Goal: Task Accomplishment & Management: Complete application form

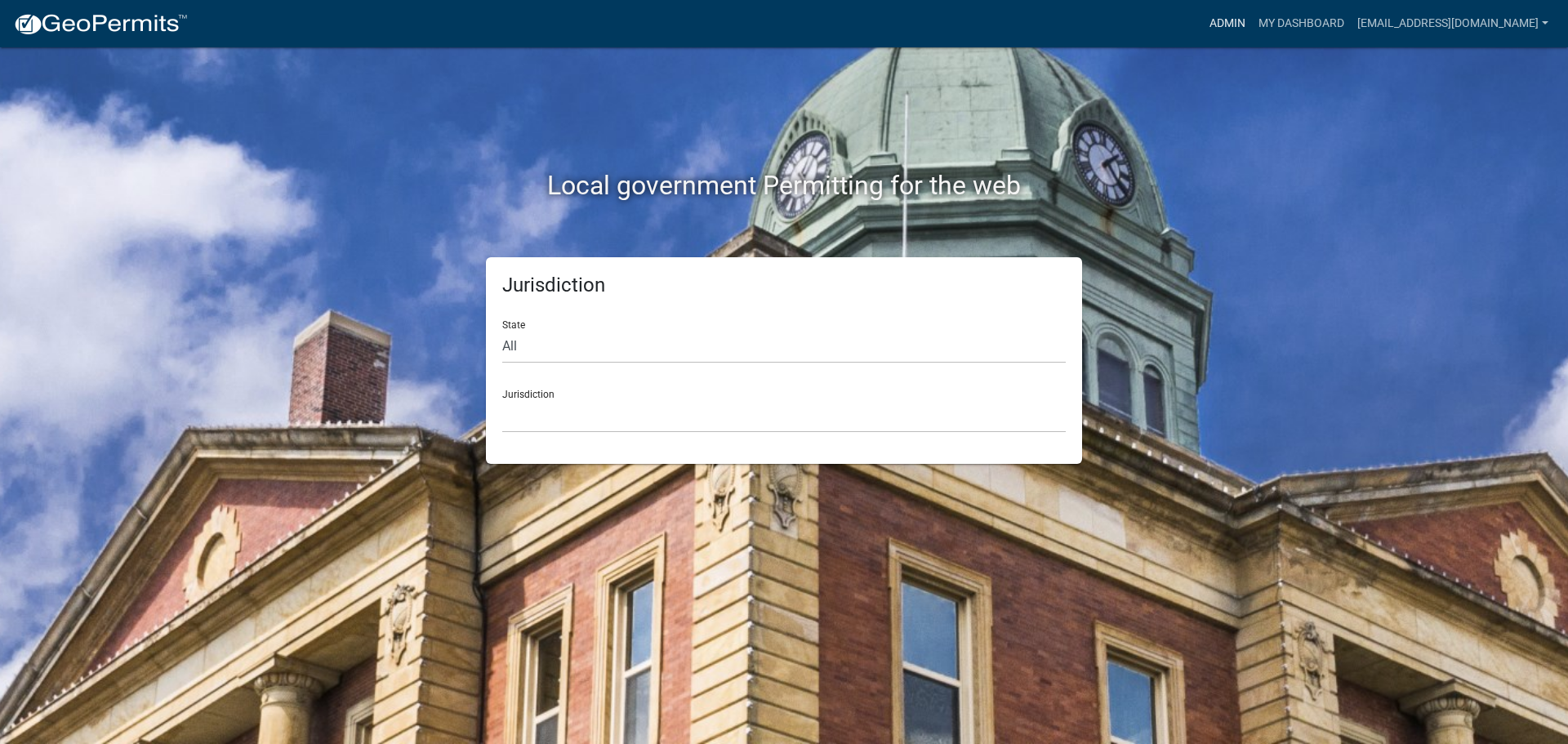
click at [1221, 18] on link "Admin" at bounding box center [1227, 24] width 49 height 31
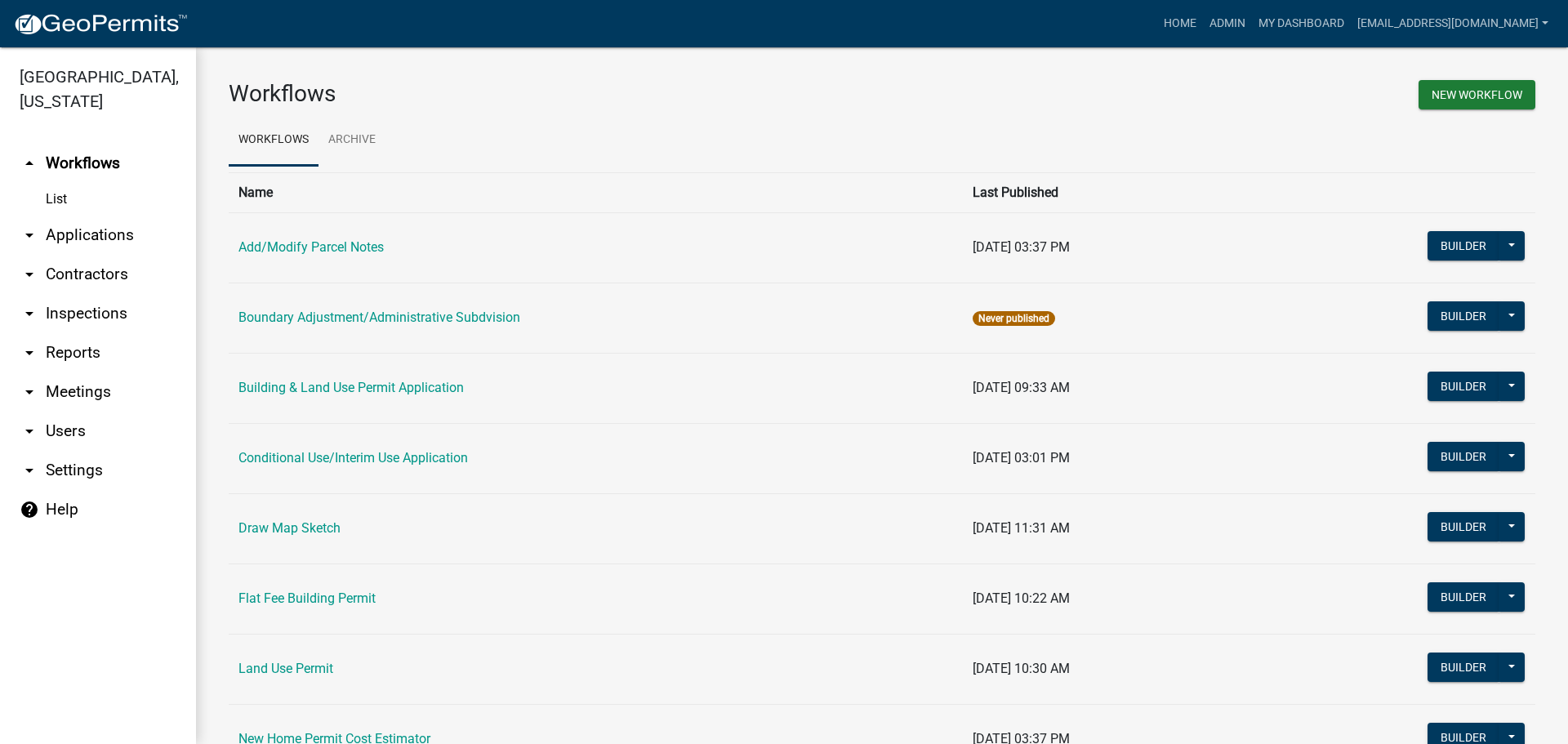
click at [80, 233] on link "arrow_drop_down Applications" at bounding box center [97, 235] width 196 height 39
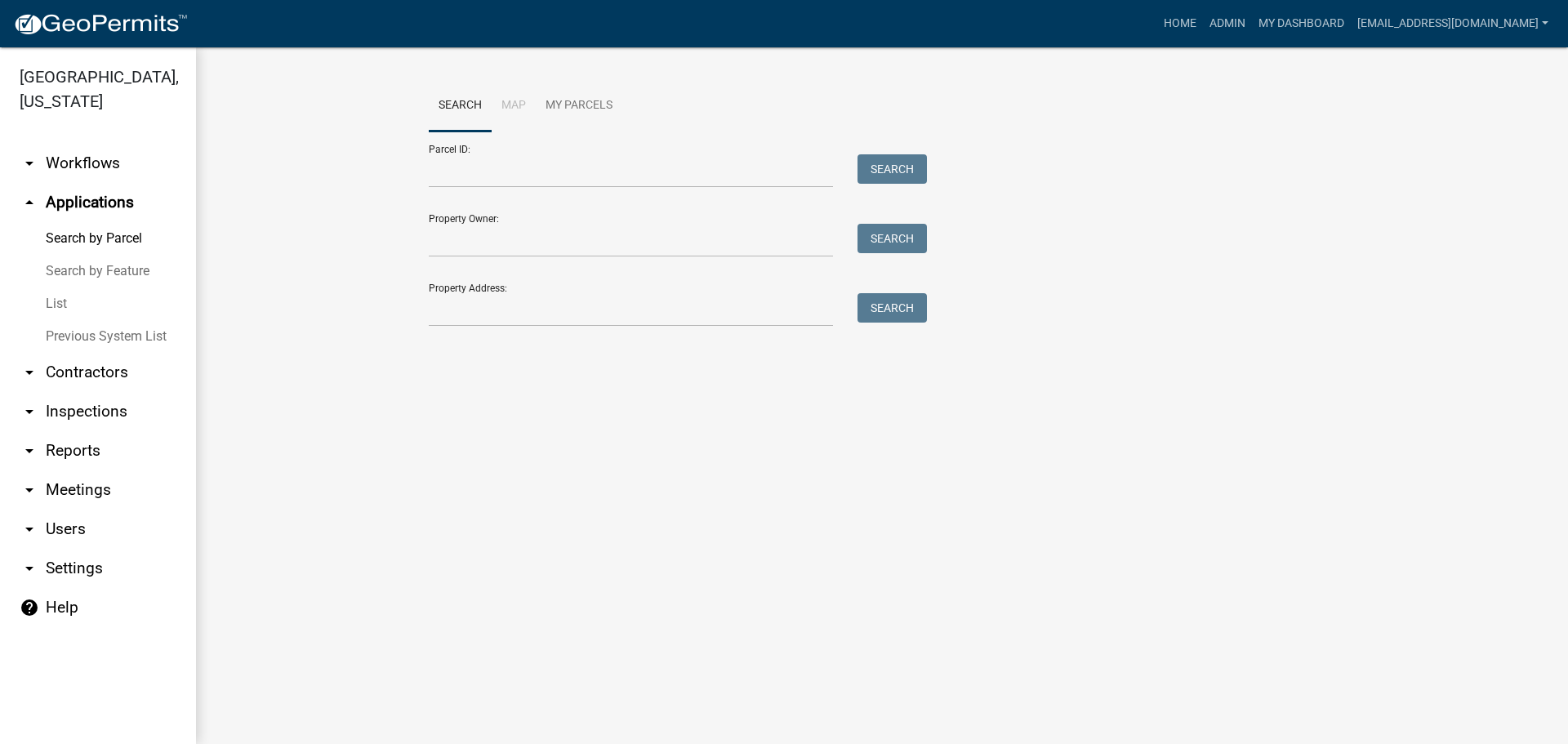
click at [55, 301] on link "List" at bounding box center [97, 303] width 196 height 33
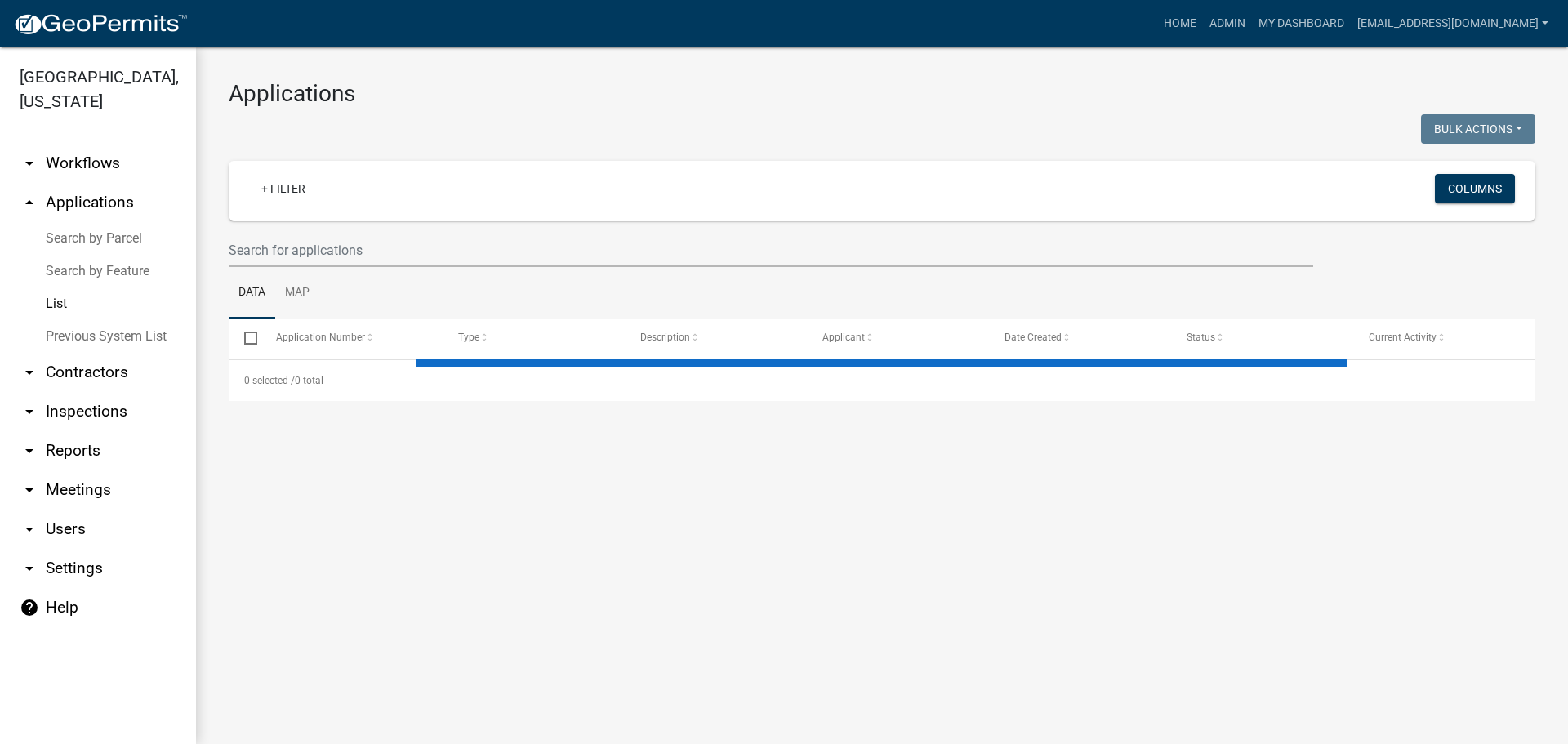
select select "2: 50"
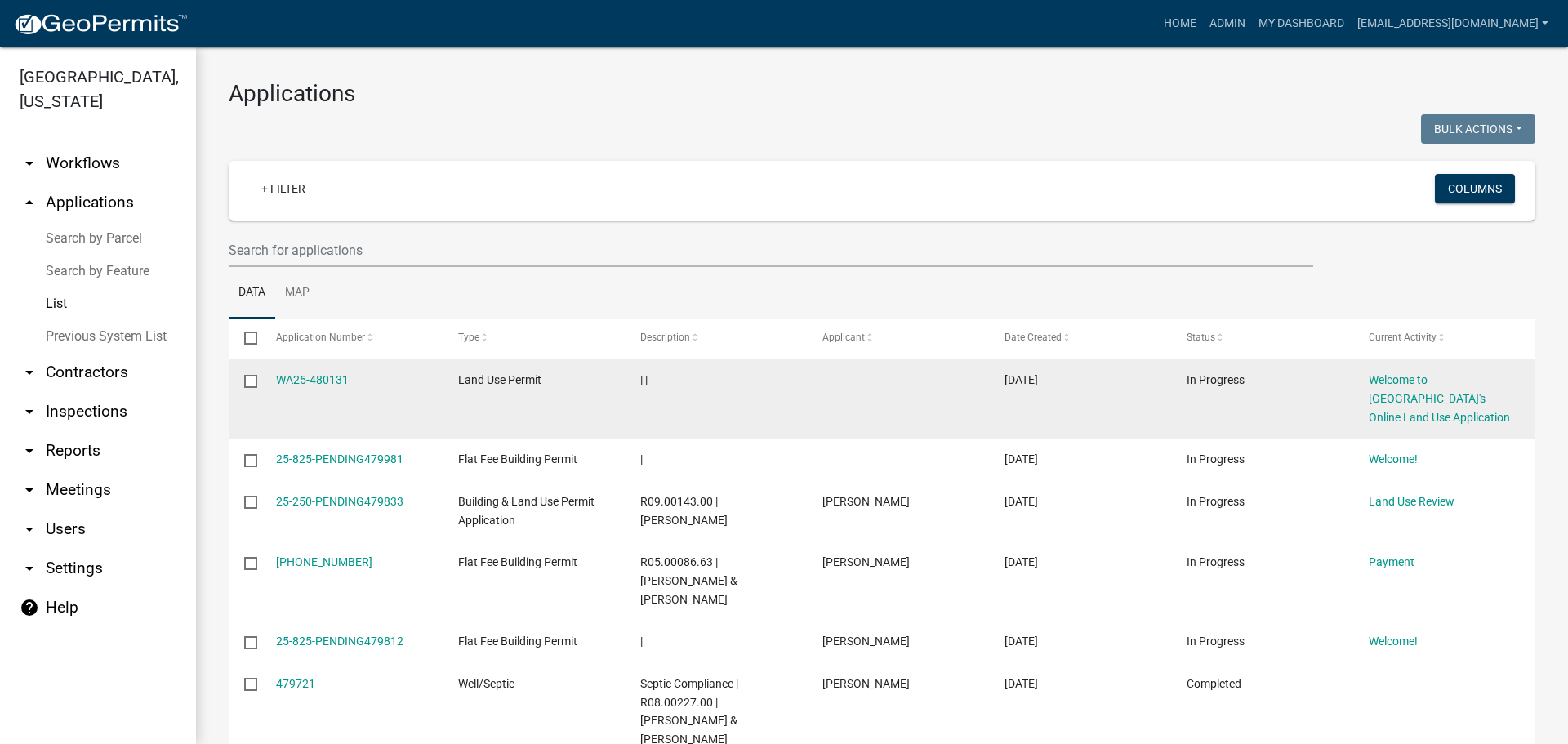
click at [249, 379] on input "checkbox" at bounding box center [249, 380] width 11 height 11
checkbox input "true"
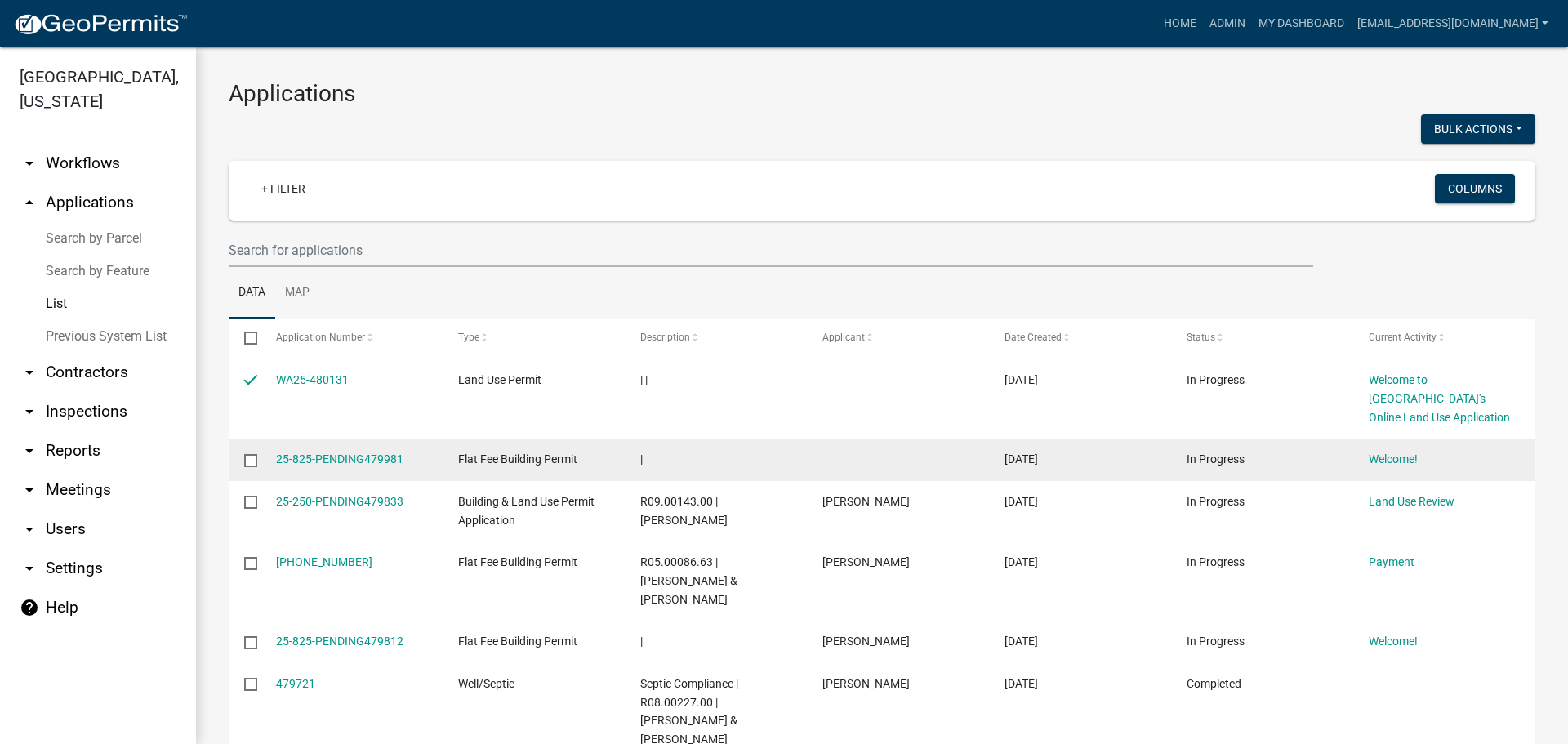
click at [245, 457] on input "checkbox" at bounding box center [249, 459] width 11 height 11
checkbox input "true"
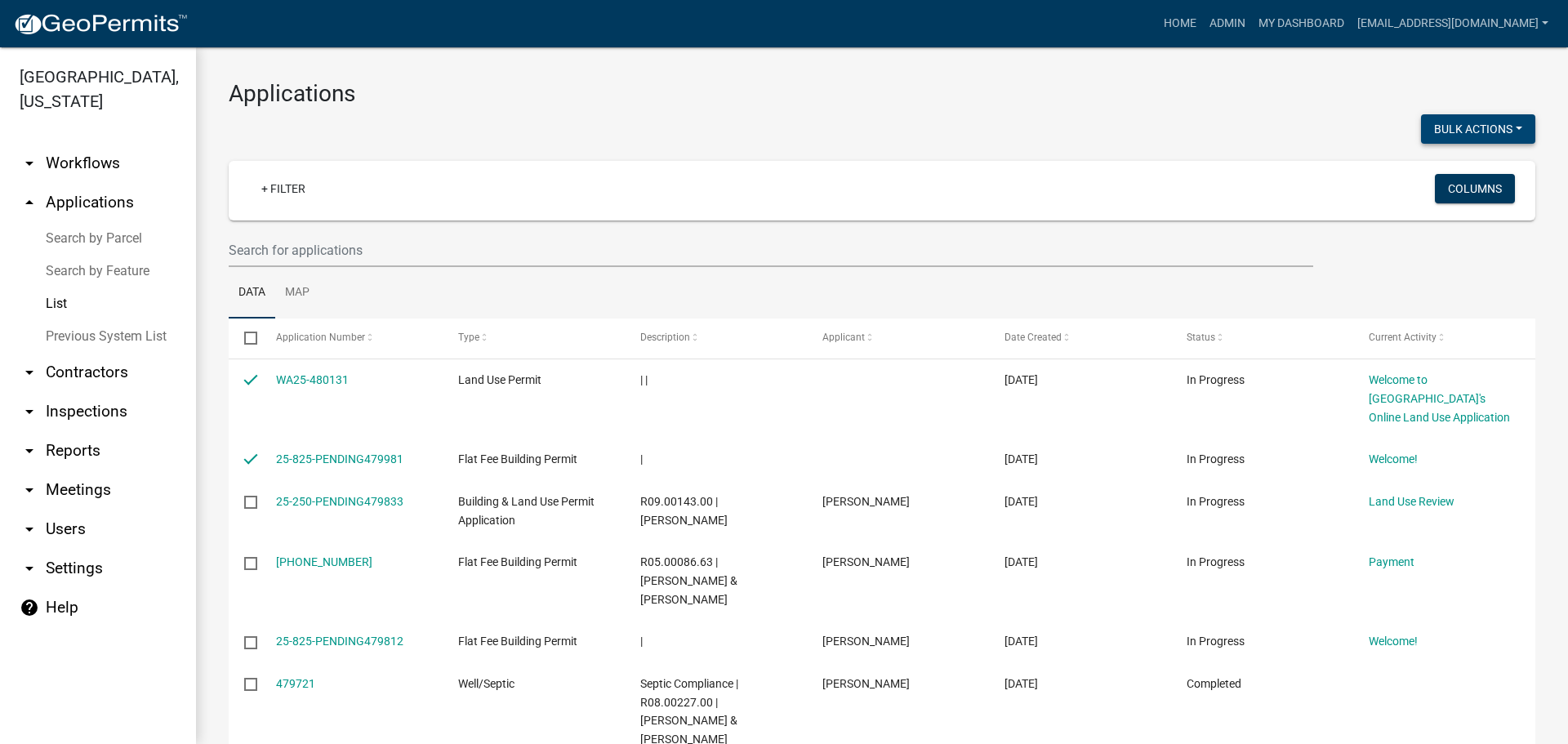
click at [1472, 125] on button "Bulk Actions" at bounding box center [1478, 128] width 114 height 29
click at [1449, 168] on button "Void" at bounding box center [1470, 171] width 131 height 39
checkbox input "false"
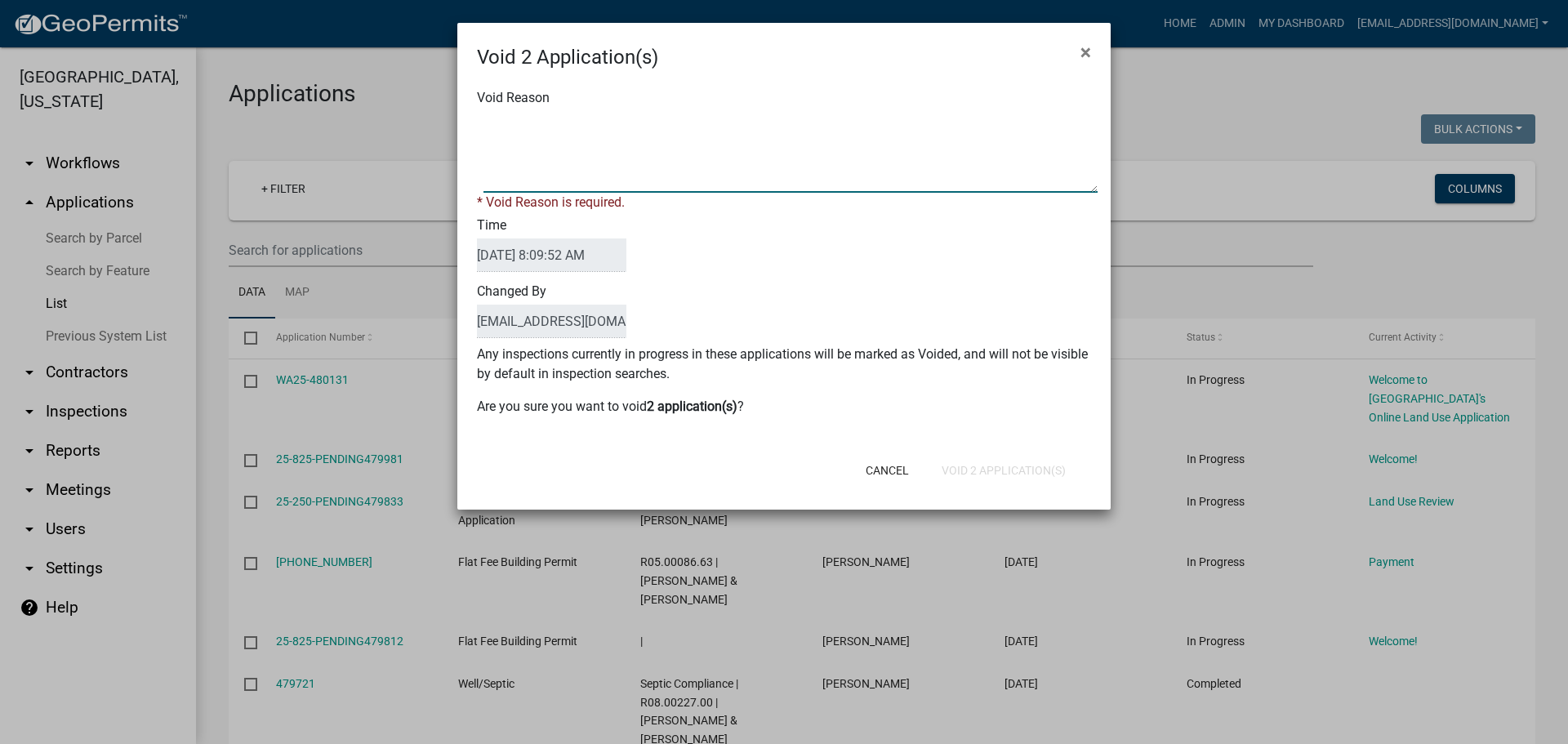
click at [758, 123] on textarea "Void Reason" at bounding box center [790, 151] width 614 height 81
type textarea "Application Abandoned"
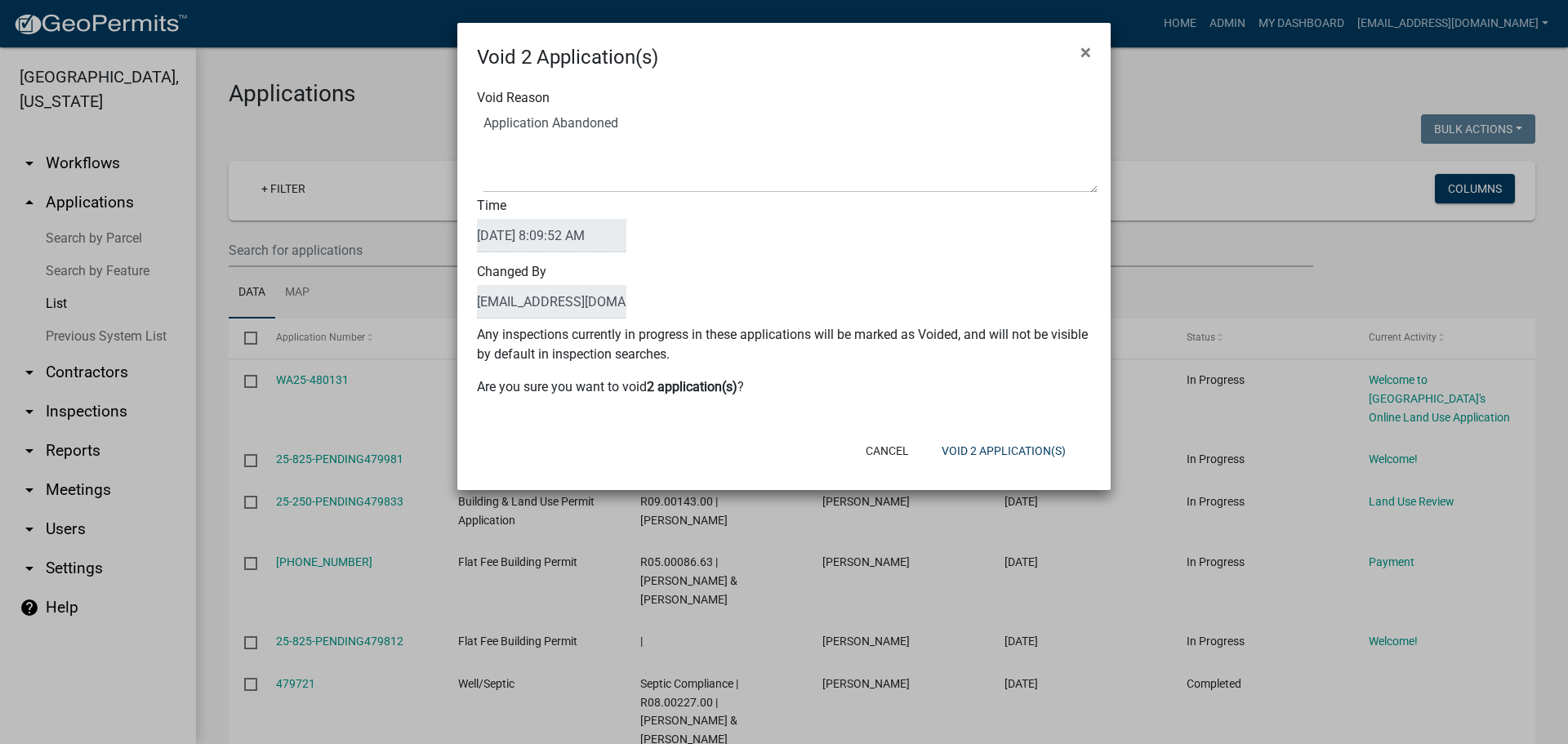
click at [774, 266] on div "Void Reason Time [DATE] 8:09:52 AM Changed By [EMAIL_ADDRESS][DOMAIN_NAME]" at bounding box center [784, 207] width 614 height 237
click at [992, 446] on button "Void 2 Application(s)" at bounding box center [1003, 450] width 150 height 29
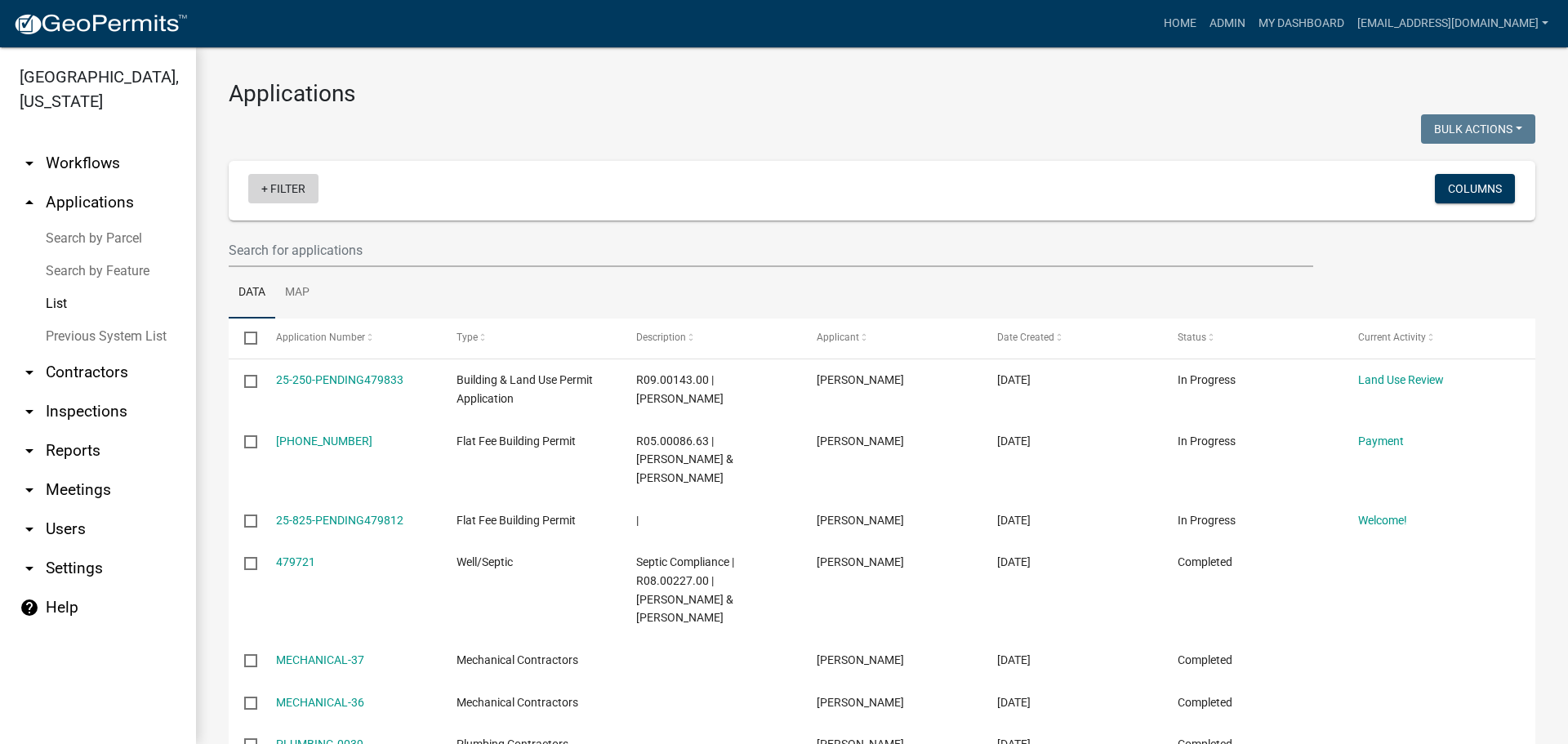
click at [280, 185] on link "+ Filter" at bounding box center [284, 188] width 71 height 29
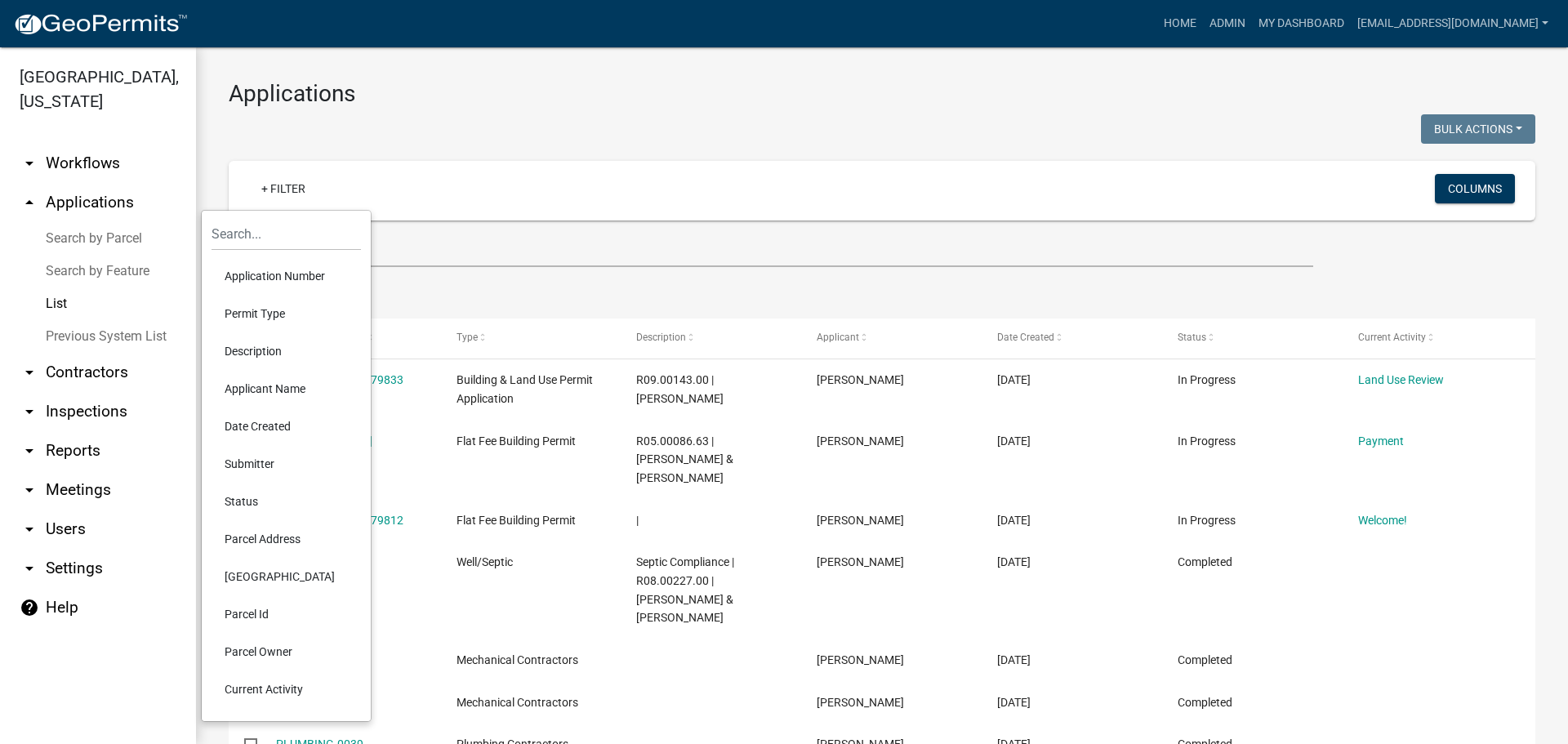
click at [244, 684] on li "Current Activity" at bounding box center [286, 689] width 149 height 38
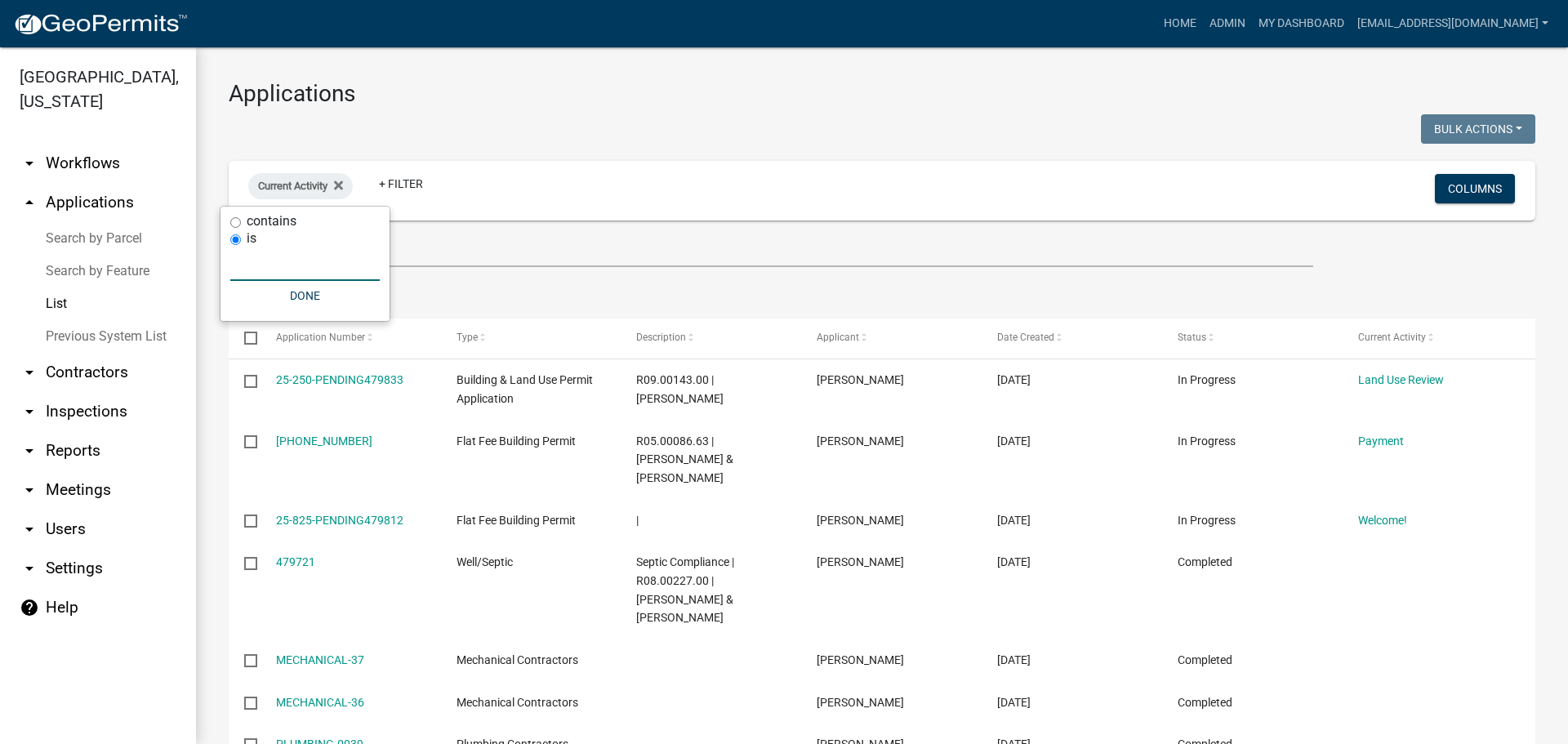
click at [307, 273] on input "text" at bounding box center [305, 265] width 149 height 34
click at [338, 179] on icon at bounding box center [338, 186] width 9 height 13
click at [293, 190] on link "+ Filter" at bounding box center [284, 188] width 71 height 29
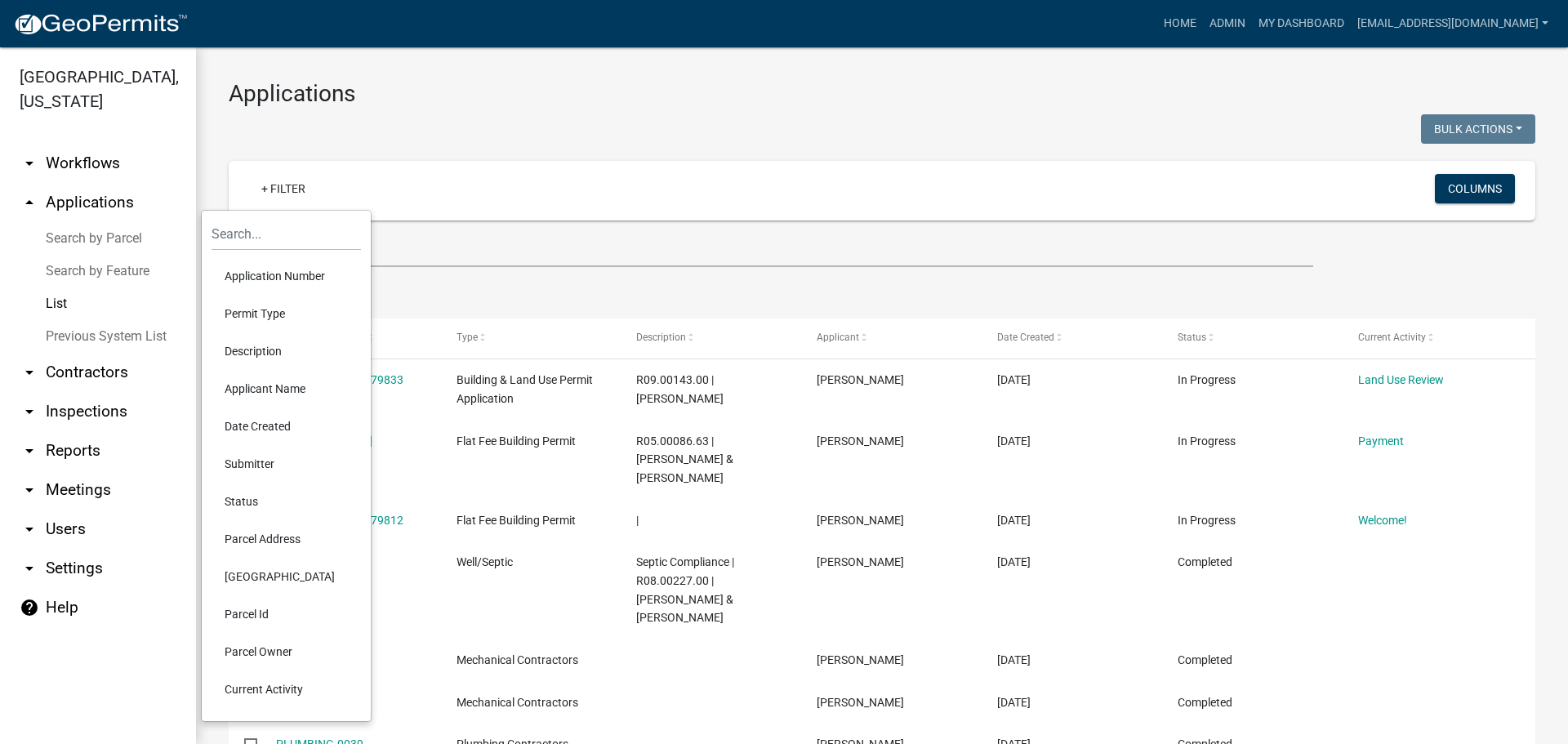
click at [249, 498] on li "Status" at bounding box center [286, 501] width 149 height 38
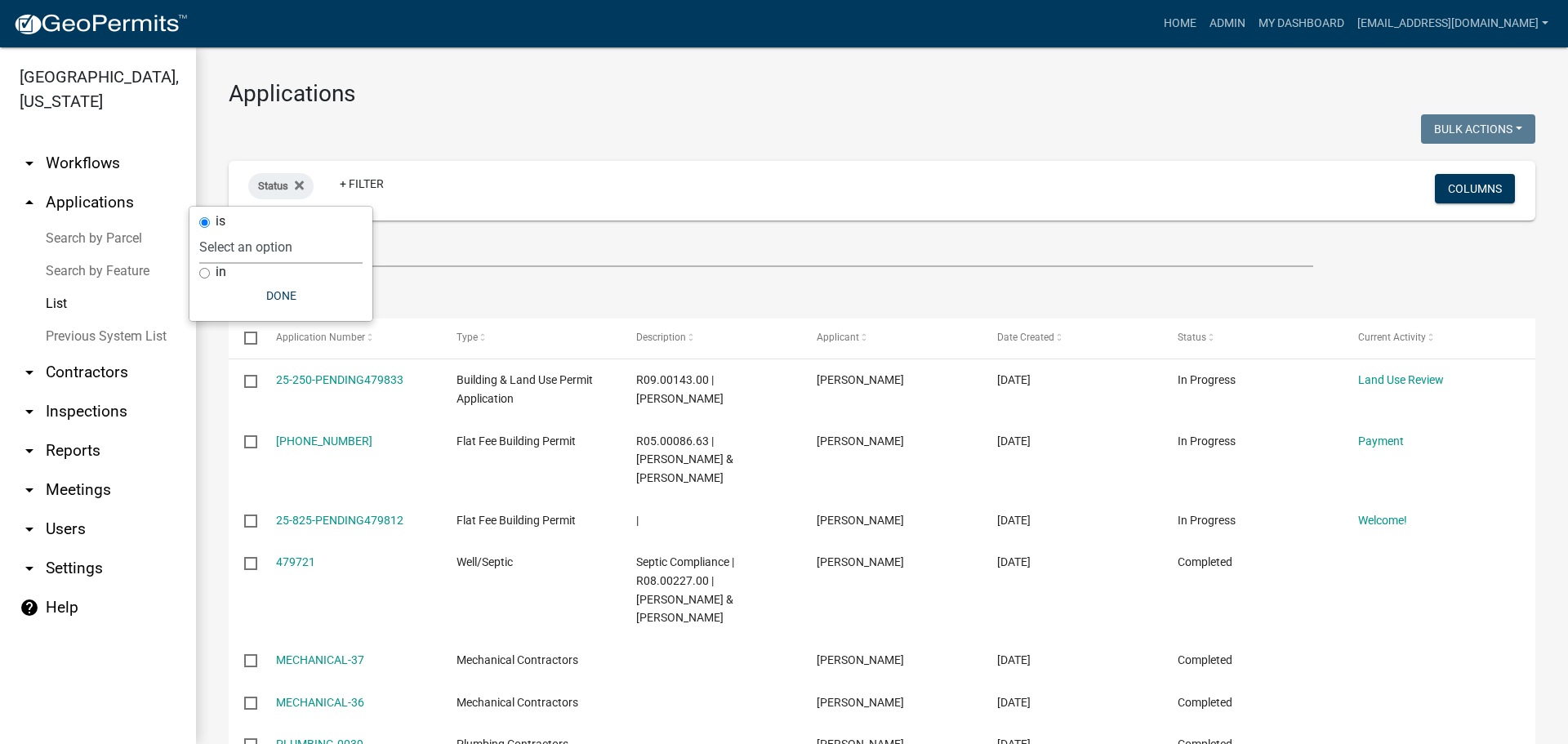
click at [313, 248] on select "Select an option Not Started In Progress Completed Expired Locked Withdrawn Voi…" at bounding box center [281, 247] width 163 height 34
select select "1"
click at [233, 230] on select "Select an option Not Started In Progress Completed Expired Locked Withdrawn Voi…" at bounding box center [281, 247] width 163 height 34
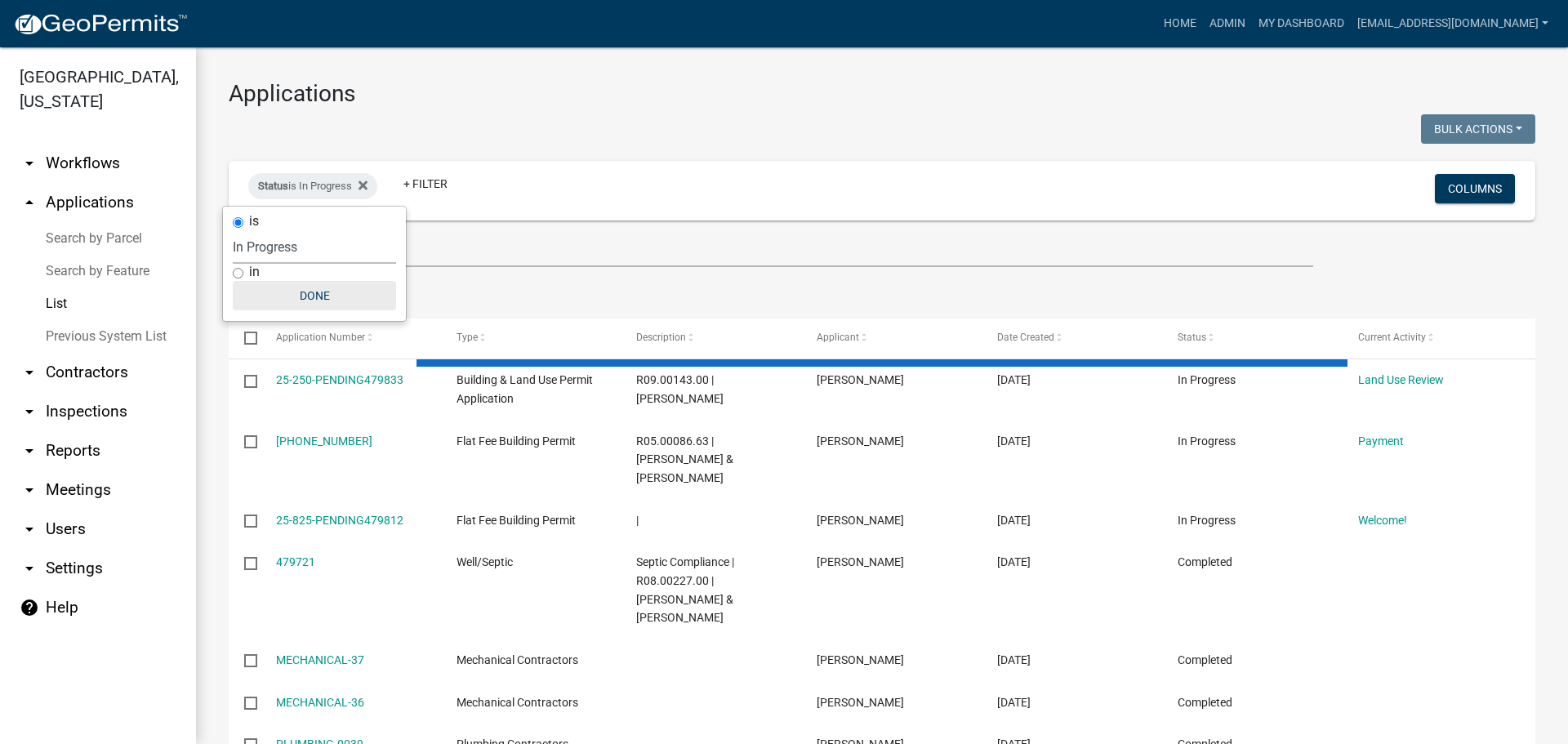
click at [290, 286] on button "Done" at bounding box center [314, 295] width 163 height 29
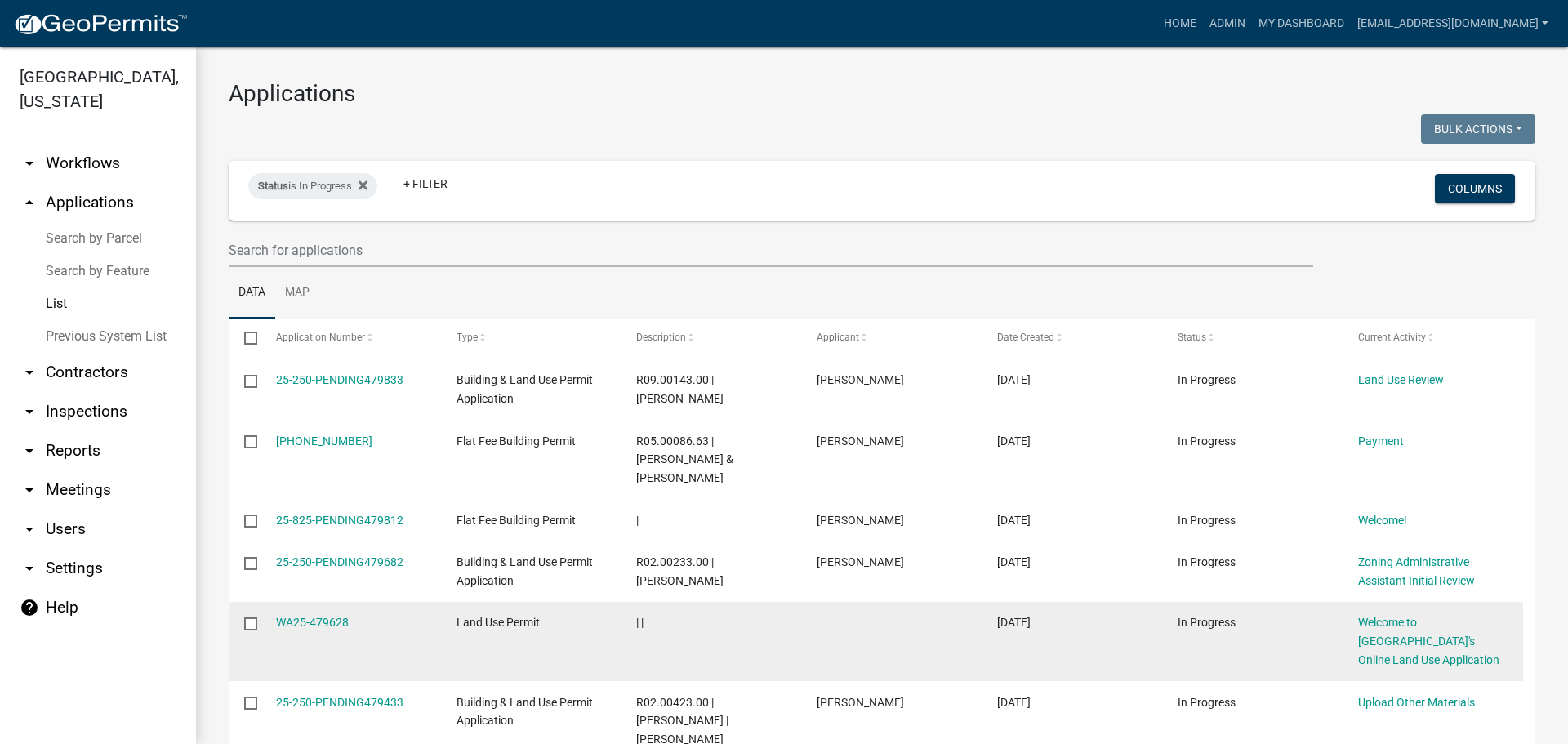
click at [246, 617] on input "checkbox" at bounding box center [249, 622] width 11 height 11
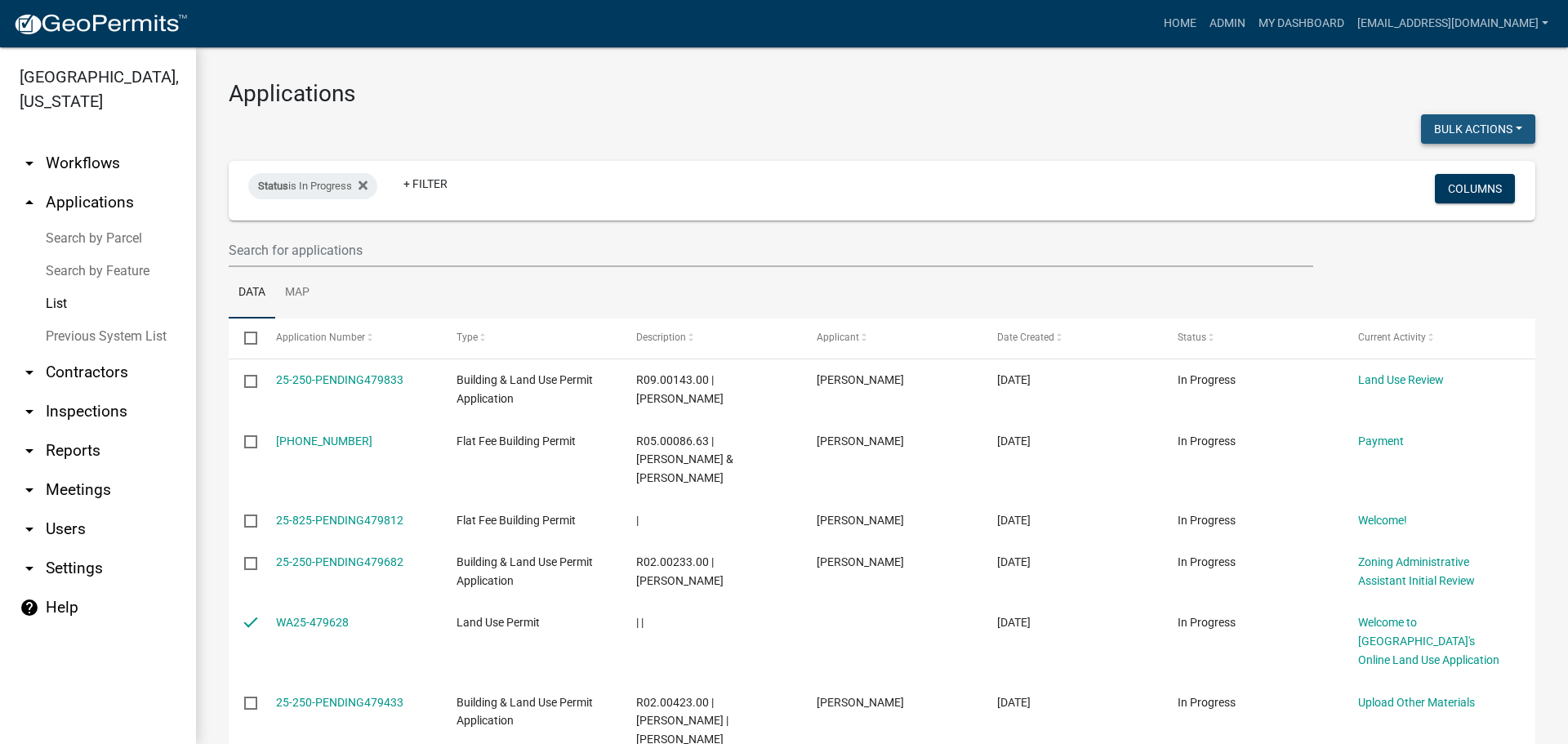
click at [1497, 133] on button "Bulk Actions" at bounding box center [1478, 128] width 114 height 29
click at [1453, 180] on button "Void" at bounding box center [1470, 171] width 131 height 39
checkbox input "false"
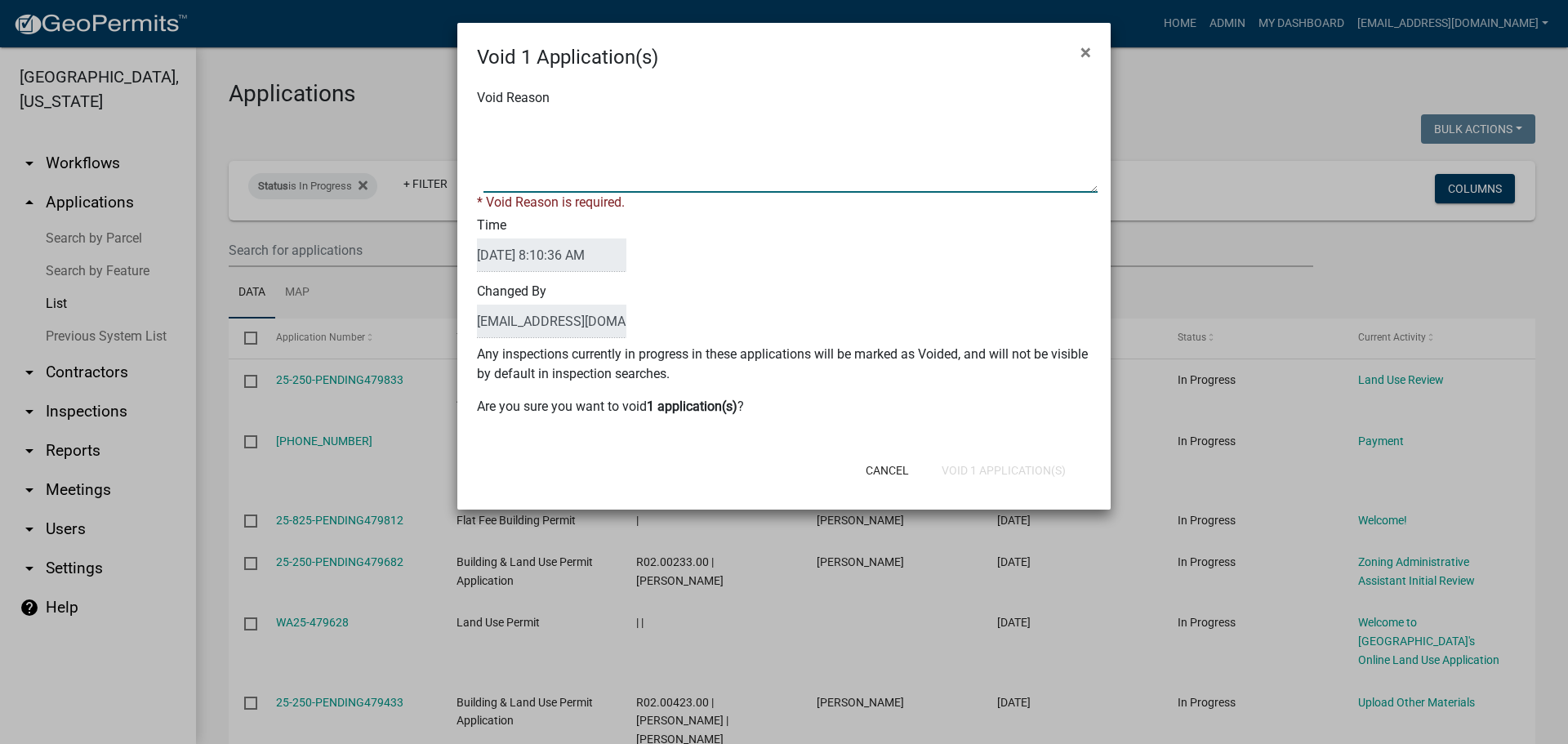
click at [628, 128] on textarea "Void Reason" at bounding box center [790, 151] width 614 height 81
type textarea "Application Abandoned"
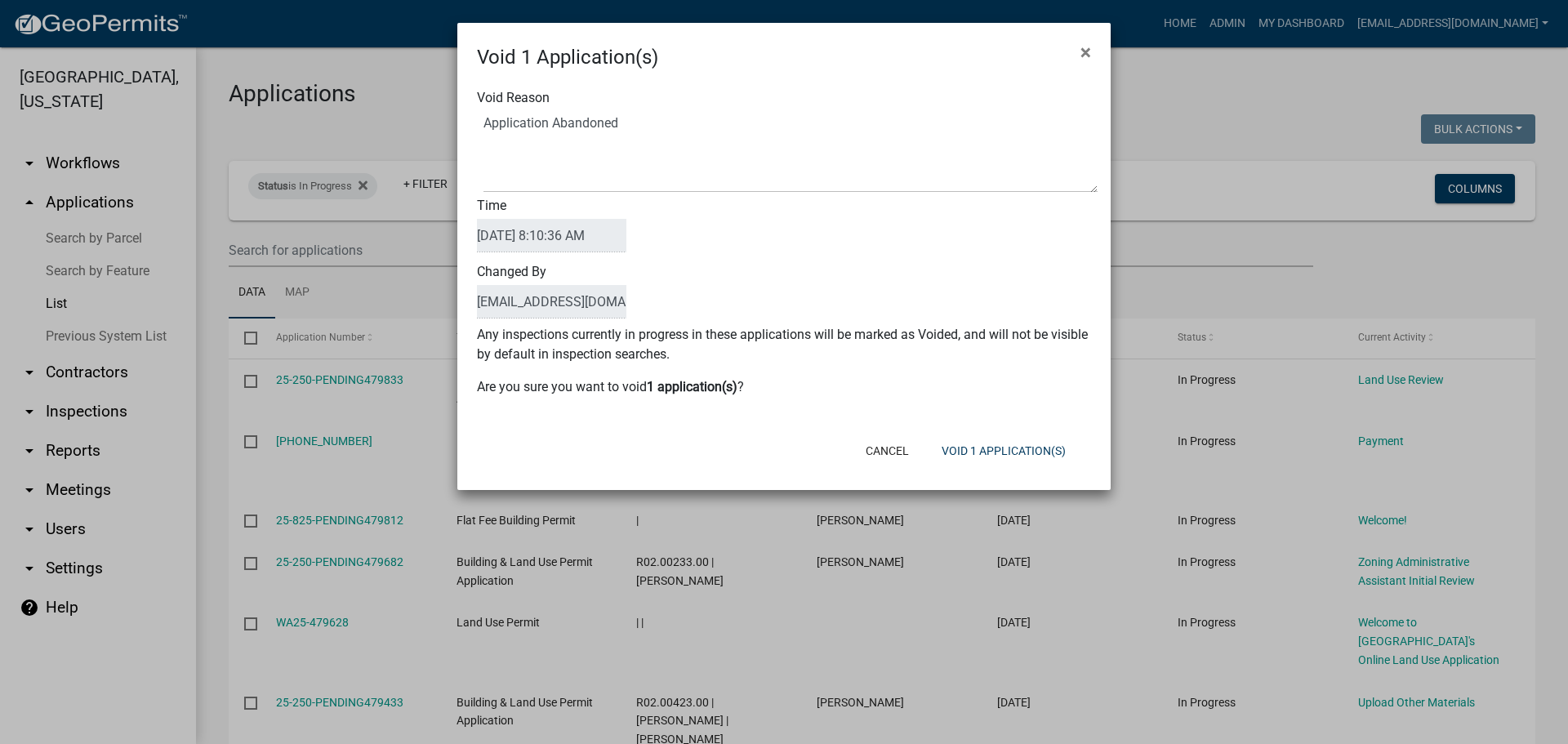
click at [714, 256] on div "Time [DATE] 8:10:36 AM" at bounding box center [784, 225] width 638 height 66
click at [1027, 454] on button "Void 1 Application(s)" at bounding box center [1003, 450] width 150 height 29
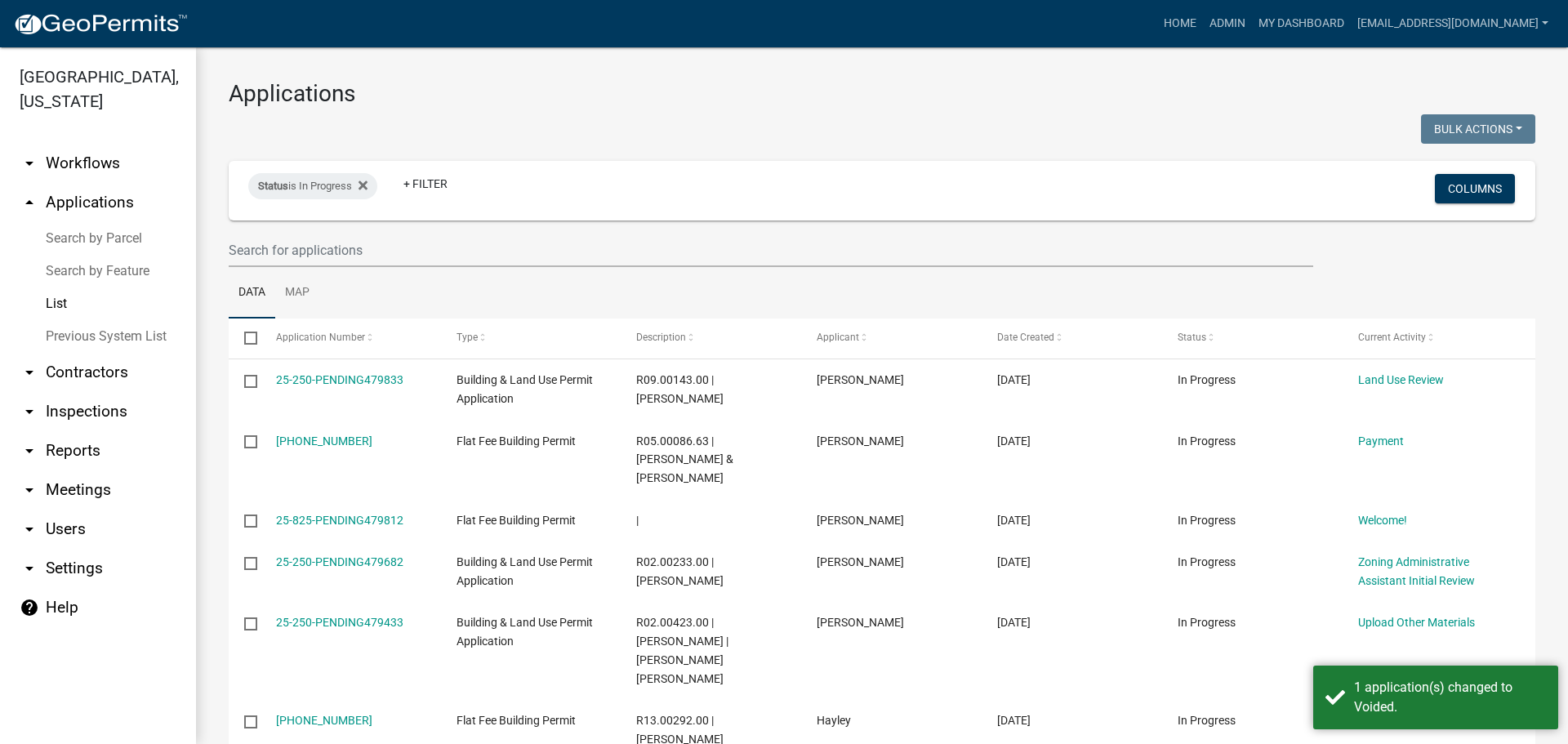
click at [96, 162] on link "arrow_drop_down Workflows" at bounding box center [97, 163] width 196 height 39
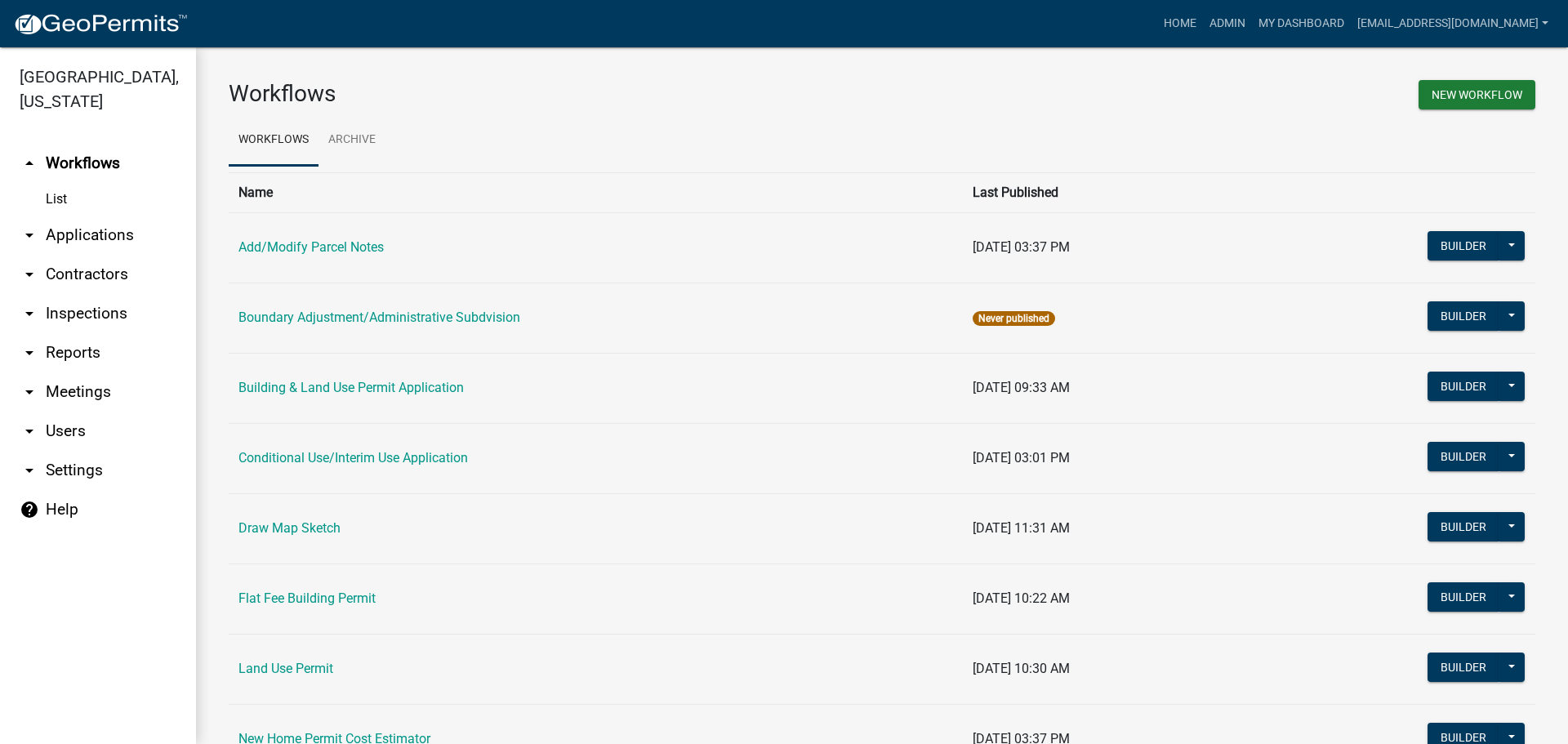
click at [57, 199] on link "List" at bounding box center [97, 199] width 196 height 33
click at [1303, 26] on link "My Dashboard" at bounding box center [1302, 24] width 99 height 31
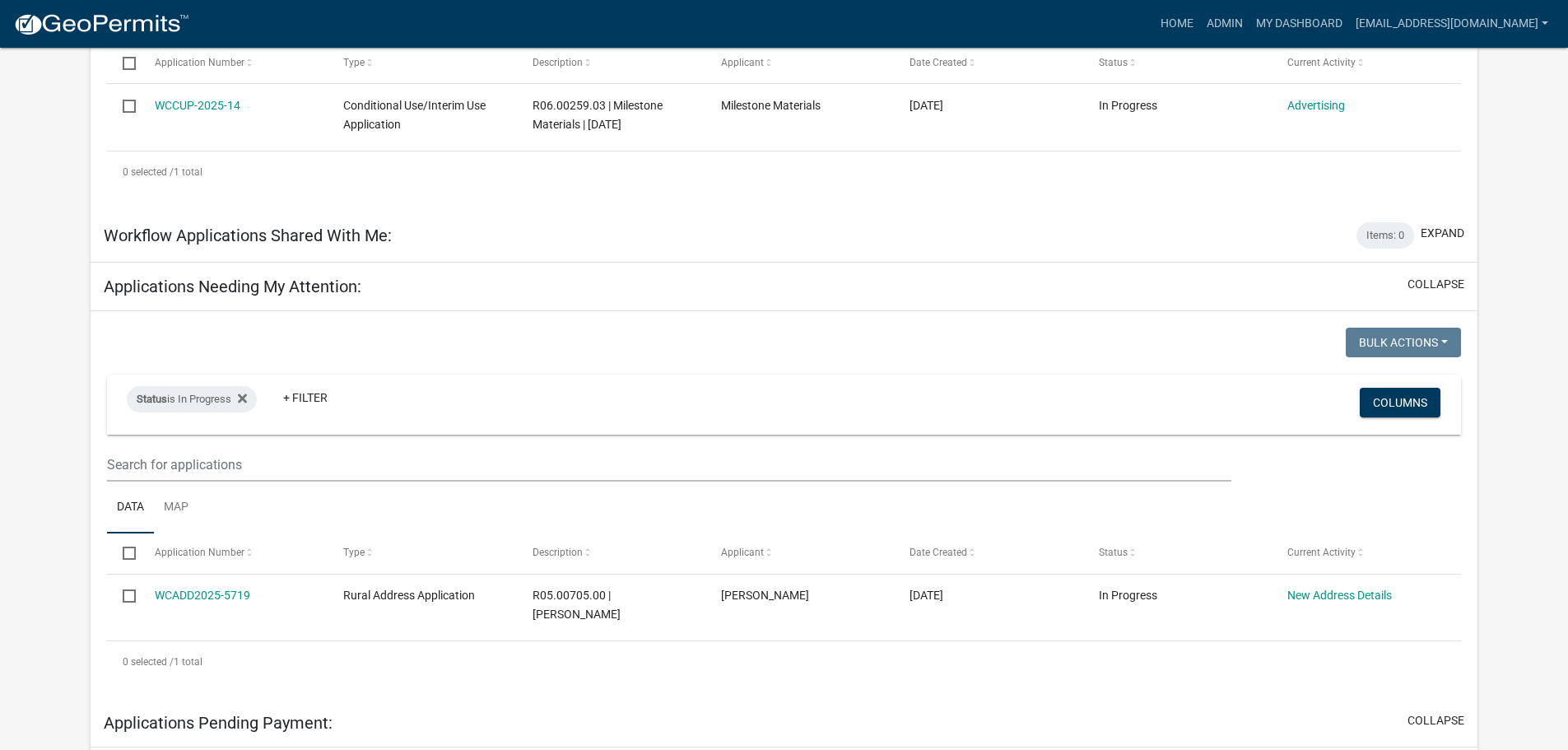
scroll to position [494, 0]
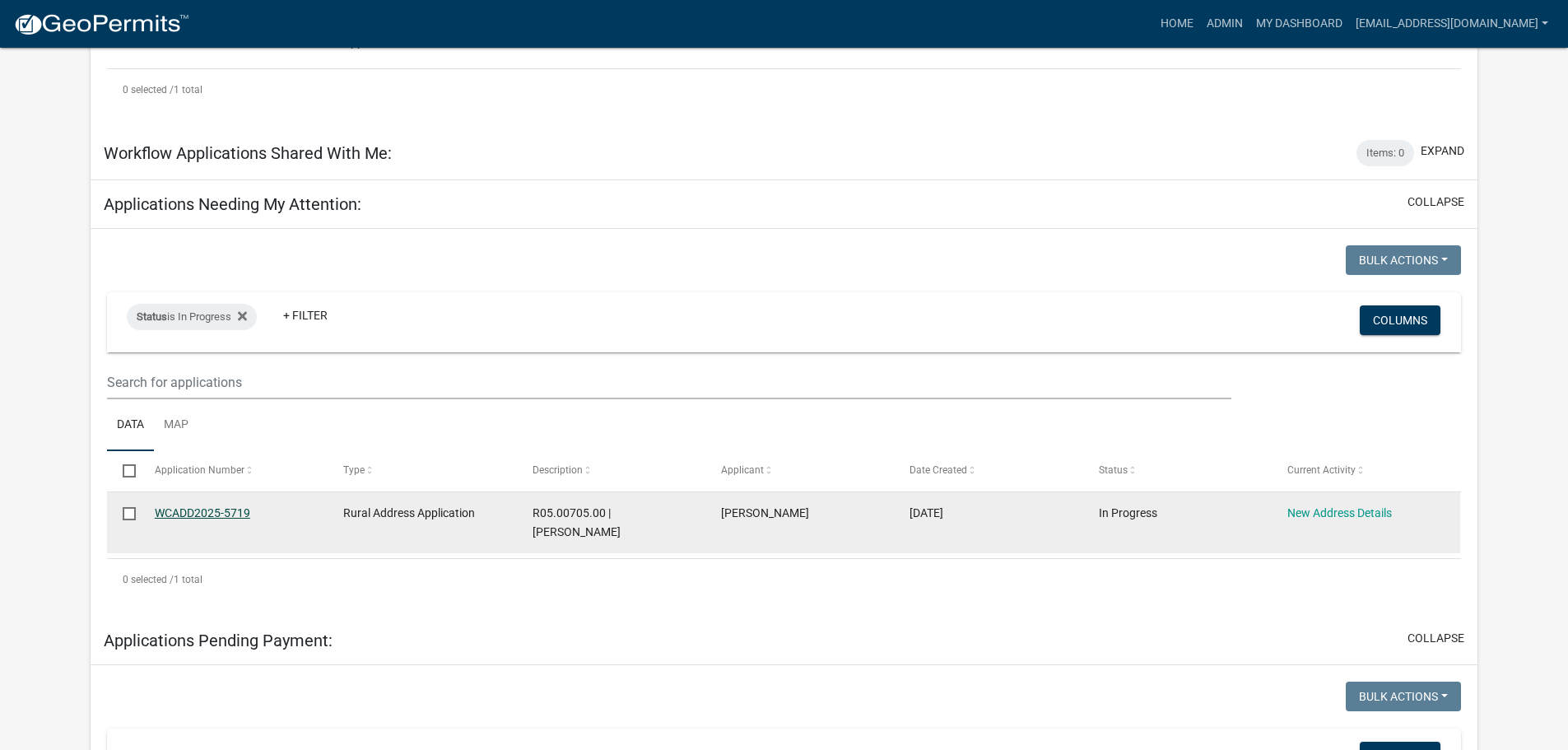
click at [220, 512] on link "WCADD2025-5719" at bounding box center [202, 513] width 96 height 14
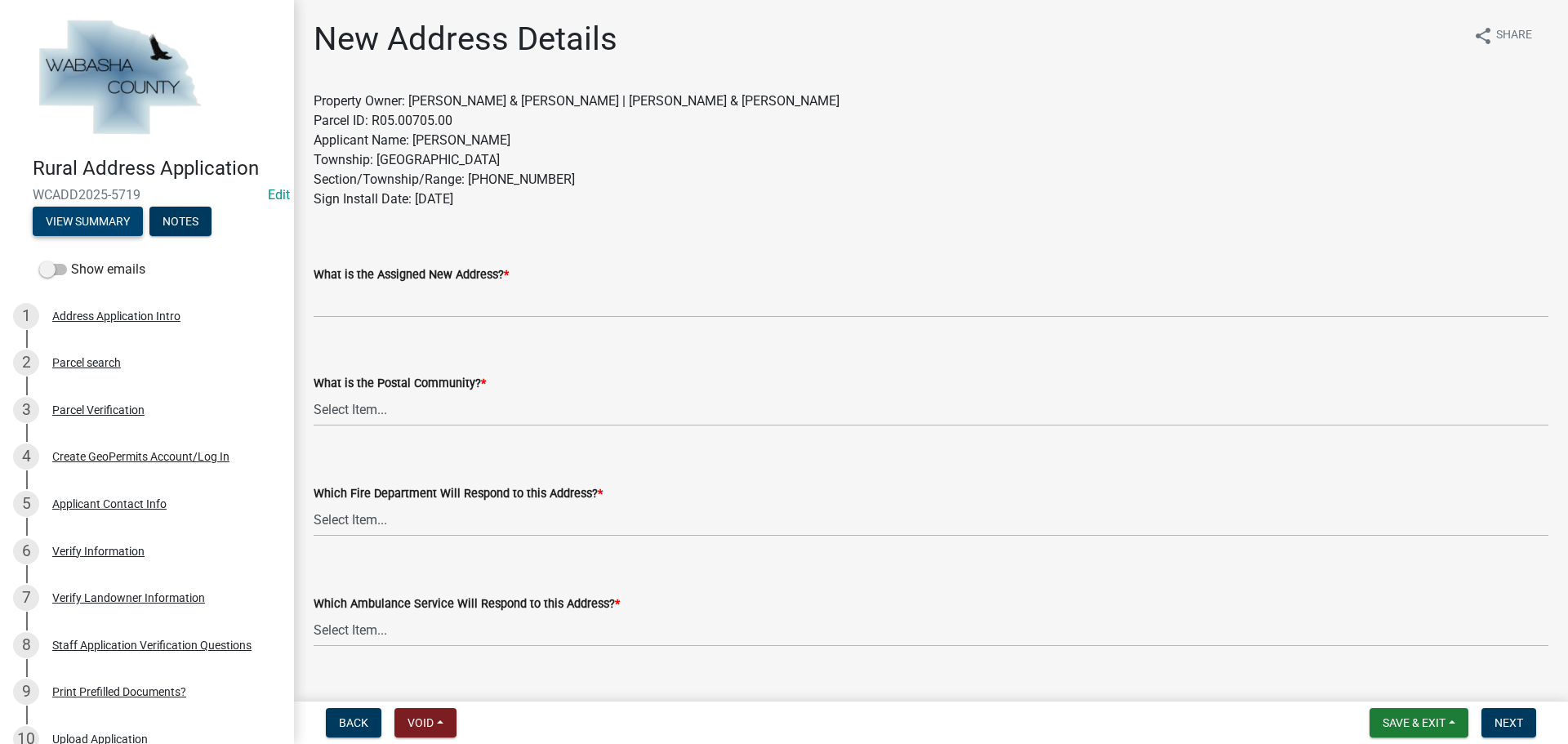
click at [85, 219] on button "View Summary" at bounding box center [87, 221] width 110 height 29
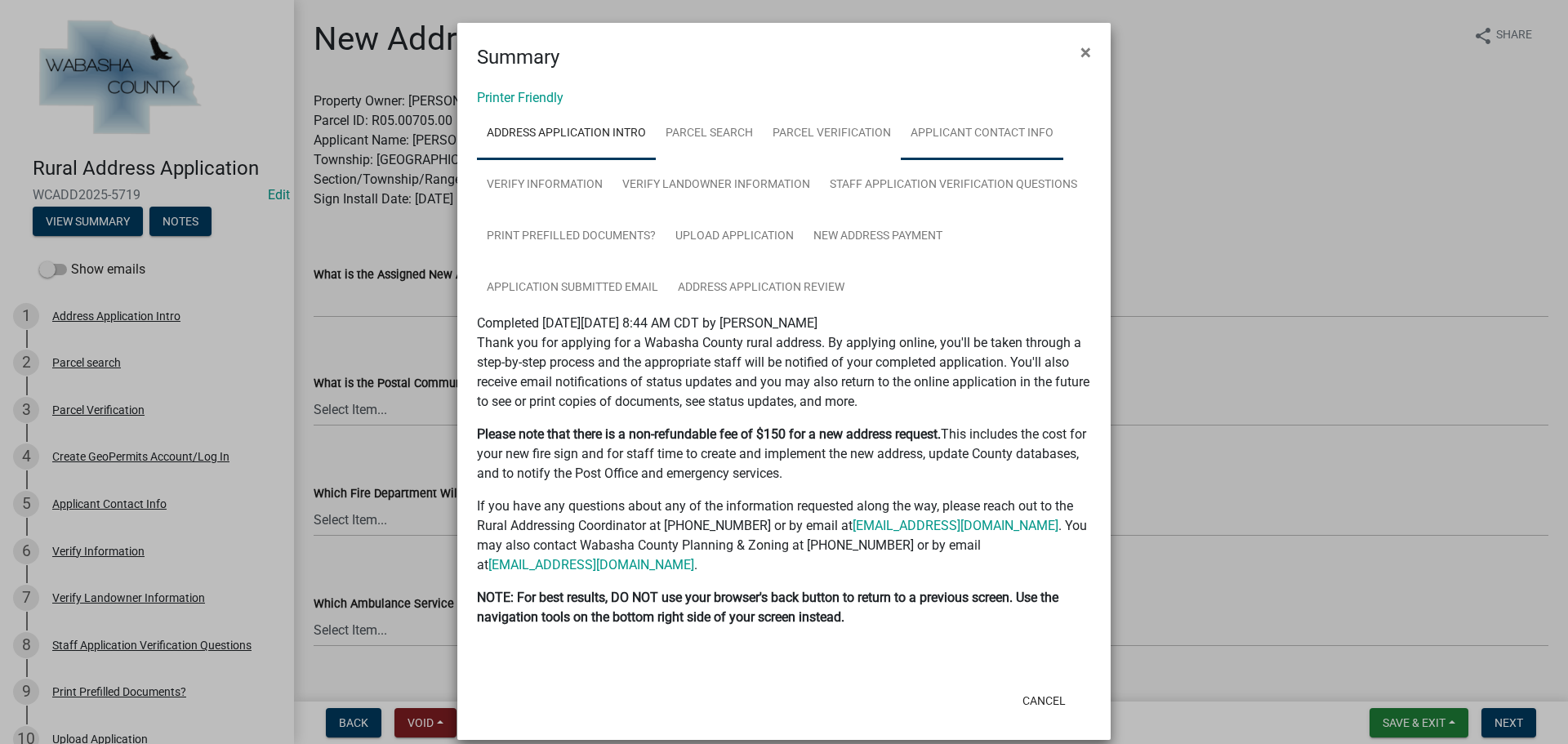
click at [985, 133] on link "Applicant Contact Info" at bounding box center [981, 134] width 162 height 52
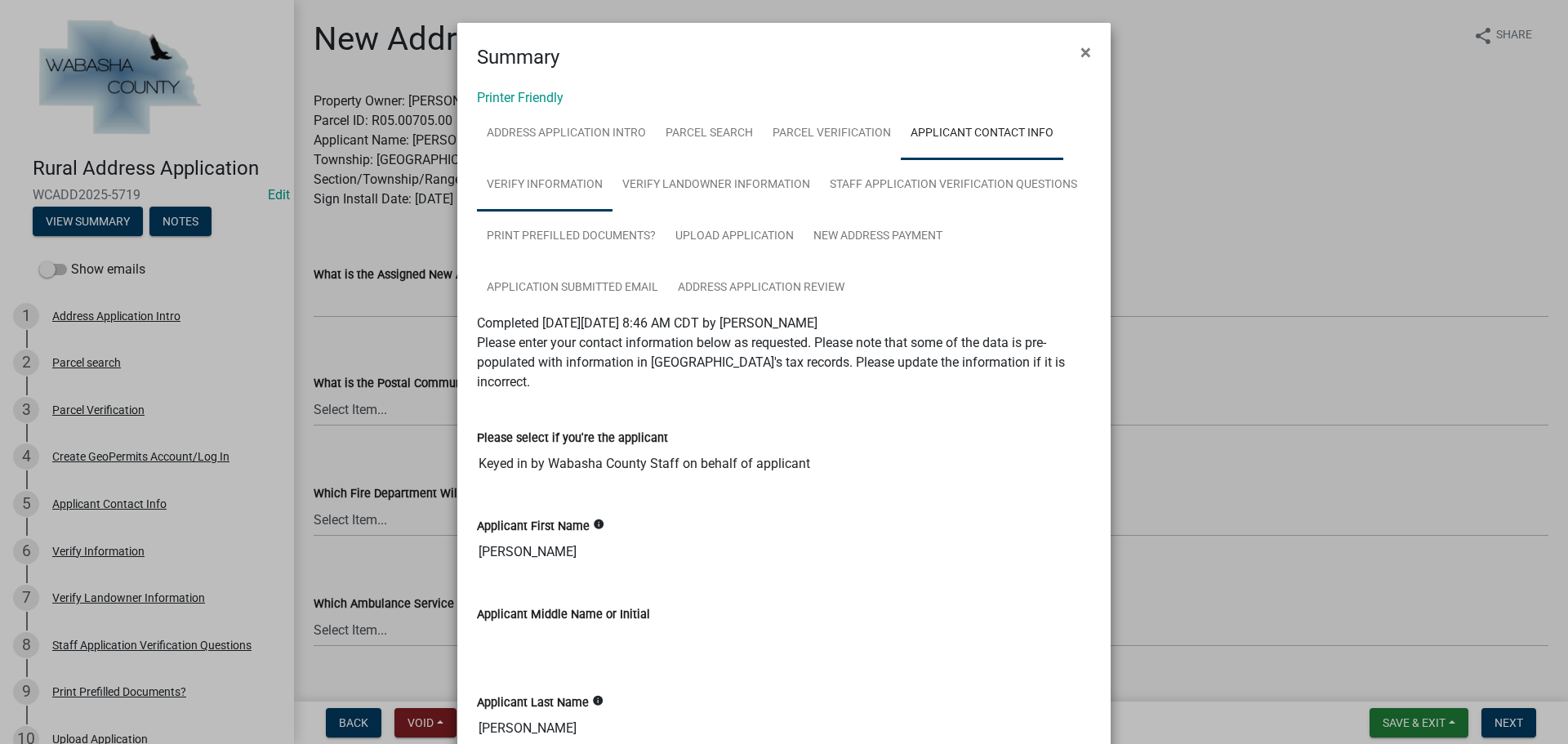
click at [564, 182] on link "Verify Information" at bounding box center [544, 186] width 135 height 52
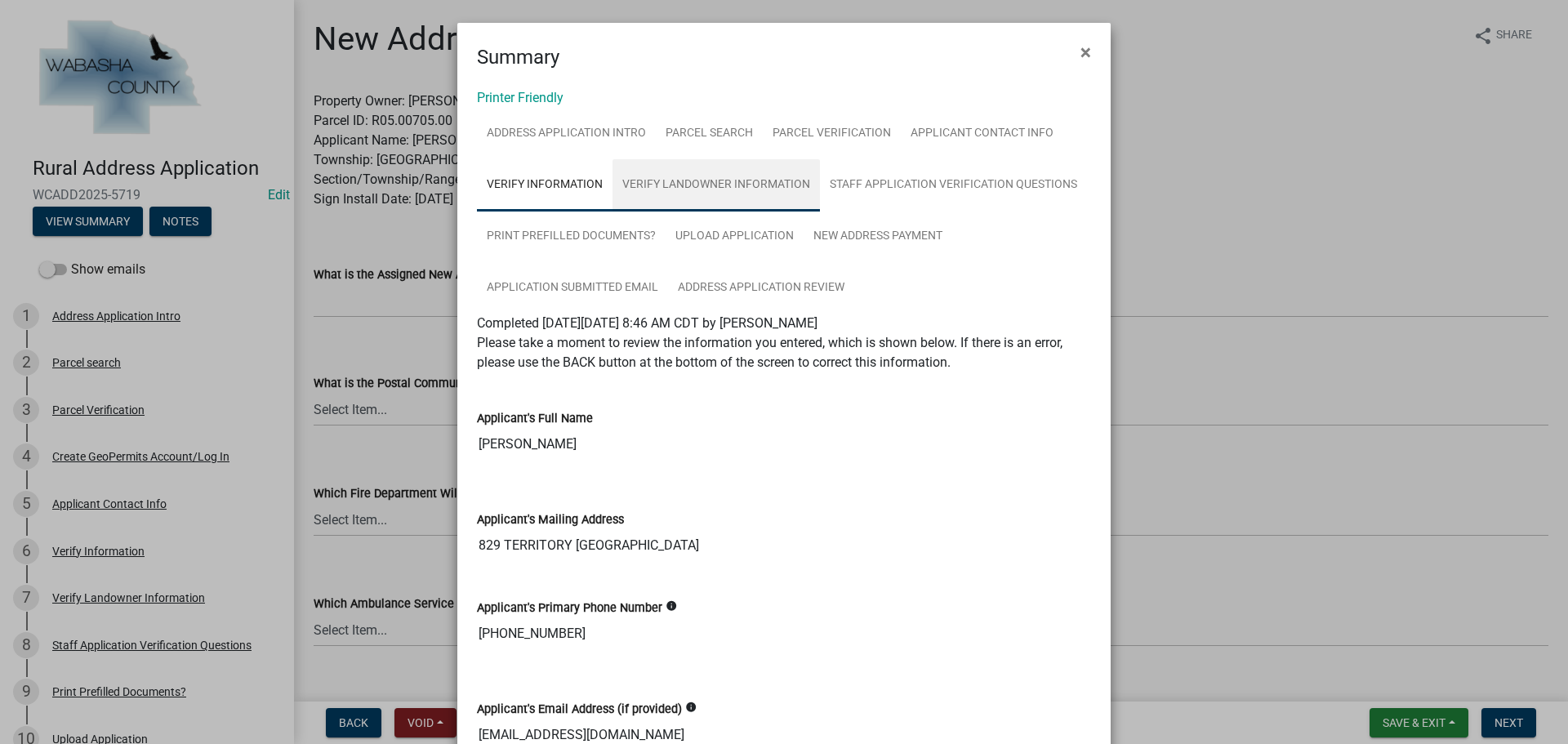
click at [666, 181] on link "Verify Landowner Information" at bounding box center [716, 186] width 207 height 52
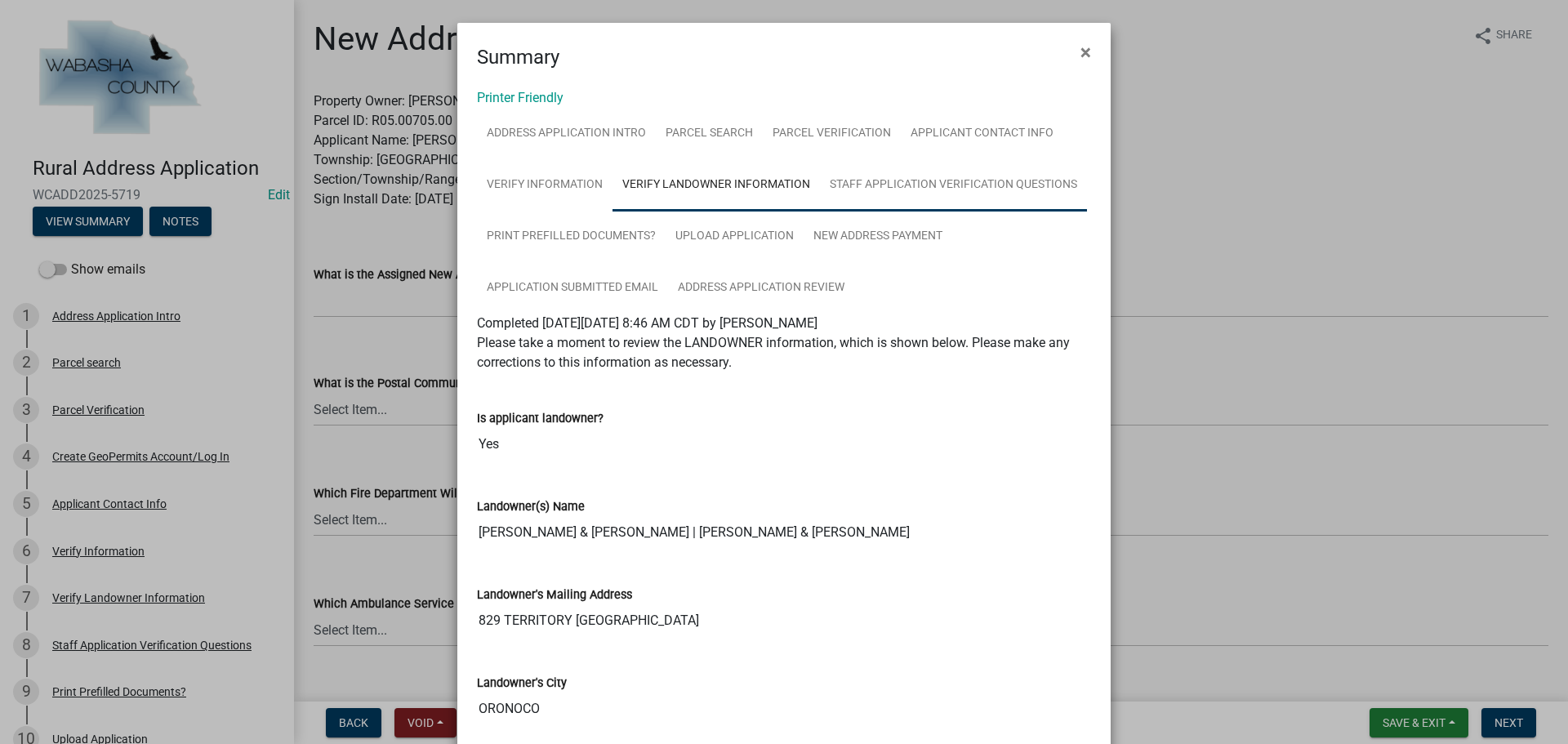
click at [915, 179] on link "Staff Application Verification Questions" at bounding box center [953, 186] width 267 height 52
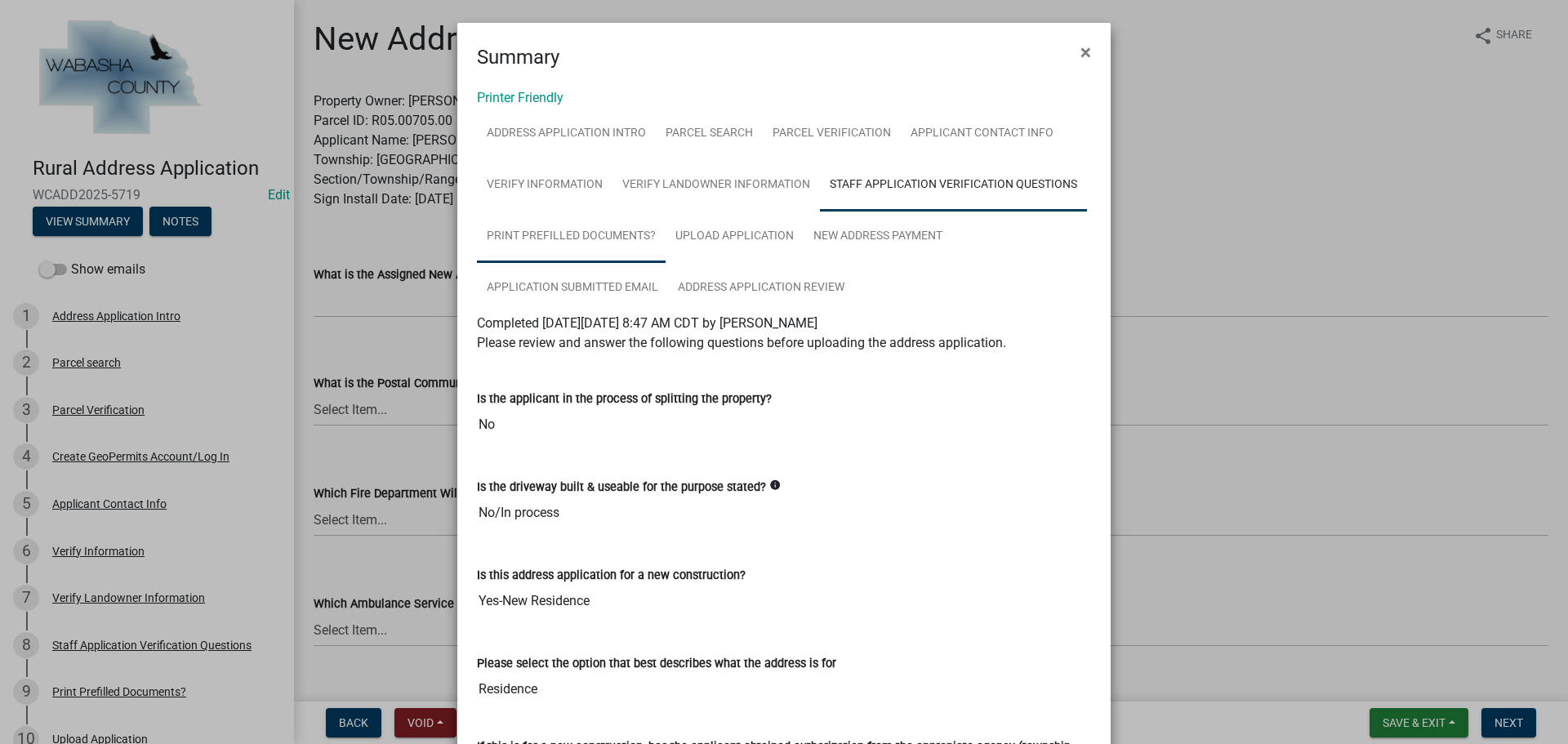
click at [536, 233] on link "Print Prefilled Documents?" at bounding box center [571, 237] width 189 height 52
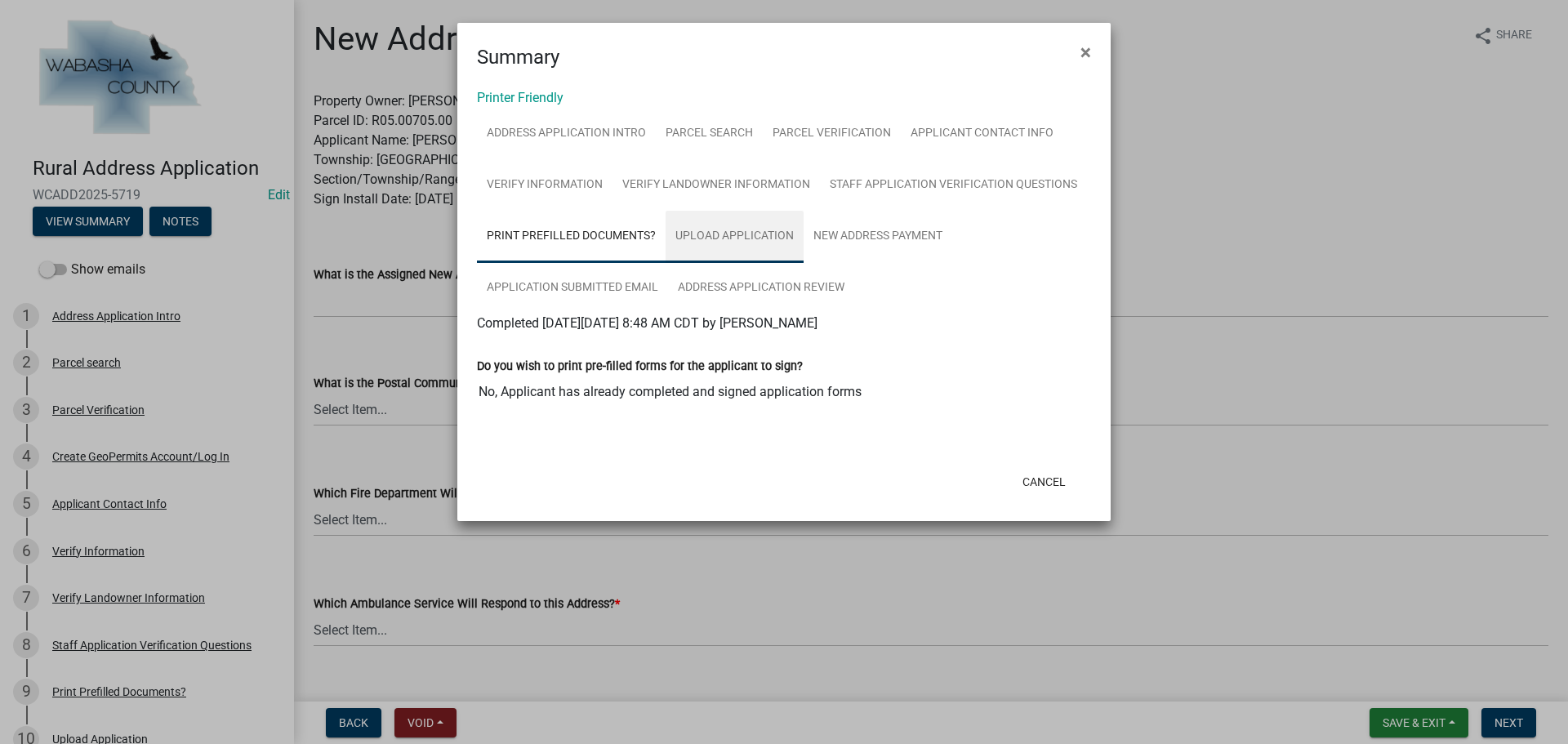
click at [720, 231] on link "Upload Application" at bounding box center [734, 237] width 138 height 52
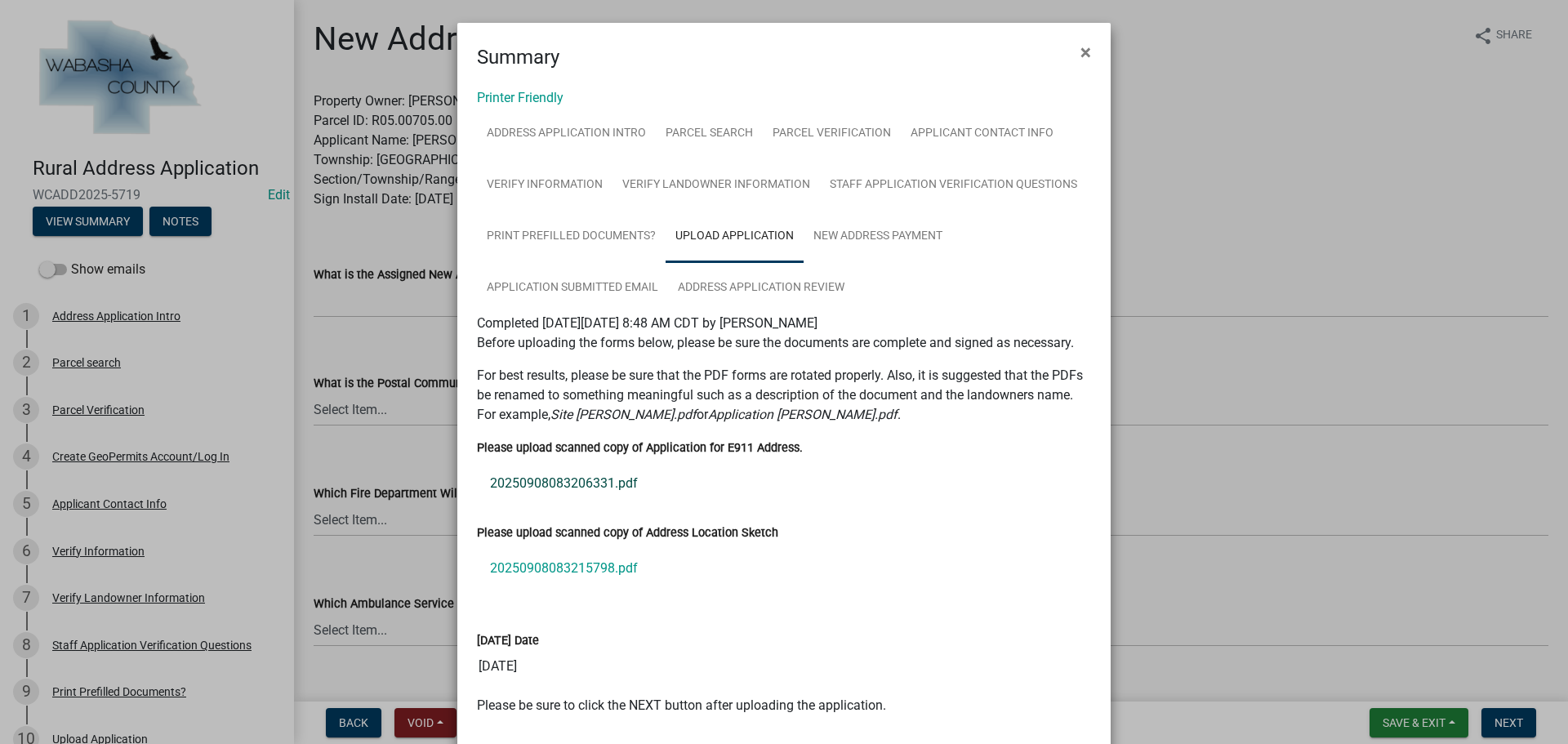
click at [564, 485] on link "20250908083206331.pdf" at bounding box center [784, 483] width 614 height 39
click at [567, 568] on link "20250908083215798.pdf" at bounding box center [784, 568] width 614 height 39
click at [859, 233] on link "New Address Payment" at bounding box center [878, 237] width 149 height 52
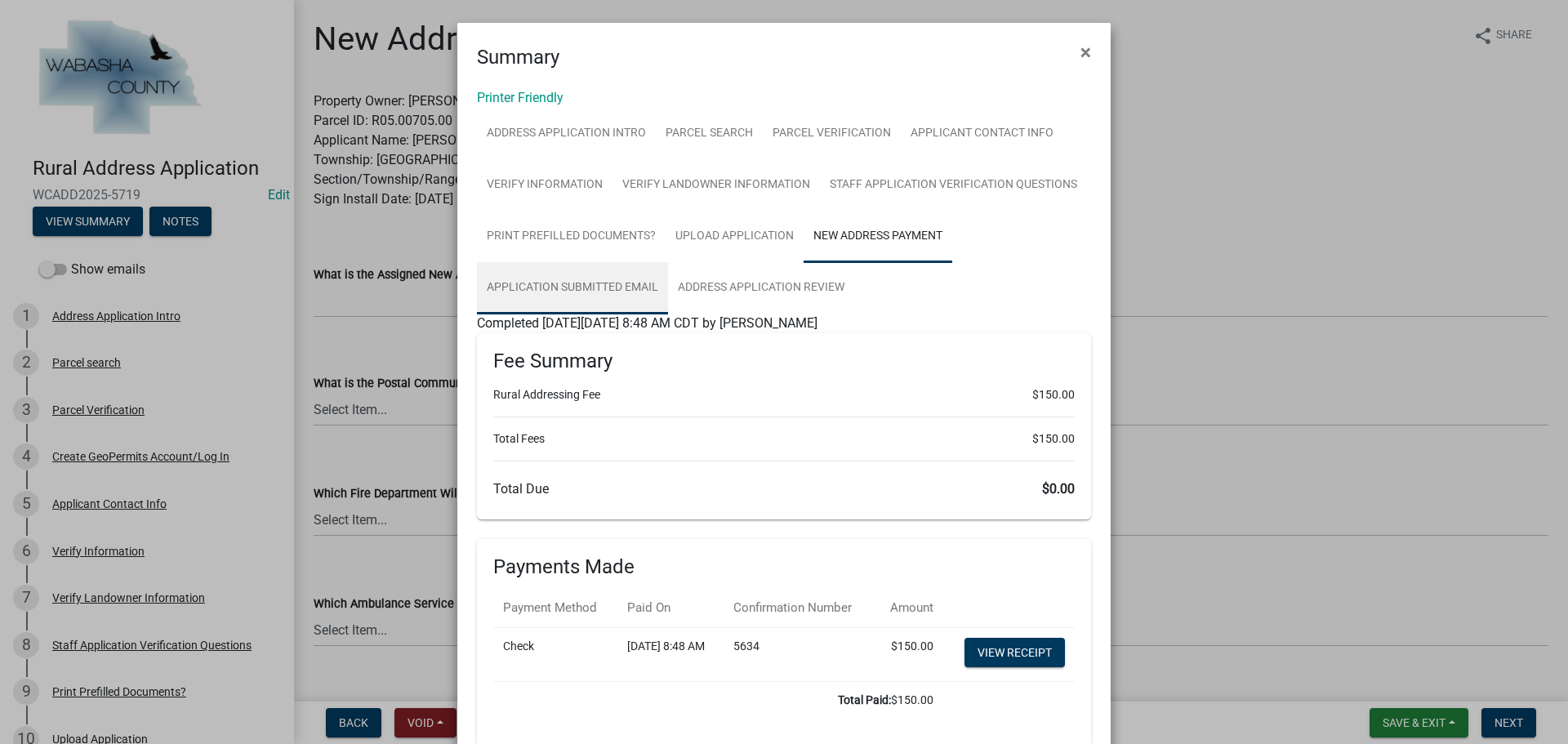
click at [550, 283] on link "Application Submitted Email" at bounding box center [573, 288] width 191 height 52
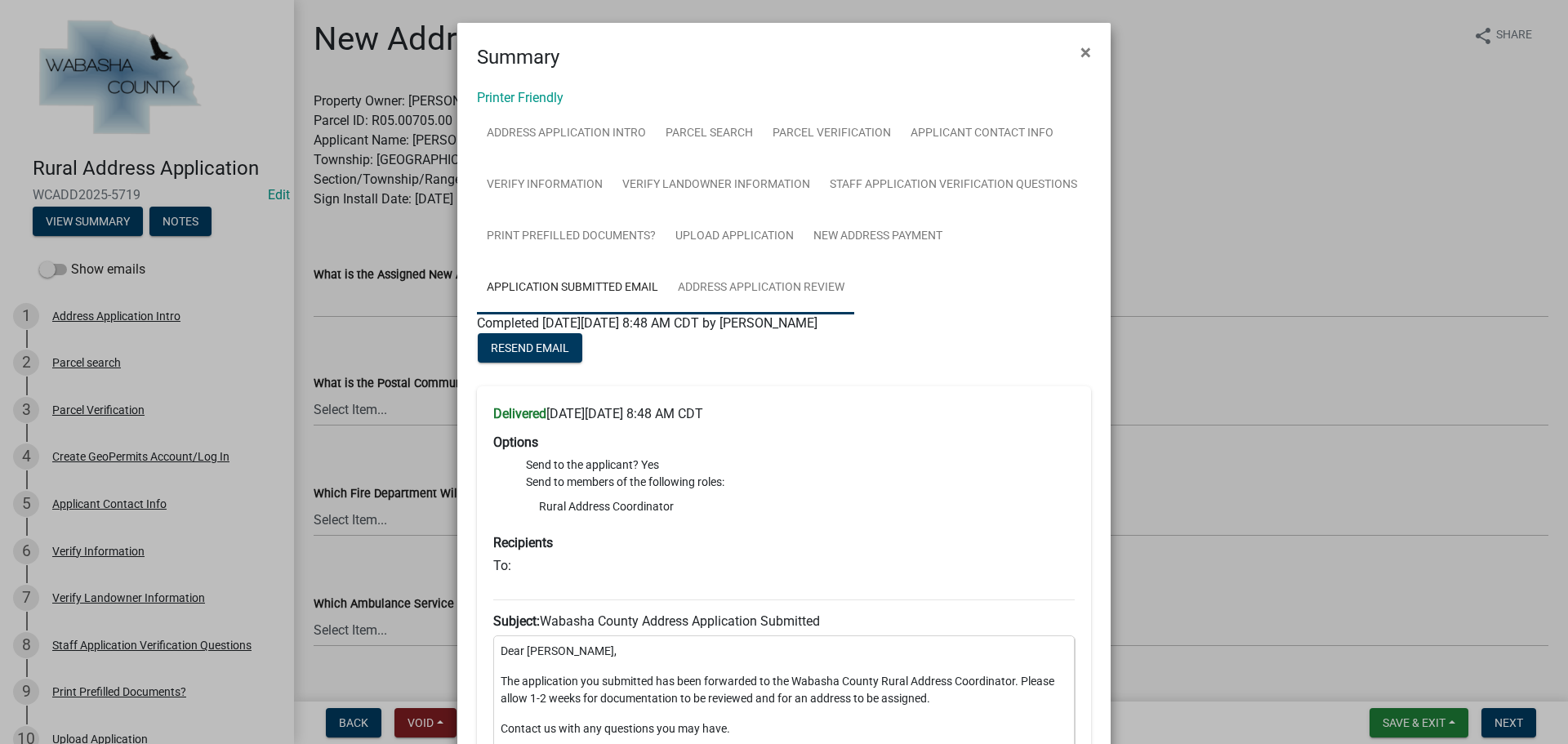
click at [747, 291] on link "Address Application Review" at bounding box center [761, 288] width 186 height 52
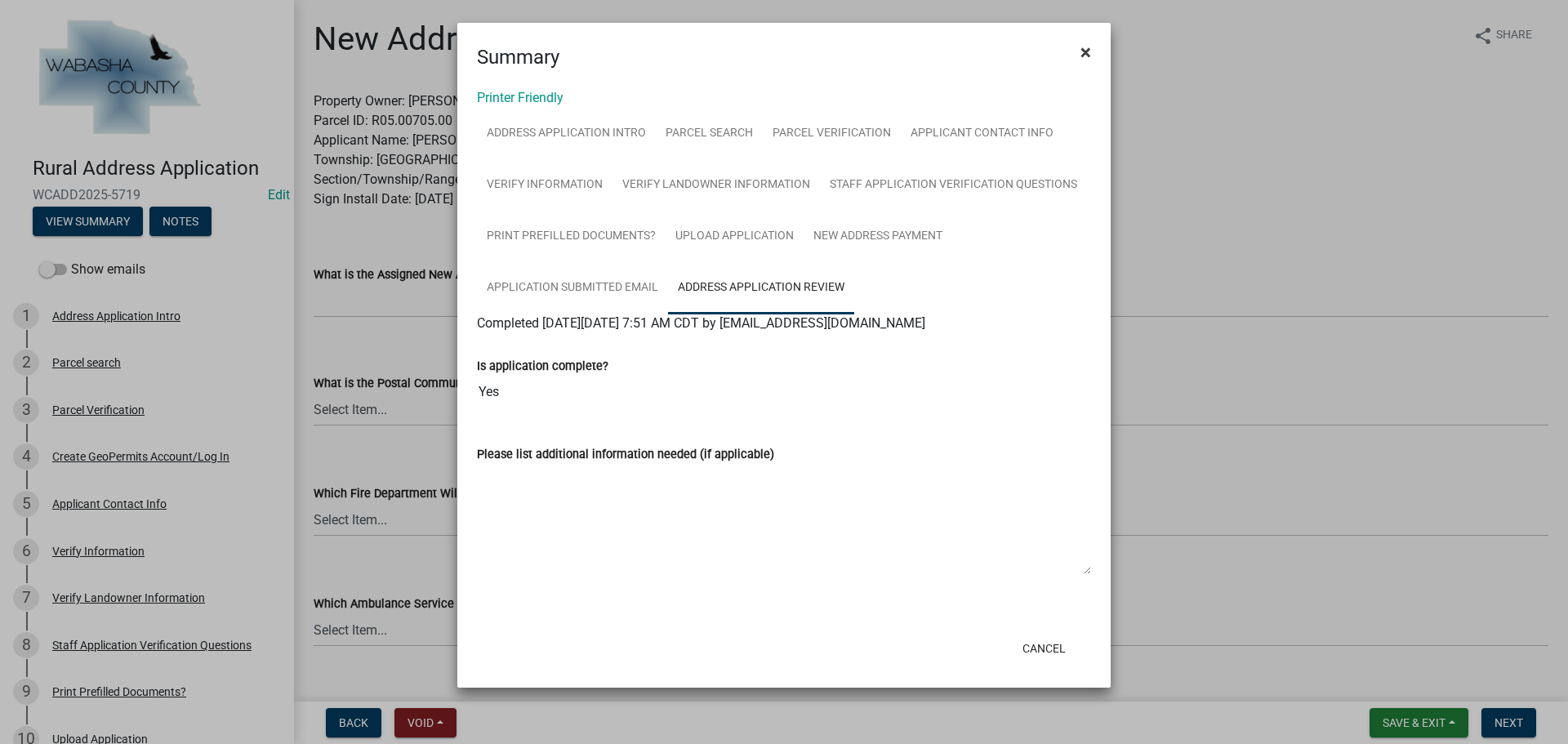
click at [1084, 53] on span "×" at bounding box center [1085, 52] width 11 height 23
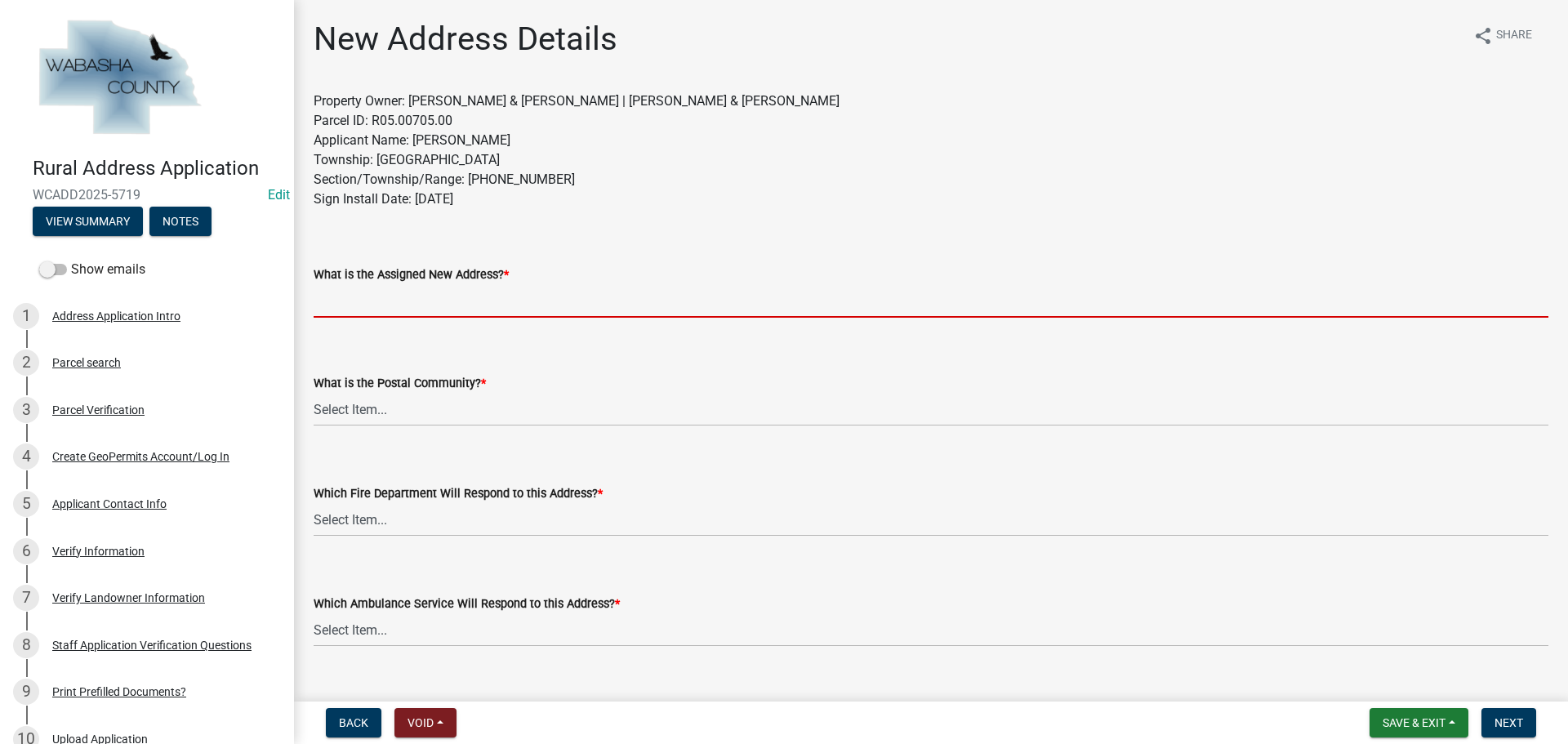
click at [349, 305] on input "What is the Assigned New Address? *" at bounding box center [931, 301] width 1235 height 34
paste input "[STREET_ADDRESS]"
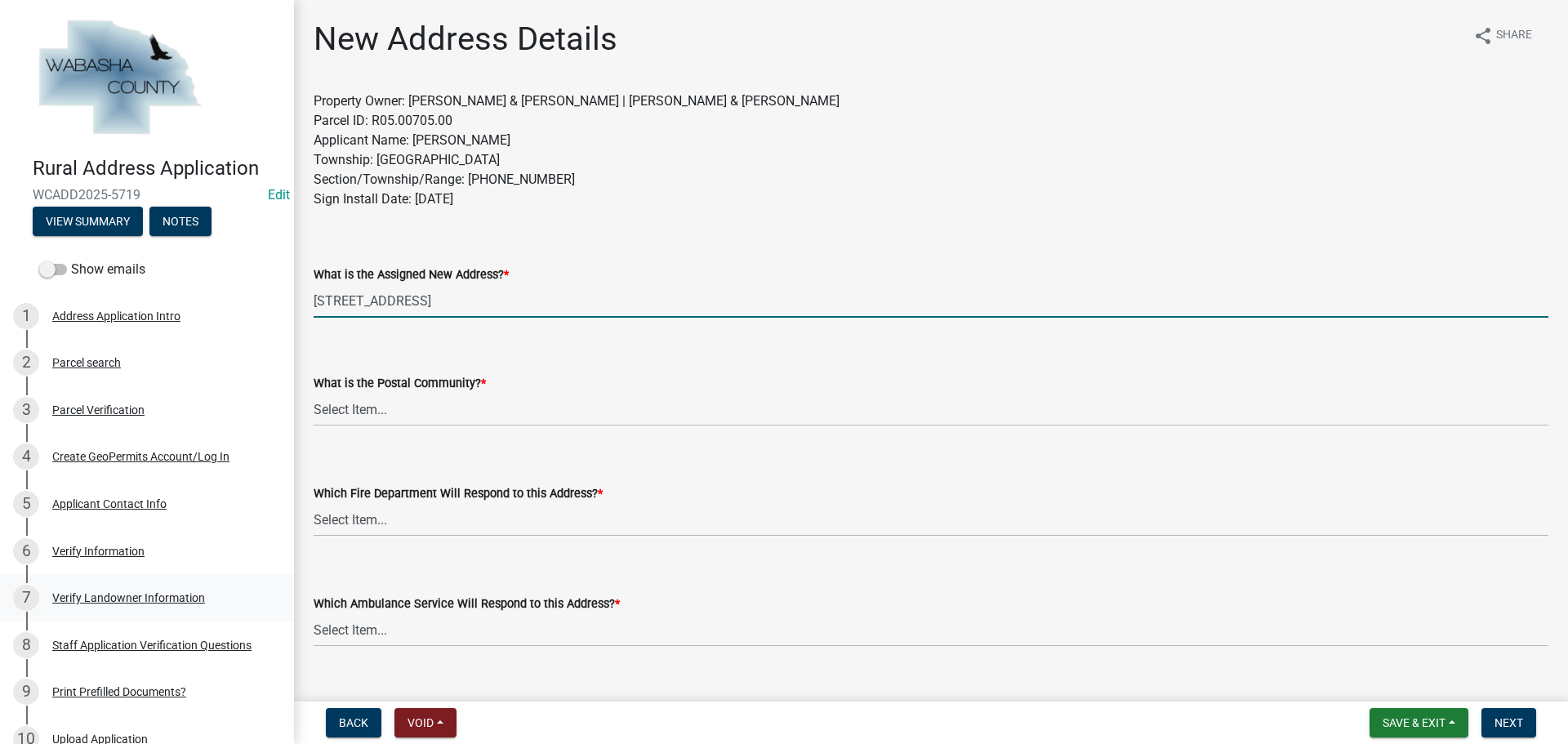
type input "[STREET_ADDRESS]"
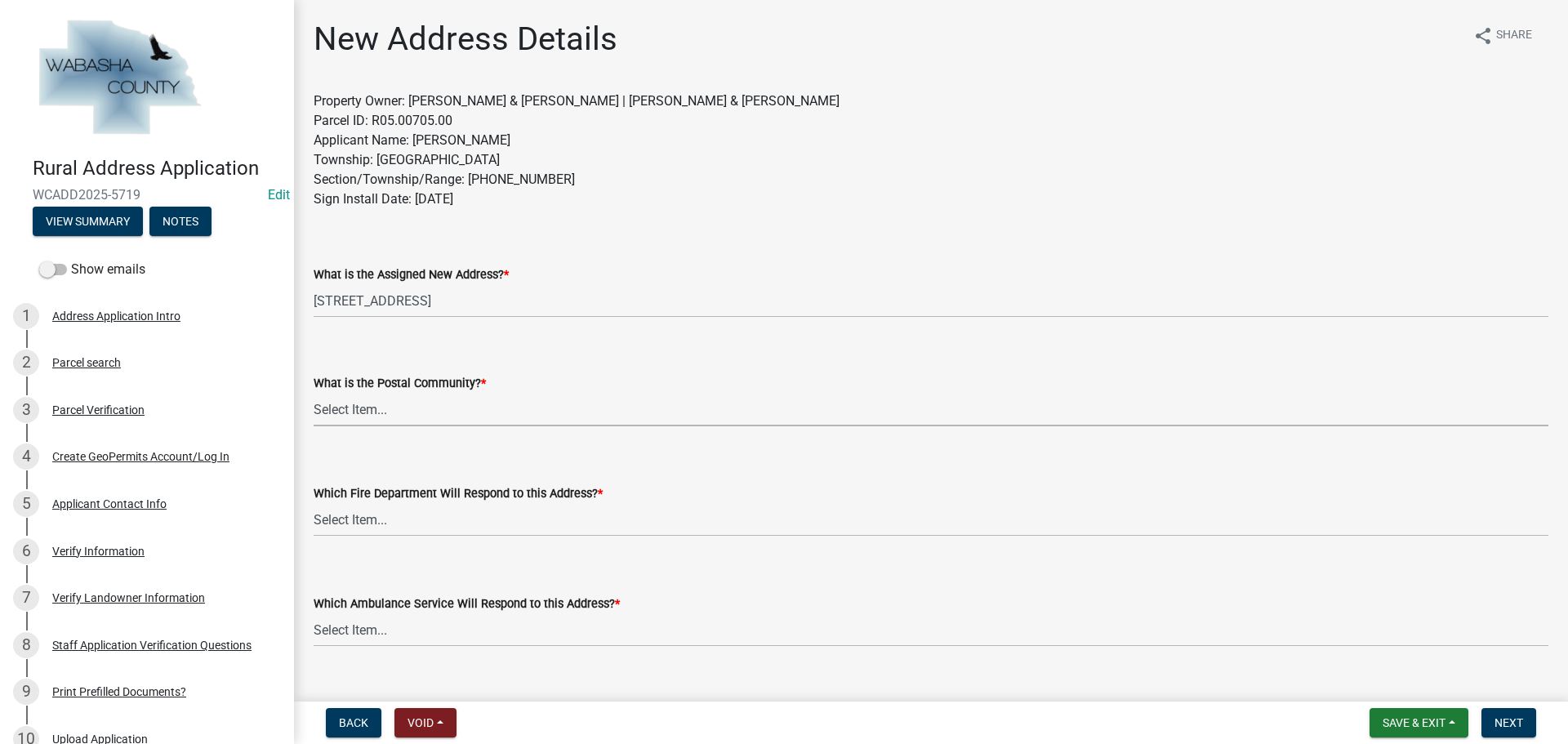
click at [378, 403] on select "Select Item... [GEOGRAPHIC_DATA] [GEOGRAPHIC_DATA] [GEOGRAPHIC_DATA][PERSON_NAM…" at bounding box center [931, 410] width 1235 height 34
click at [313, 393] on select "Select Item... [GEOGRAPHIC_DATA] [GEOGRAPHIC_DATA] [GEOGRAPHIC_DATA][PERSON_NAM…" at bounding box center [931, 410] width 1235 height 34
select select "21491eeb-c0d6-4238-a973-78b8839672fc"
click at [399, 524] on select "Select Item... Elgin Fire Department [PERSON_NAME] Fire Department [PERSON_NAME…" at bounding box center [931, 520] width 1235 height 34
click at [313, 503] on select "Select Item... Elgin Fire Department [PERSON_NAME] Fire Department [PERSON_NAME…" at bounding box center [931, 520] width 1235 height 34
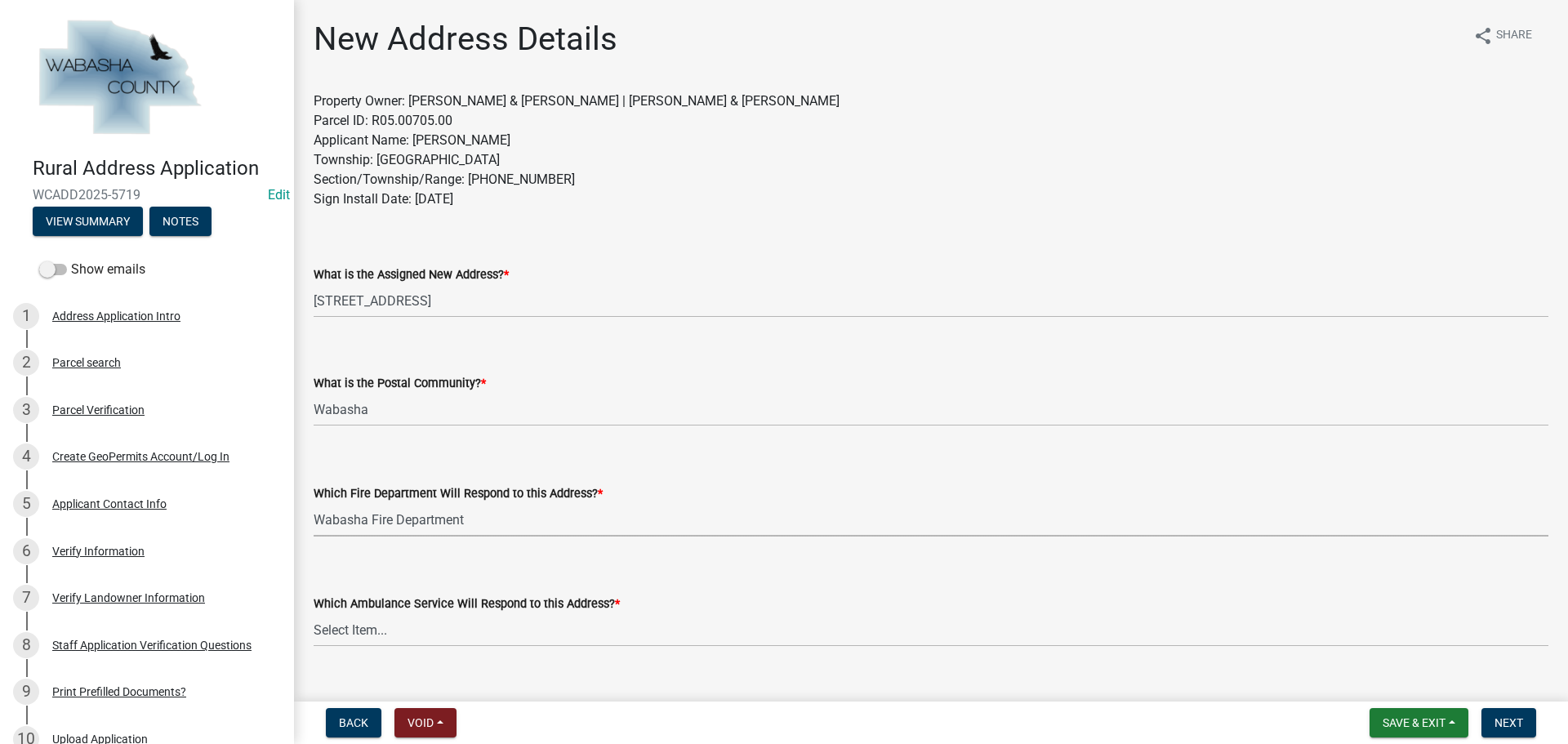
select select "37bab769-d890-422e-a81b-999a8f21601c"
click at [402, 630] on select "Select Item... Elgin Ambulance Lake City Ambulance Mayo Clinic Ambulance Wabash…" at bounding box center [931, 630] width 1235 height 34
click at [313, 613] on select "Select Item... Elgin Ambulance Lake City Ambulance Mayo Clinic Ambulance Wabash…" at bounding box center [931, 630] width 1235 height 34
select select "2159872a-d888-4e4d-b84d-3abf35f5da4f"
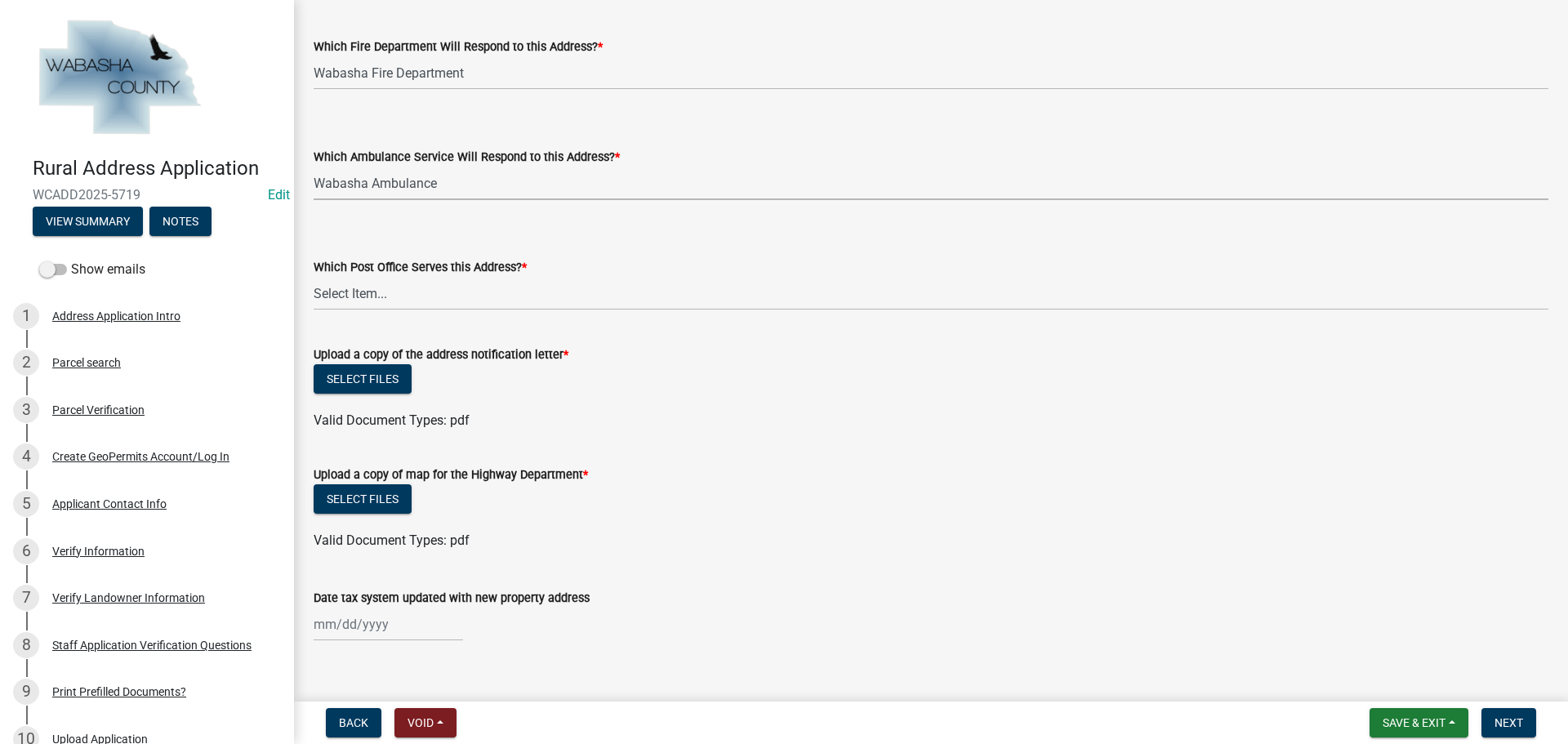
scroll to position [471, 0]
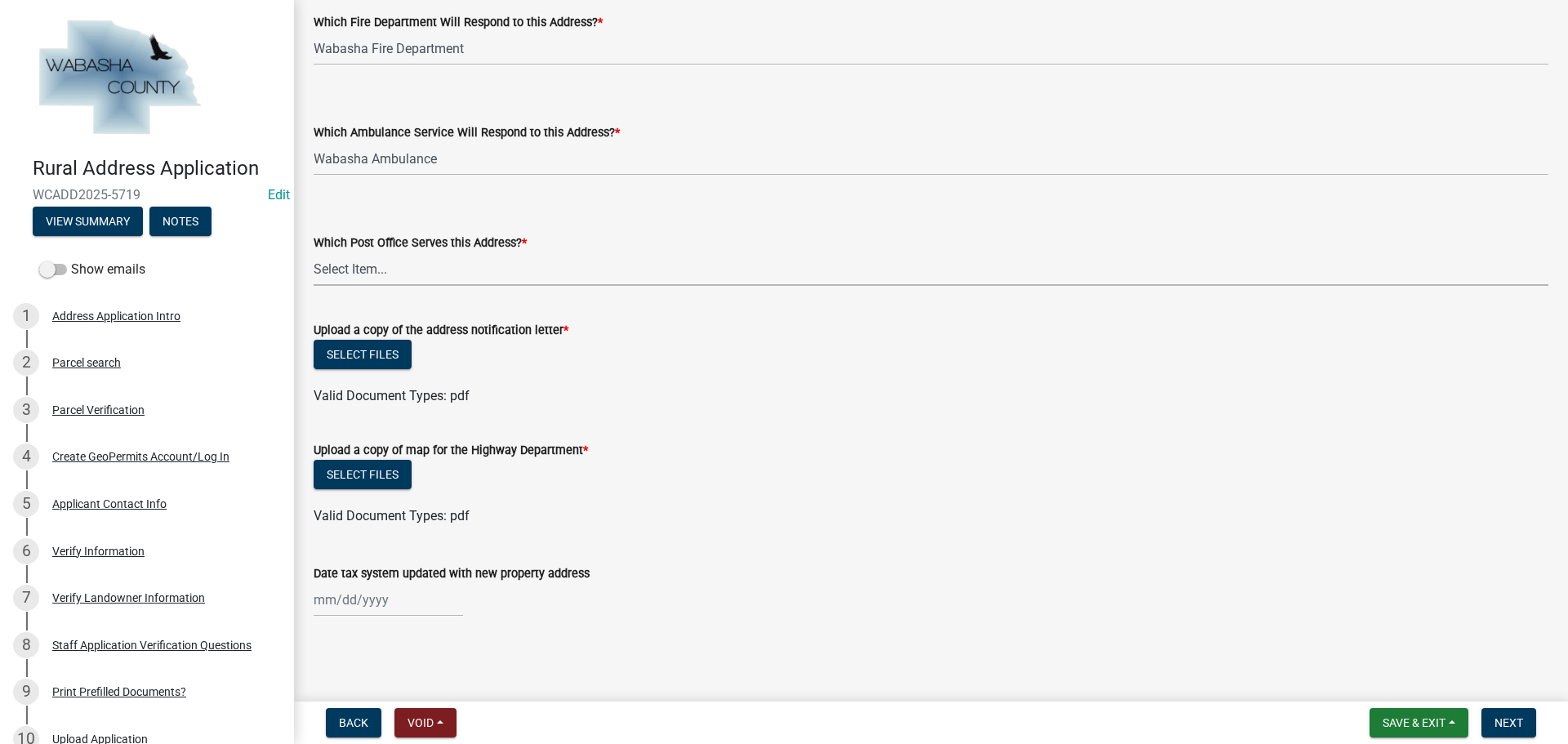
click at [337, 279] on select "Select Item... [PERSON_NAME] Post Office [GEOGRAPHIC_DATA] Post Office [GEOGRAP…" at bounding box center [931, 269] width 1235 height 34
click at [313, 252] on select "Select Item... [PERSON_NAME] Post Office [GEOGRAPHIC_DATA] Post Office [GEOGRAP…" at bounding box center [931, 269] width 1235 height 34
select select "50d03e86-a03b-4862-a524-8252f402ce45"
click at [1455, 721] on button "Save & Exit" at bounding box center [1419, 722] width 99 height 29
drag, startPoint x: 1455, startPoint y: 721, endPoint x: 1156, endPoint y: 741, distance: 299.7
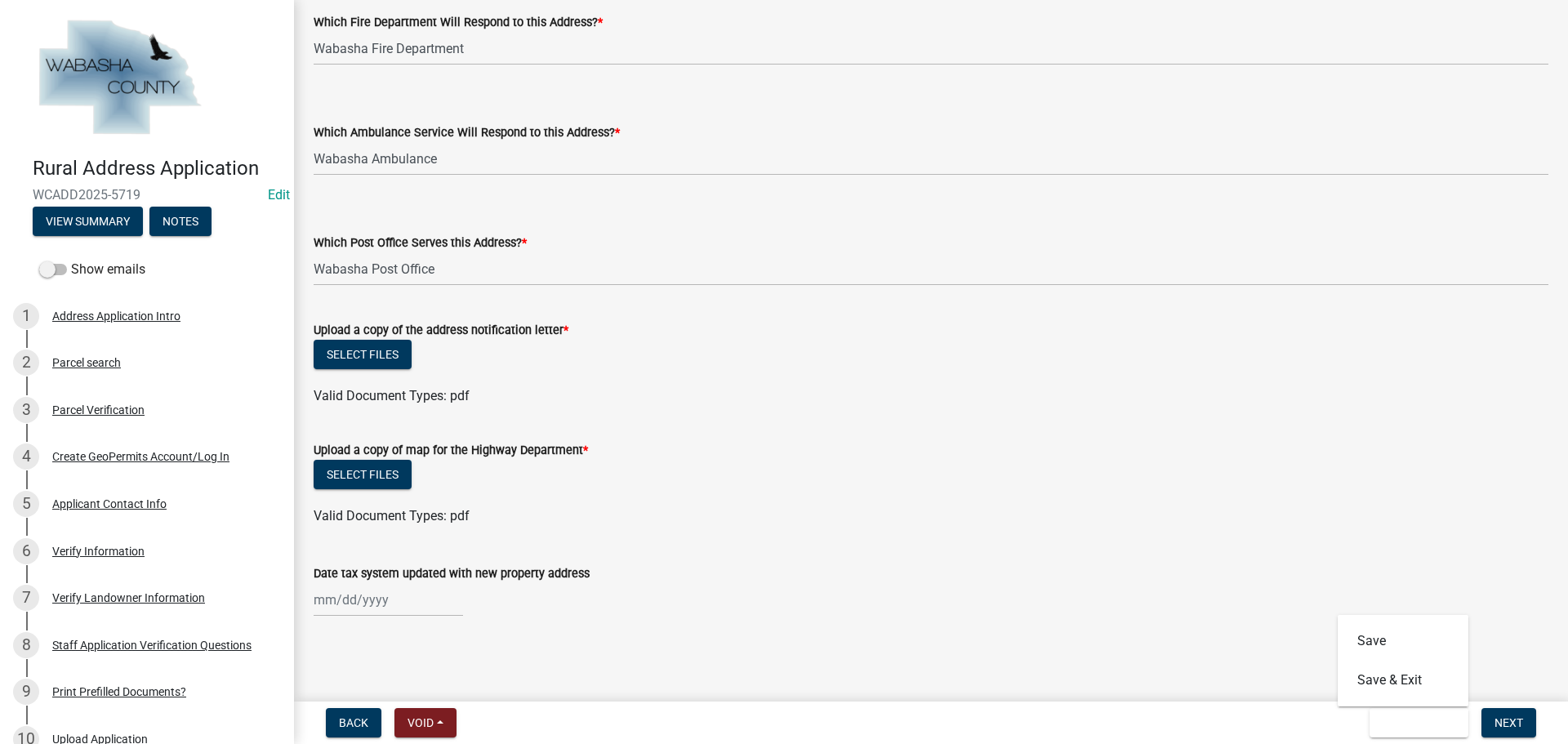
click at [1152, 741] on nav "Back Void Withdraw Lock Expire Void Save & Exit Save Save & Exit Next" at bounding box center [931, 722] width 1274 height 43
click at [1442, 720] on span "Save & Exit" at bounding box center [1413, 723] width 63 height 13
click at [1388, 645] on button "Save" at bounding box center [1403, 641] width 131 height 39
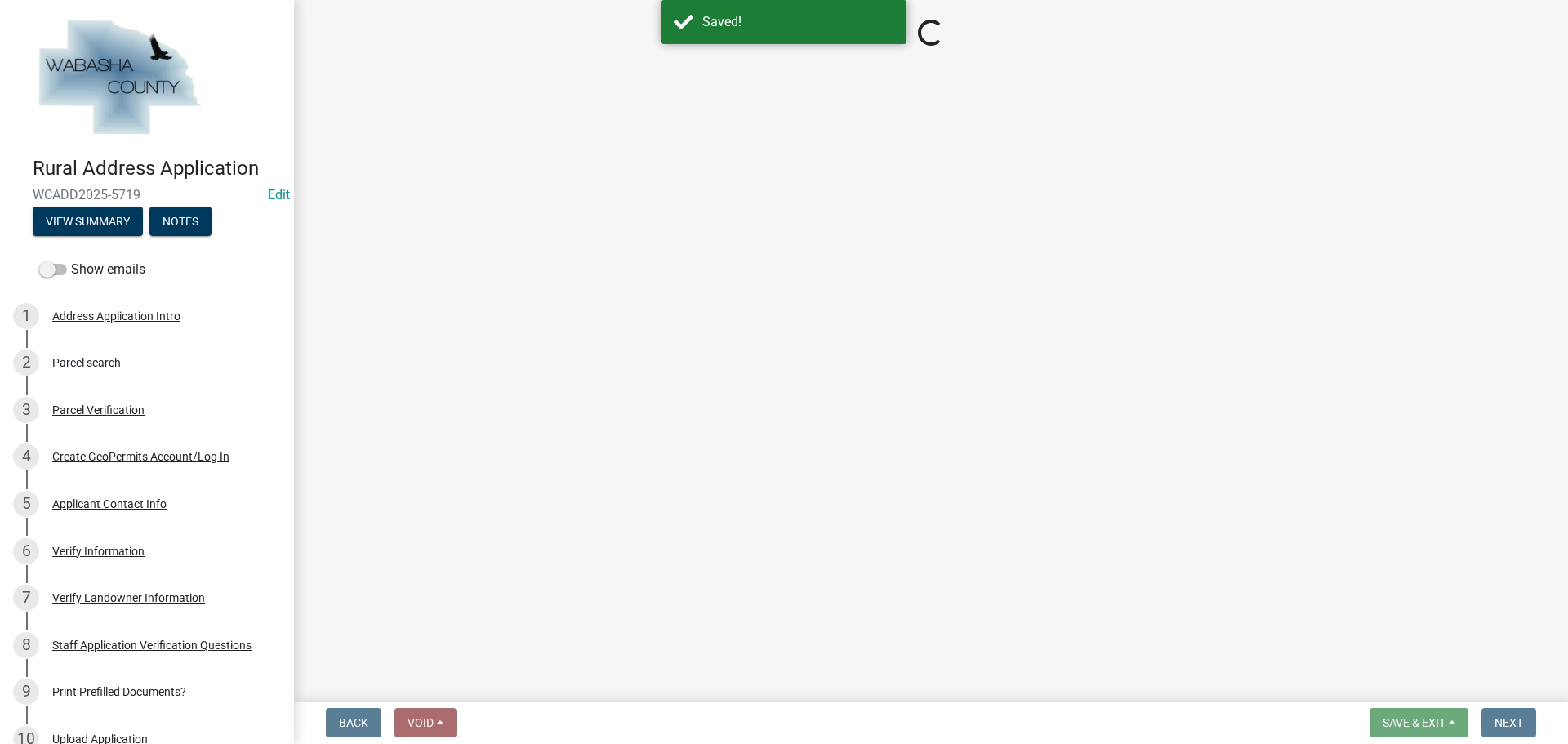
select select "21491eeb-c0d6-4238-a973-78b8839672fc"
select select "37bab769-d890-422e-a81b-999a8f21601c"
select select "2159872a-d888-4e4d-b84d-3abf35f5da4f"
select select "50d03e86-a03b-4862-a524-8252f402ce45"
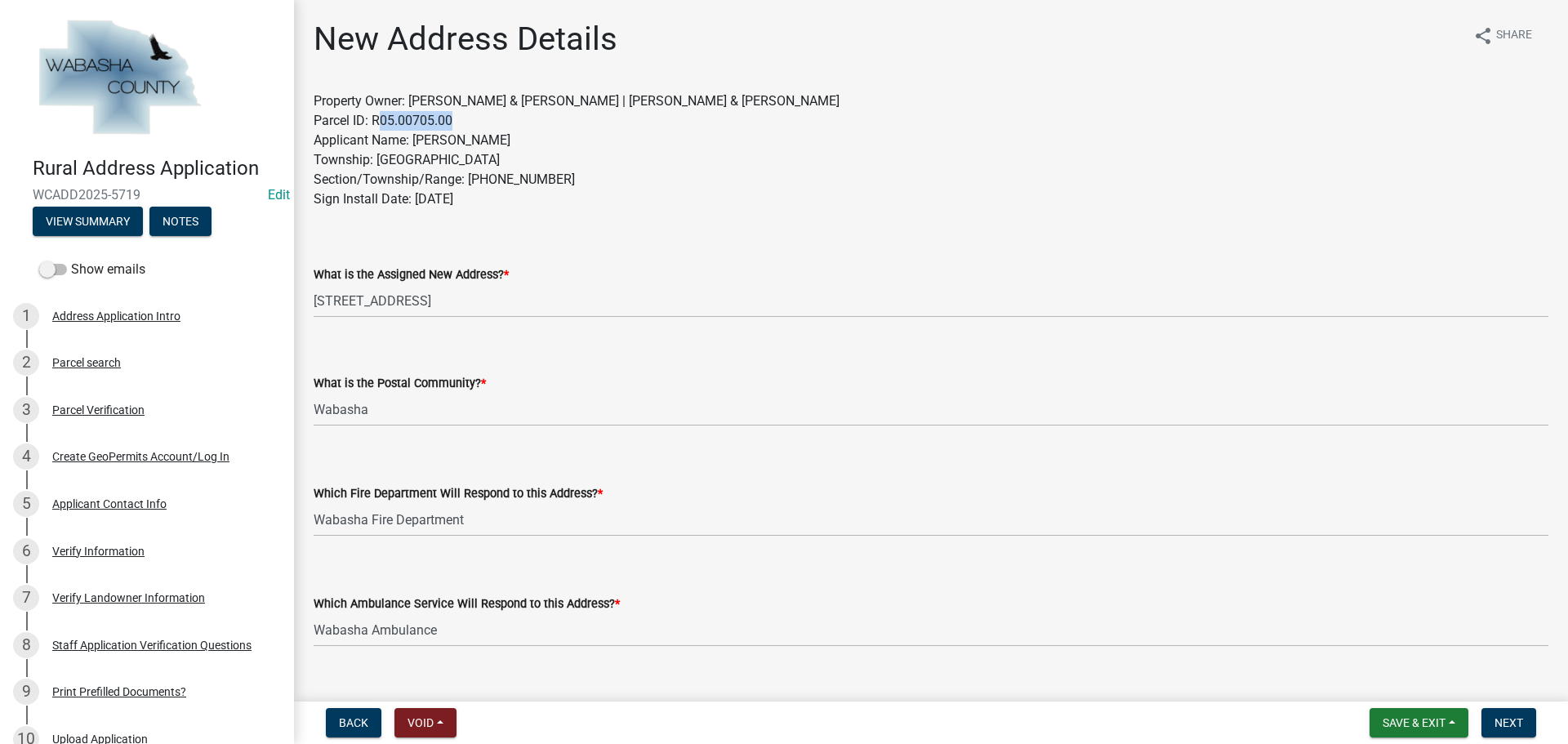
drag, startPoint x: 381, startPoint y: 122, endPoint x: 457, endPoint y: 123, distance: 76.0
click at [457, 123] on p "Property Owner: [PERSON_NAME] & [PERSON_NAME] | [PERSON_NAME] & [PERSON_NAME] P…" at bounding box center [931, 160] width 1235 height 137
copy p "05.00705.00"
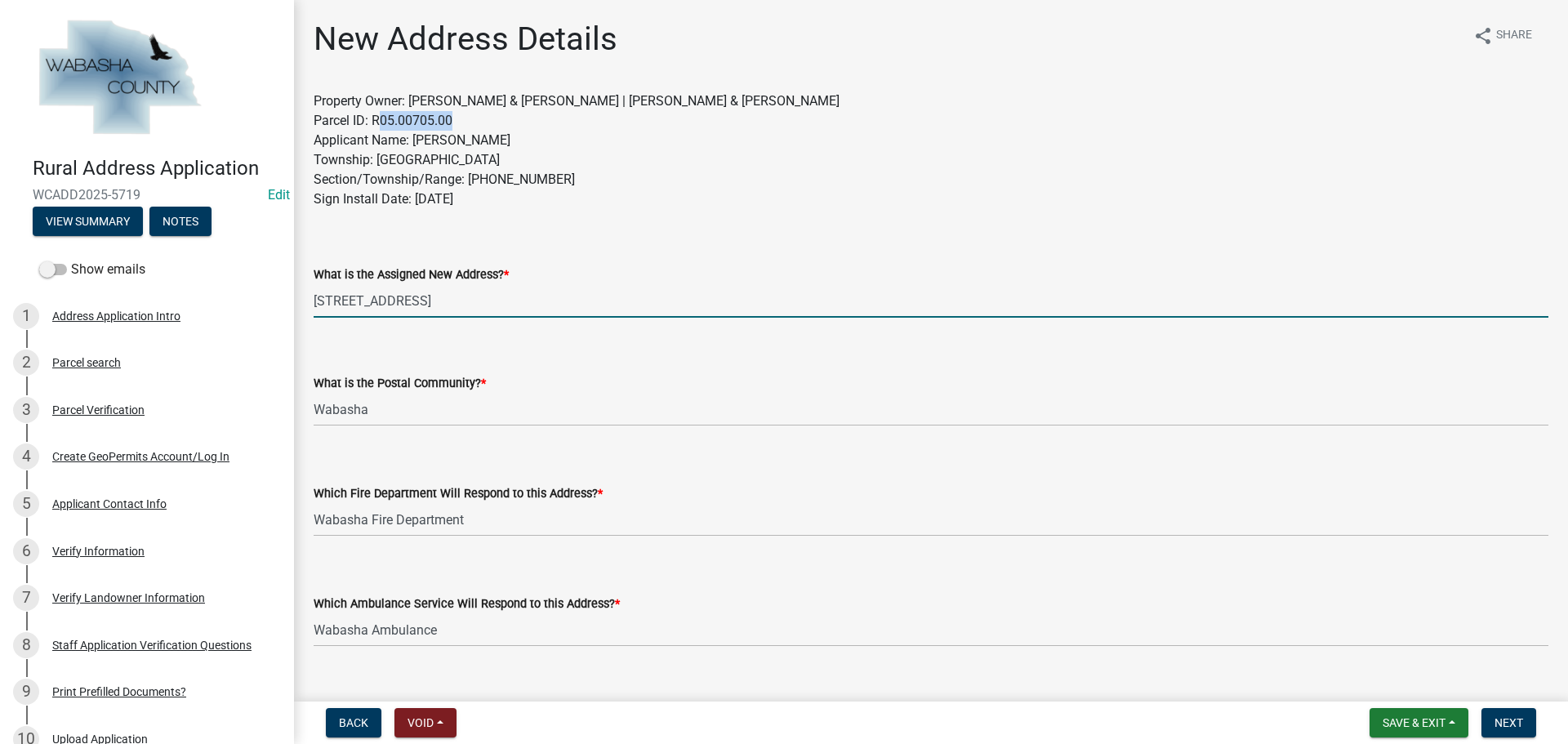
click at [450, 306] on input "[STREET_ADDRESS]" at bounding box center [931, 301] width 1235 height 34
drag, startPoint x: 522, startPoint y: 301, endPoint x: 244, endPoint y: 291, distance: 278.2
click at [244, 291] on div "Rural Address Application WCADD2025-5719 Edit View Summary Notes Show emails 1 …" at bounding box center [784, 372] width 1568 height 744
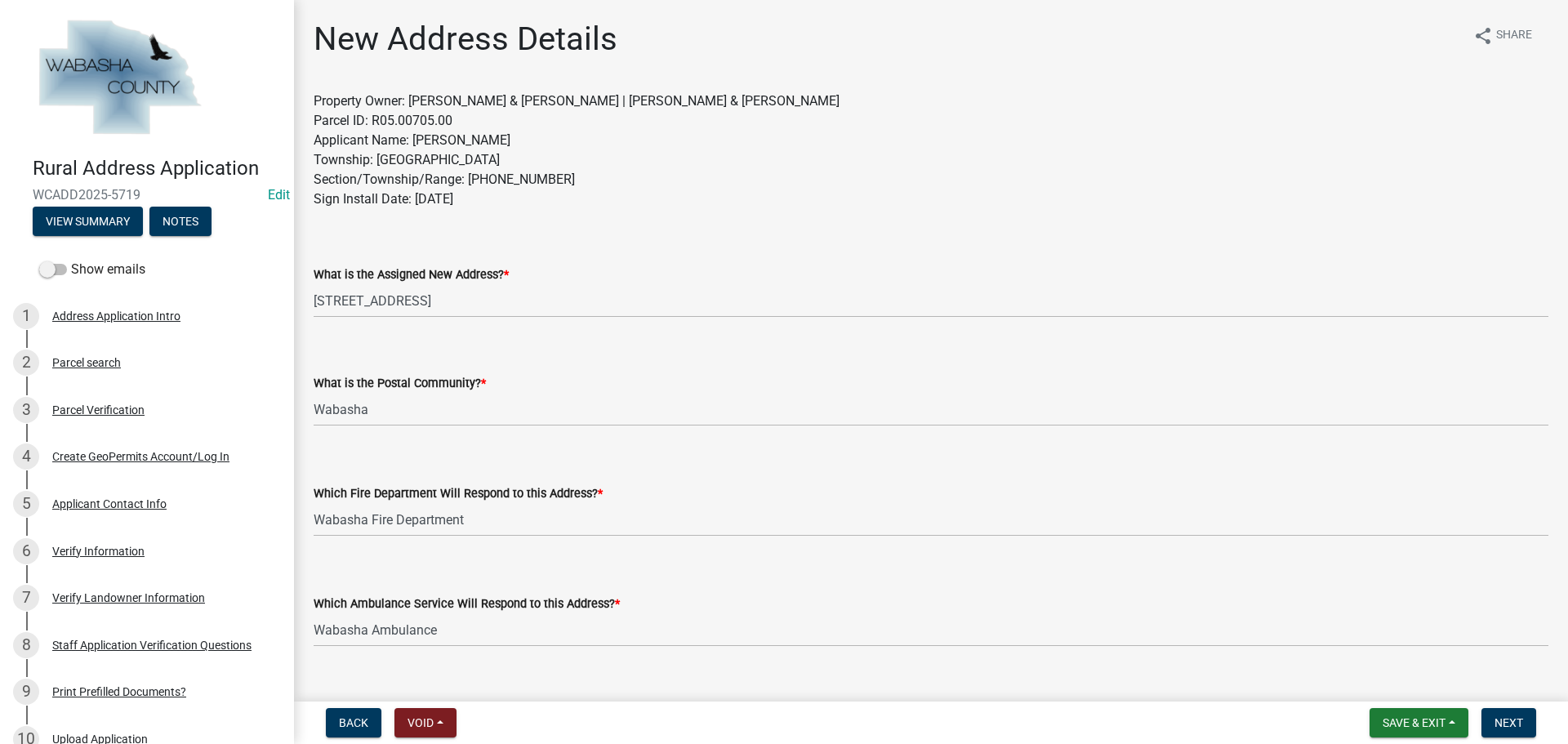
click at [671, 165] on p "Property Owner: [PERSON_NAME] & [PERSON_NAME] | [PERSON_NAME] & [PERSON_NAME] P…" at bounding box center [931, 160] width 1235 height 137
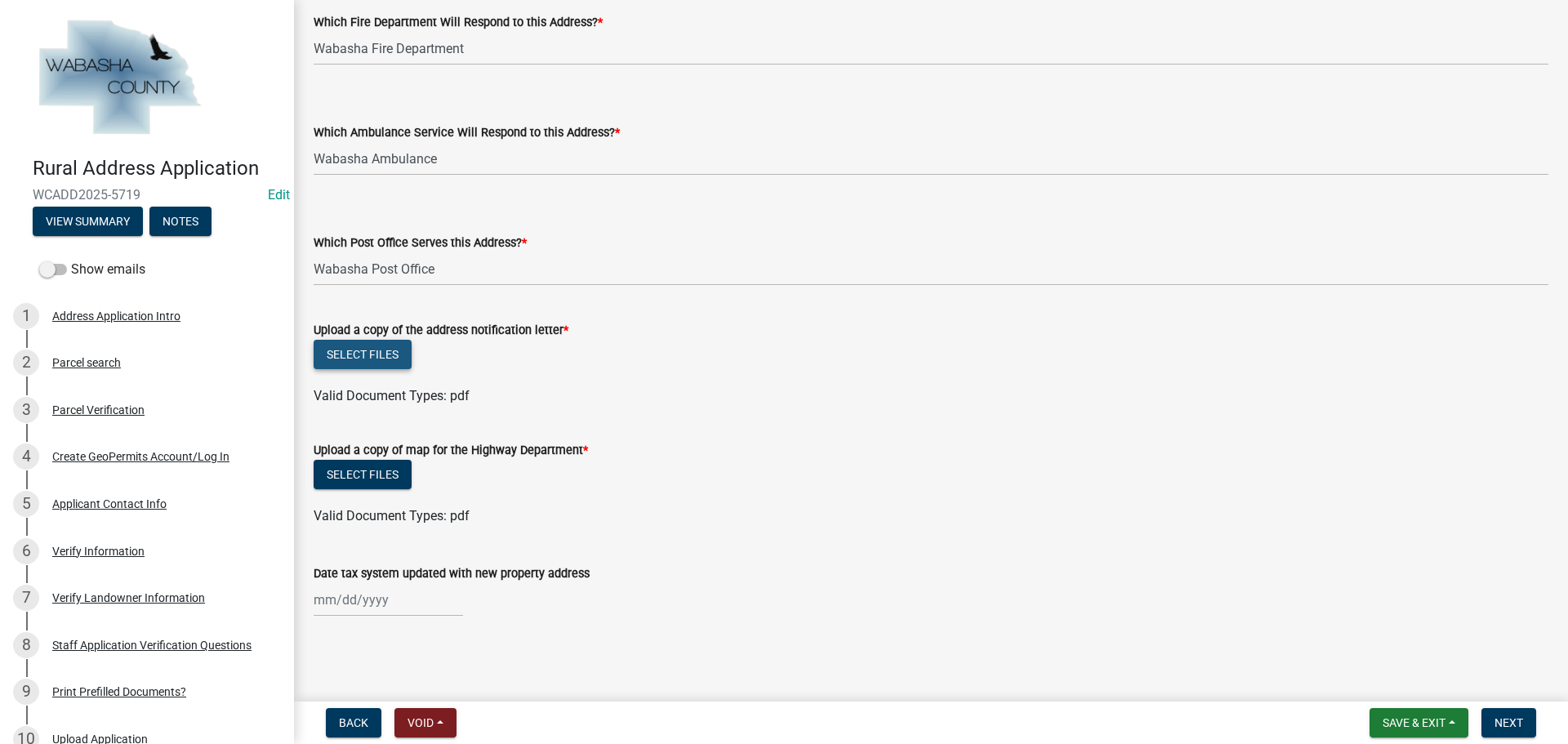
click at [350, 351] on button "Select files" at bounding box center [362, 354] width 98 height 29
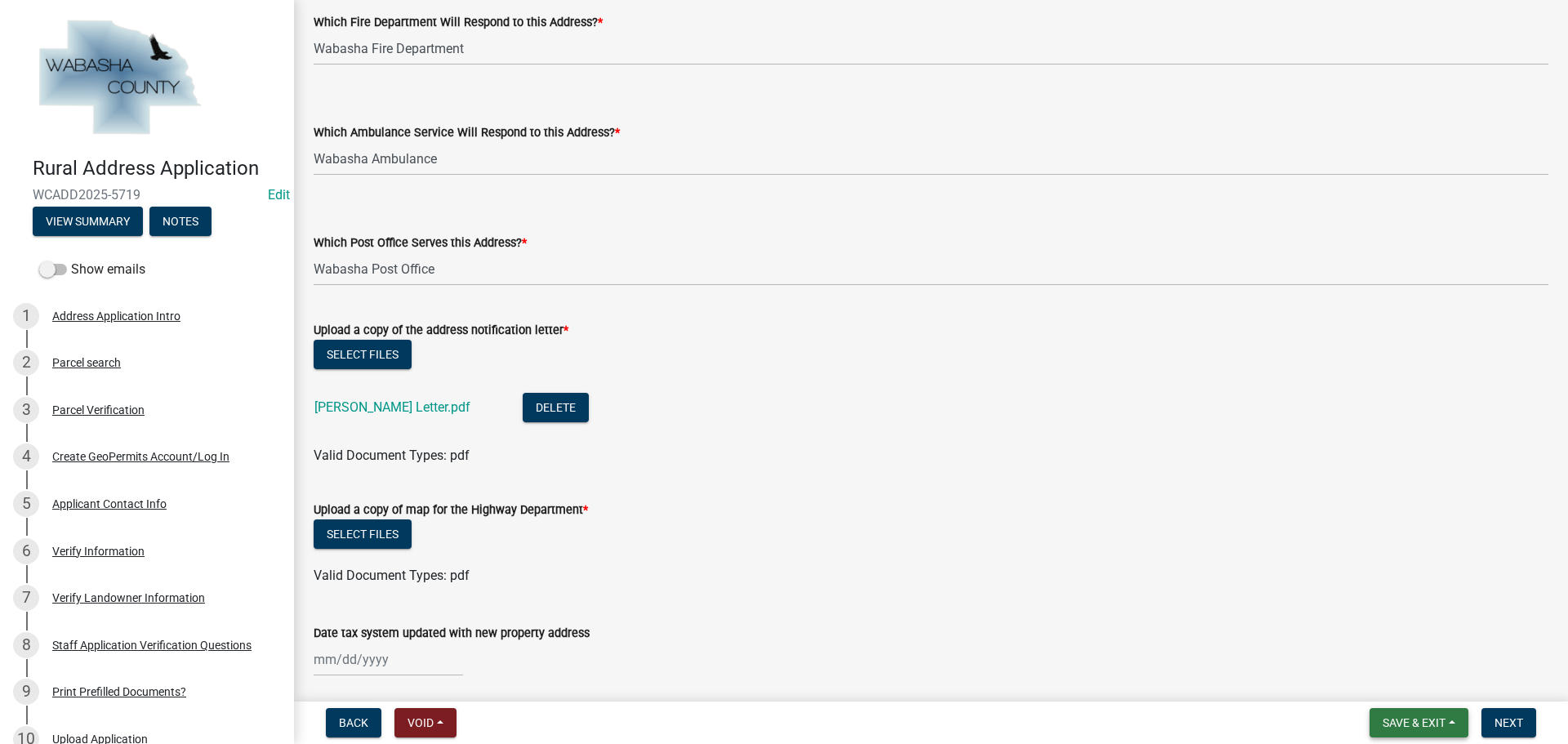
click at [1421, 720] on span "Save & Exit" at bounding box center [1413, 723] width 63 height 13
click at [1401, 640] on button "Save" at bounding box center [1403, 641] width 131 height 39
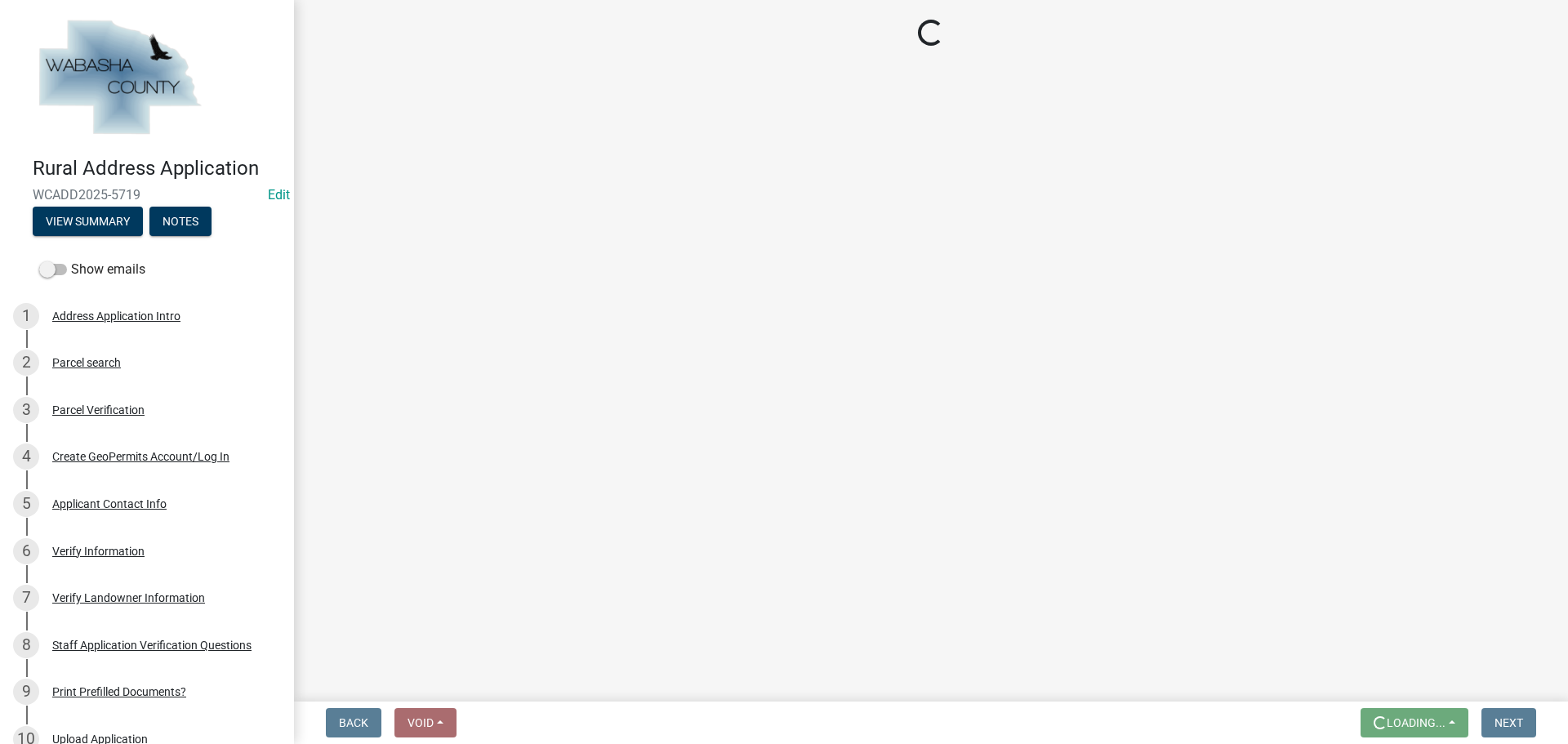
scroll to position [0, 0]
select select "21491eeb-c0d6-4238-a973-78b8839672fc"
select select "37bab769-d890-422e-a81b-999a8f21601c"
select select "2159872a-d888-4e4d-b84d-3abf35f5da4f"
select select "50d03e86-a03b-4862-a524-8252f402ce45"
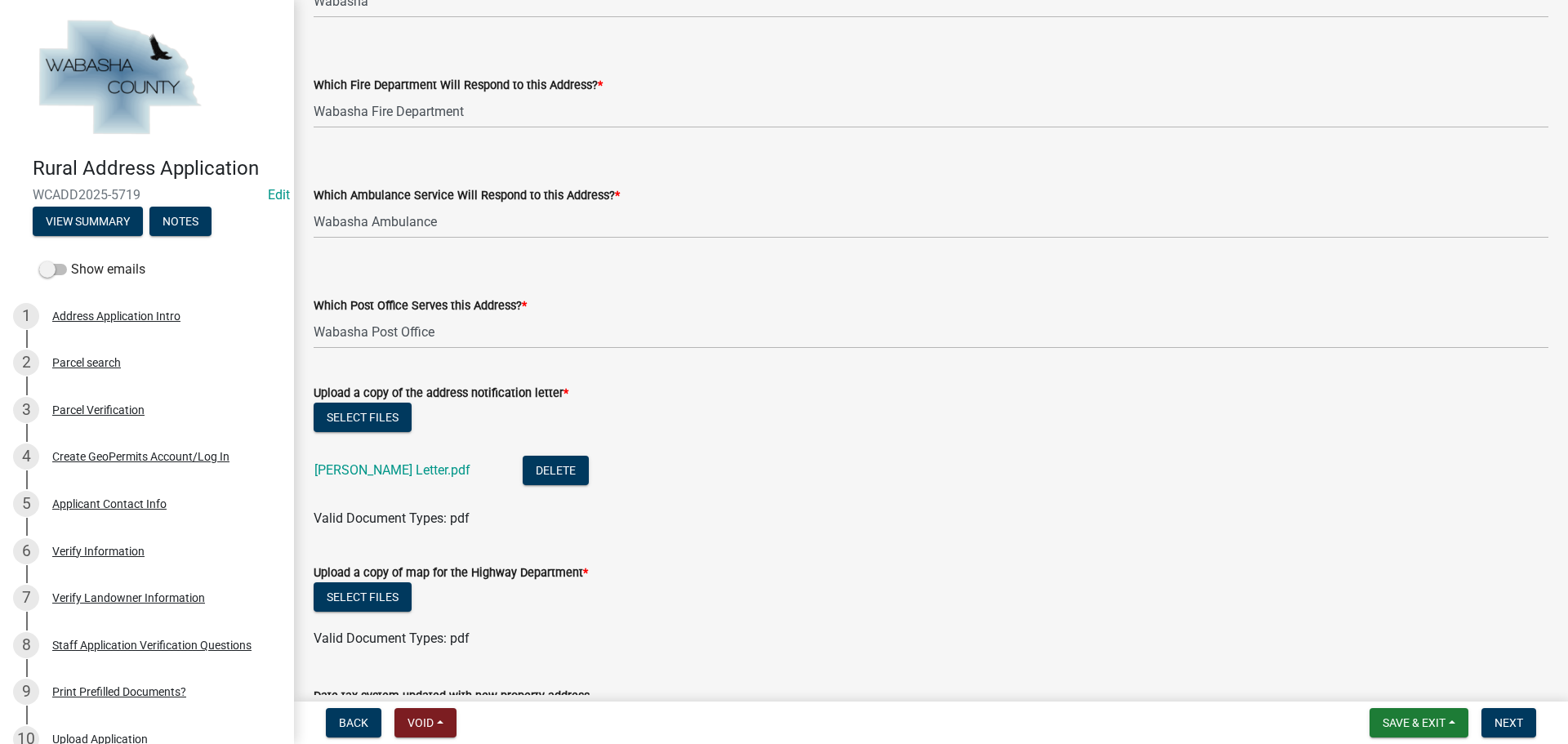
scroll to position [490, 0]
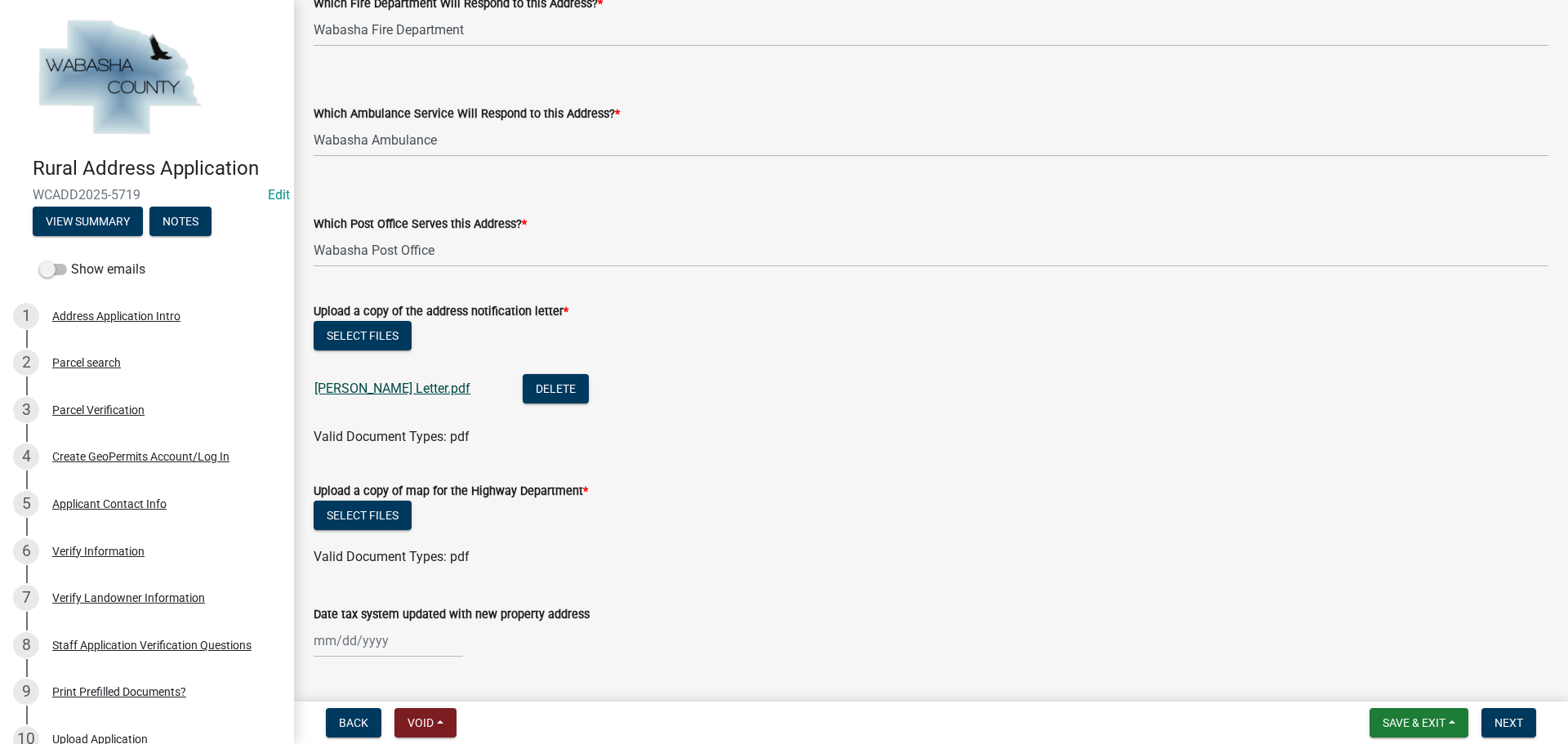
click at [393, 388] on link "[PERSON_NAME] Letter.pdf" at bounding box center [392, 388] width 156 height 15
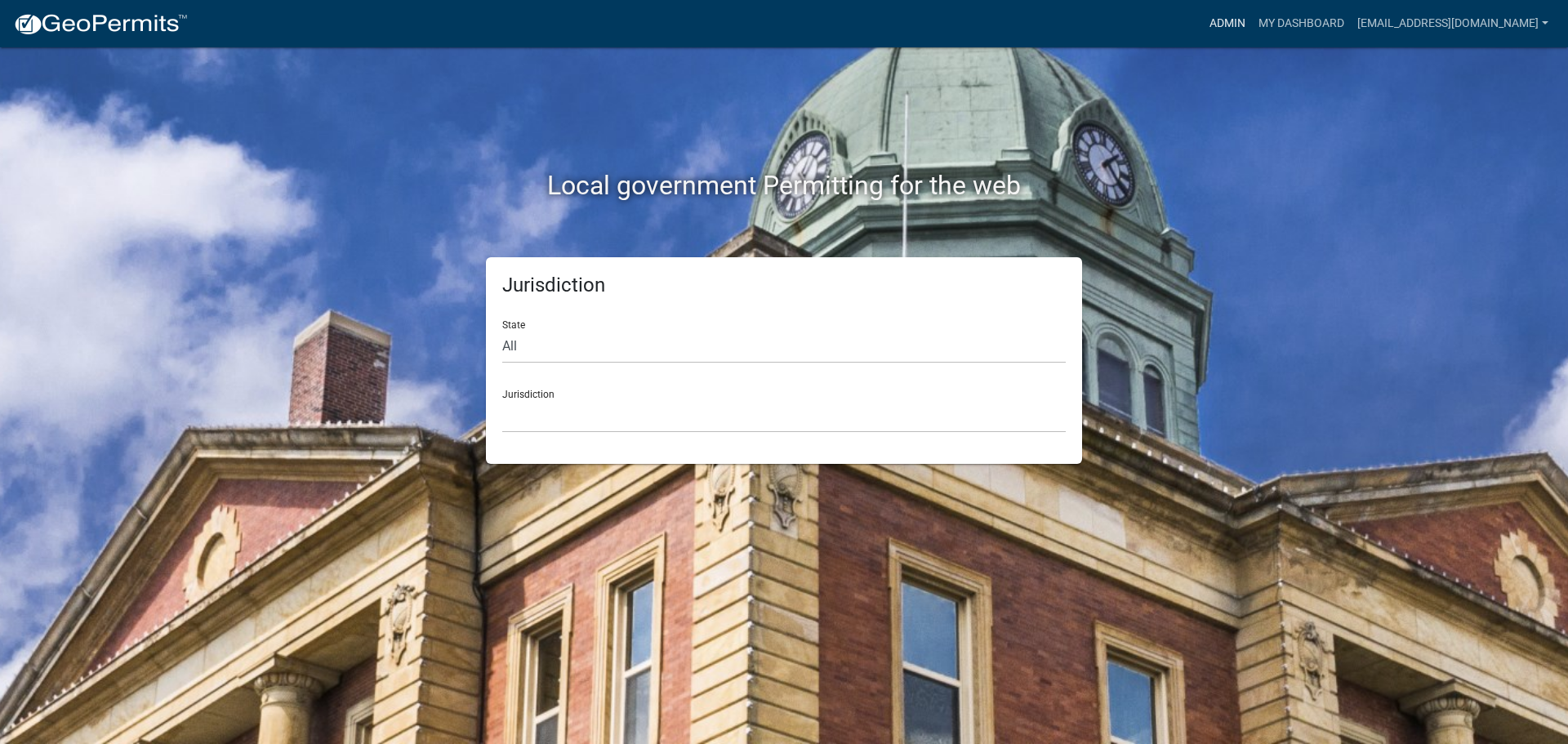
click at [1230, 19] on link "Admin" at bounding box center [1227, 24] width 49 height 31
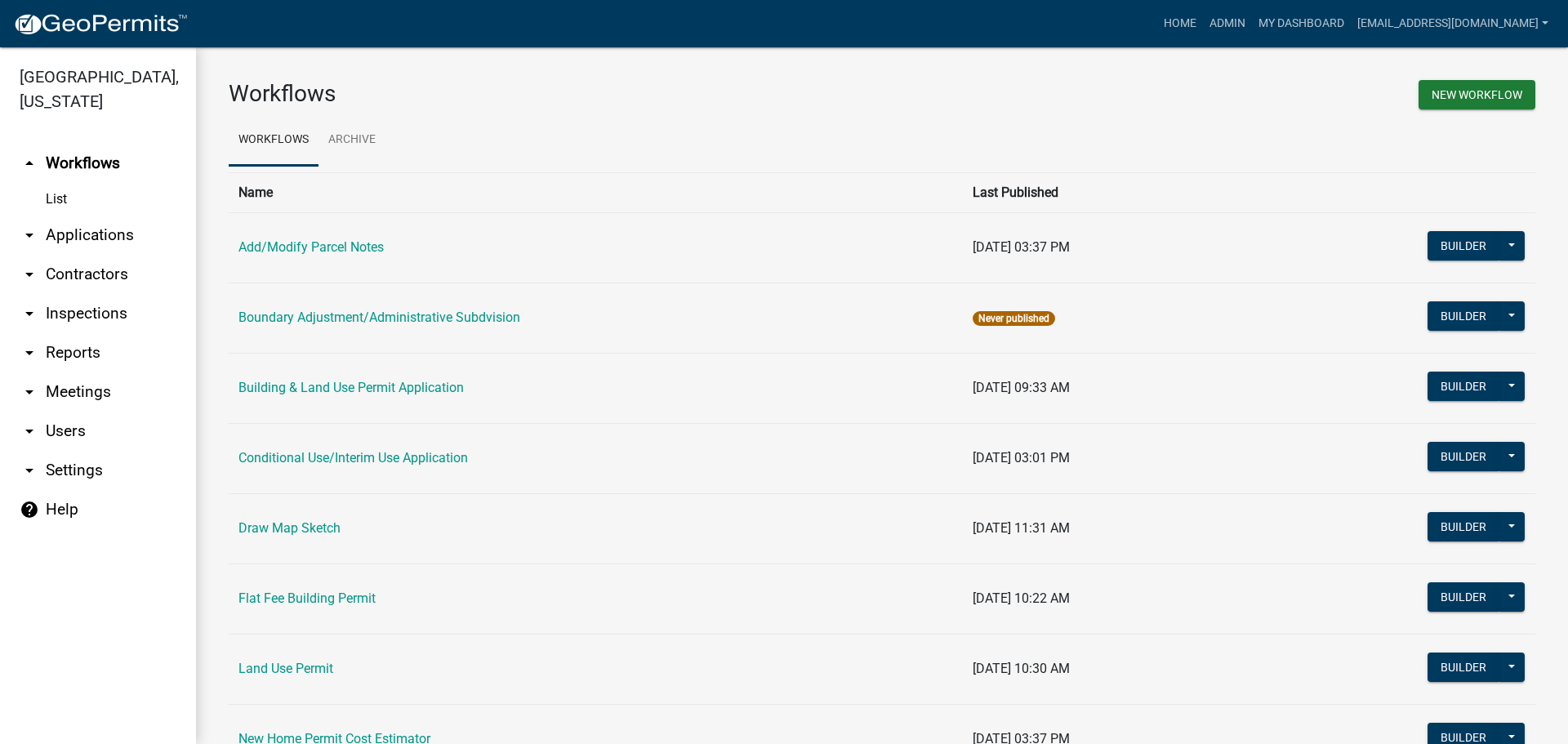
click at [67, 226] on link "arrow_drop_down Applications" at bounding box center [97, 235] width 196 height 39
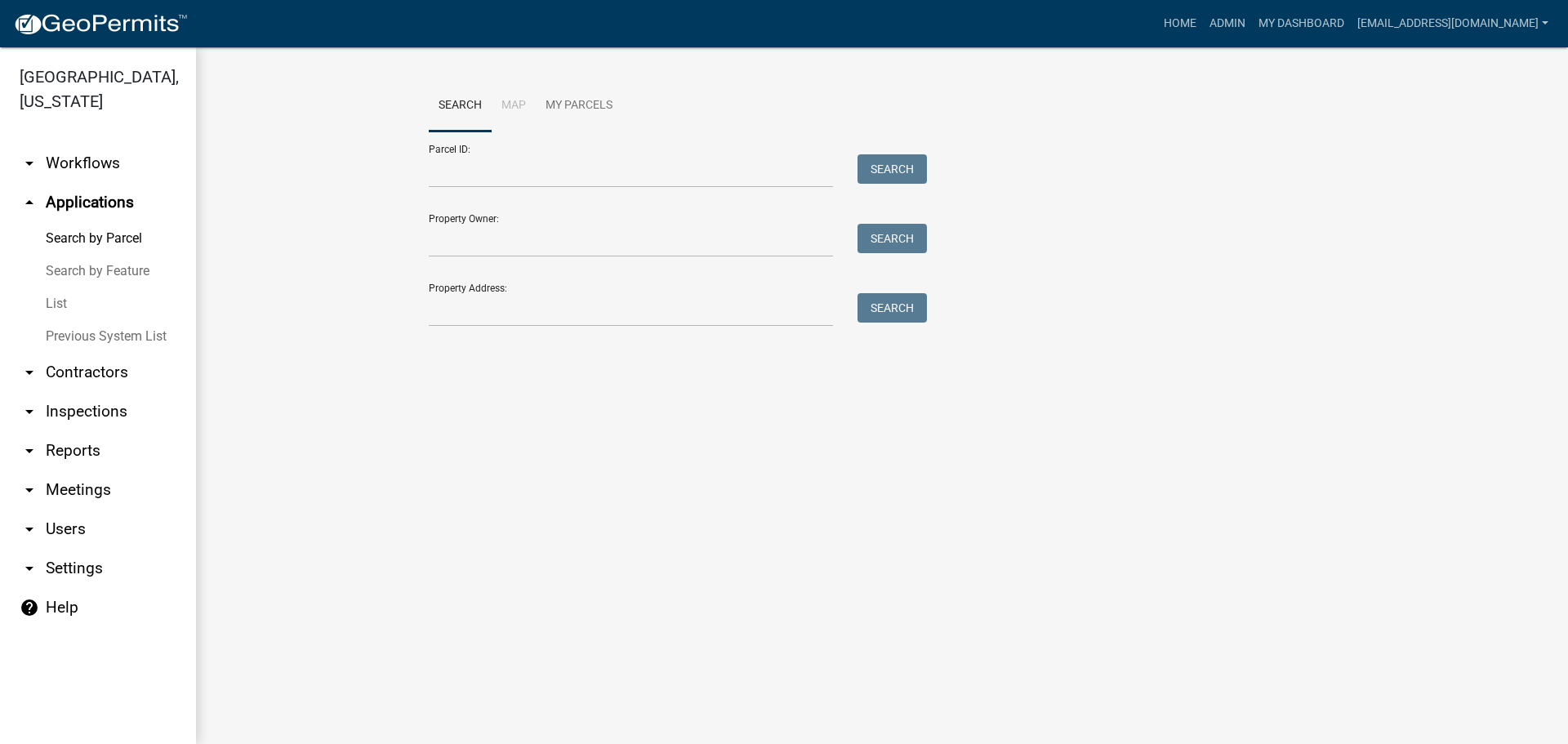
click at [50, 300] on link "List" at bounding box center [97, 303] width 196 height 33
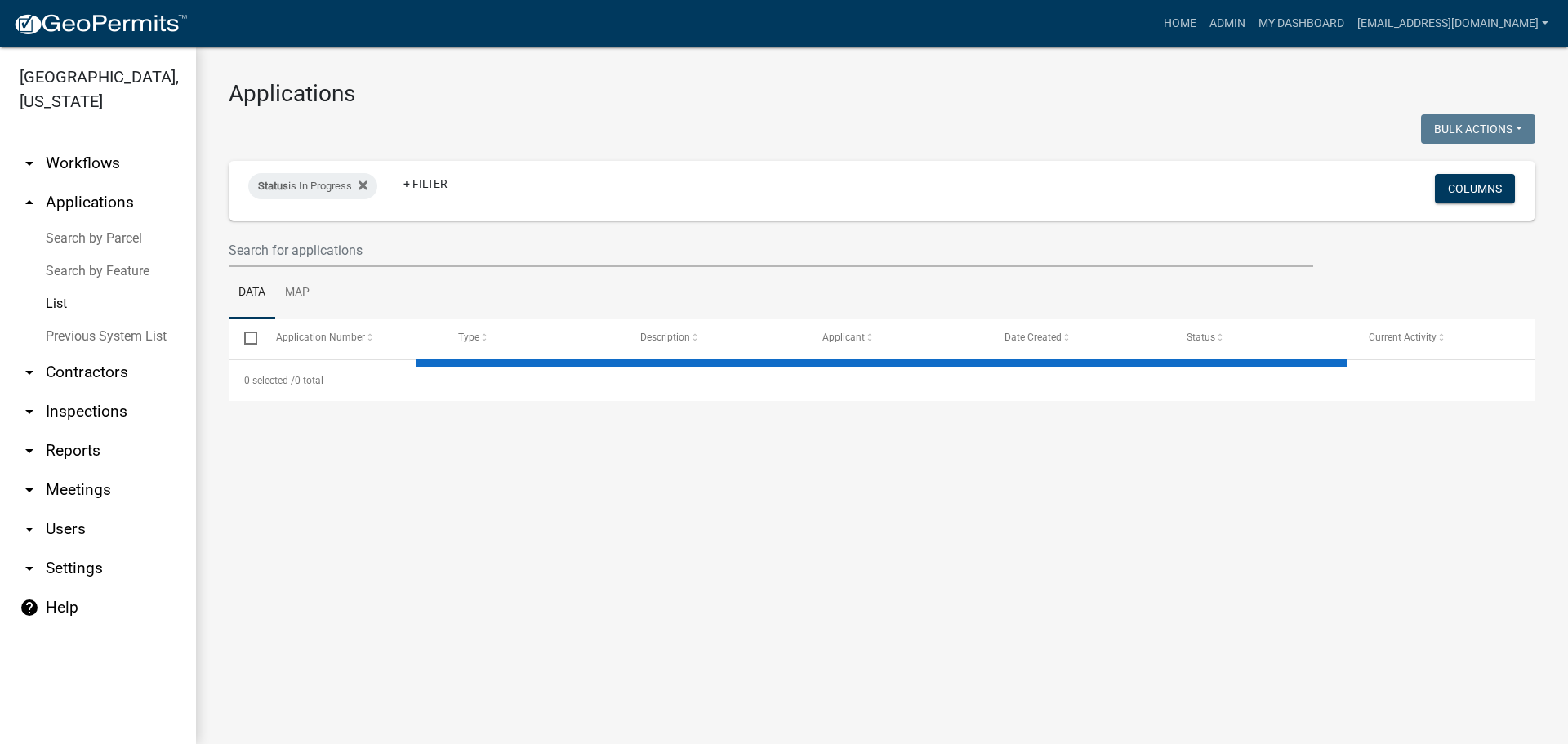
select select "2: 50"
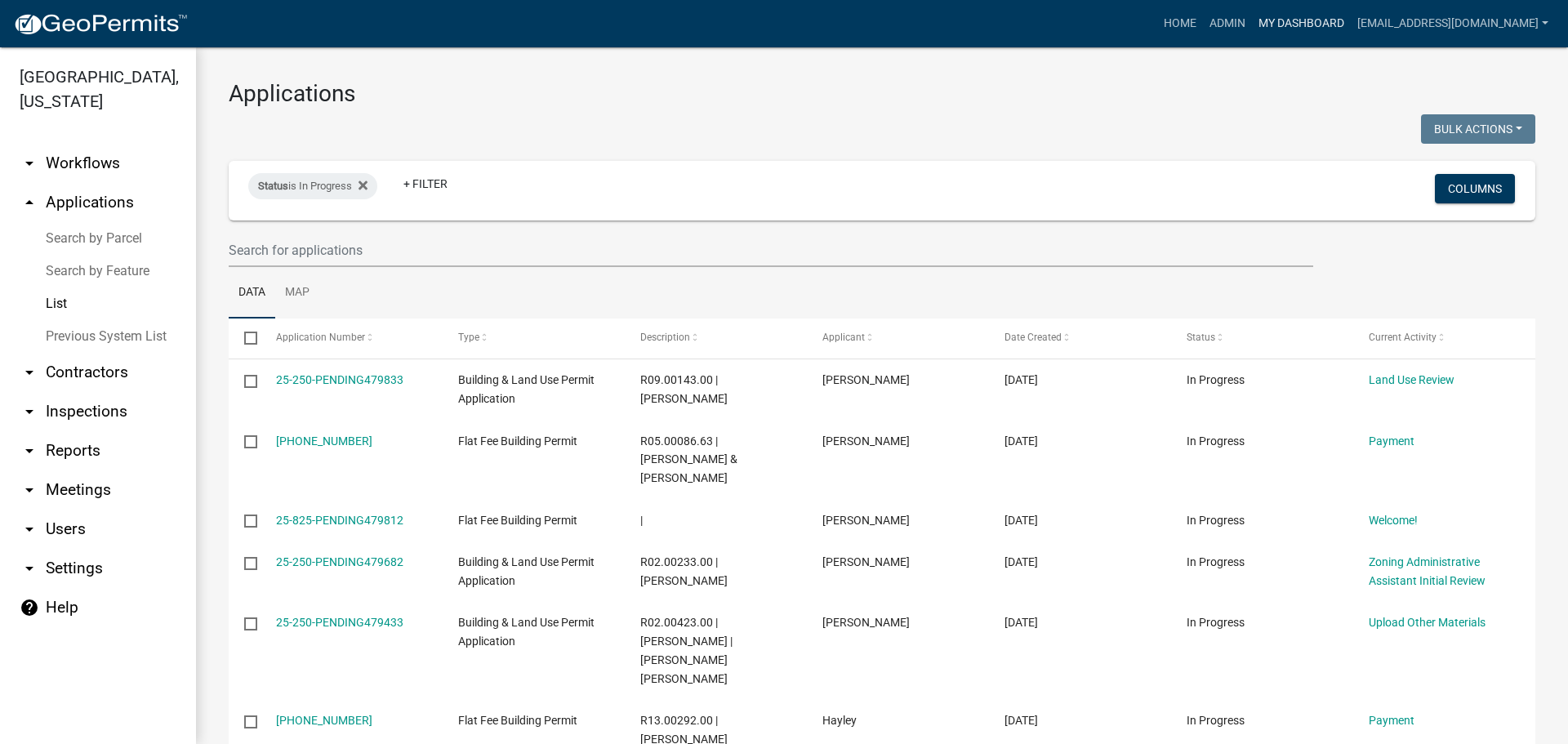
click at [1302, 18] on link "My Dashboard" at bounding box center [1302, 24] width 99 height 31
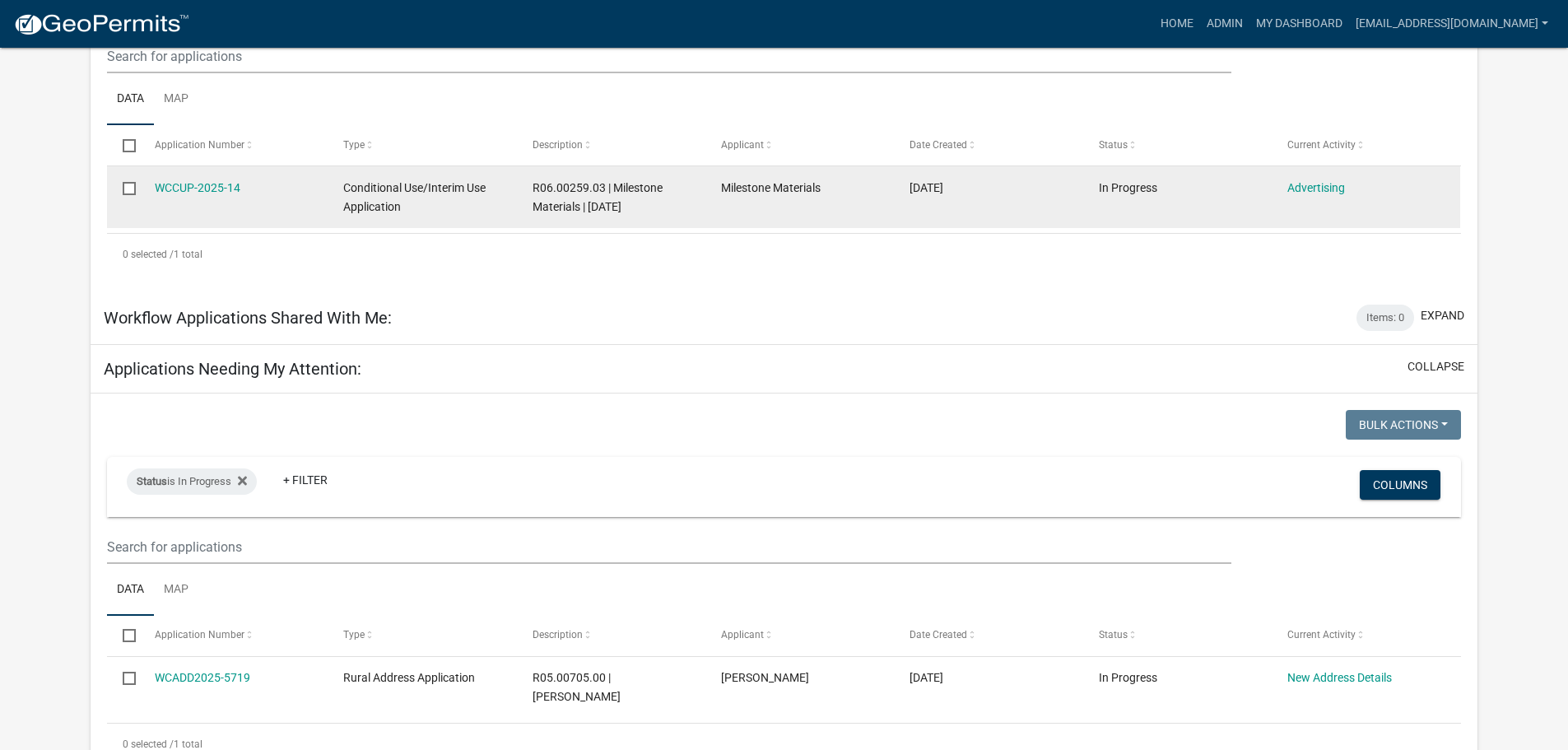
scroll to position [411, 0]
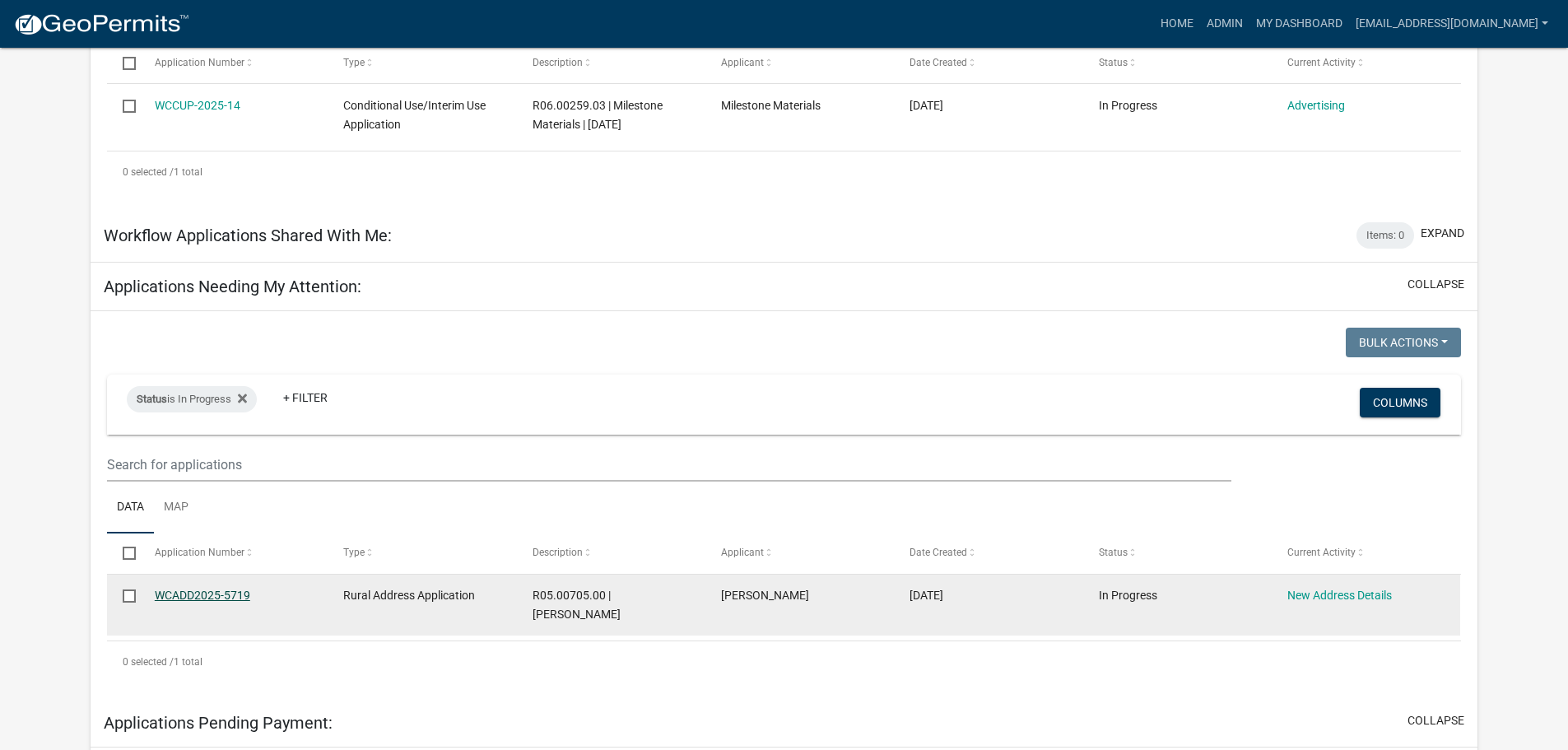
click at [183, 592] on link "WCADD2025-5719" at bounding box center [202, 595] width 96 height 14
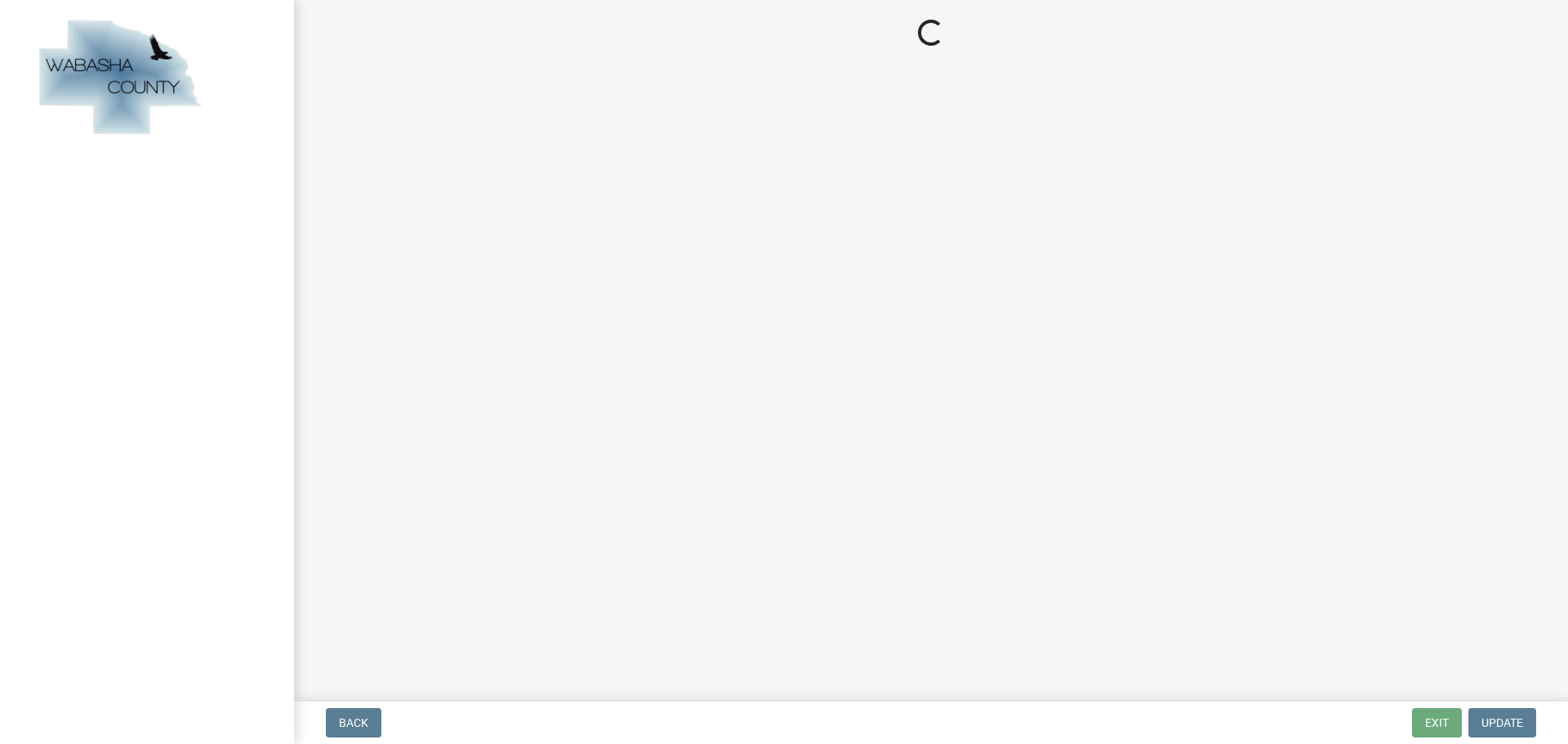
select select "21491eeb-c0d6-4238-a973-78b8839672fc"
select select "37bab769-d890-422e-a81b-999a8f21601c"
select select "2159872a-d888-4e4d-b84d-3abf35f5da4f"
select select "50d03e86-a03b-4862-a524-8252f402ce45"
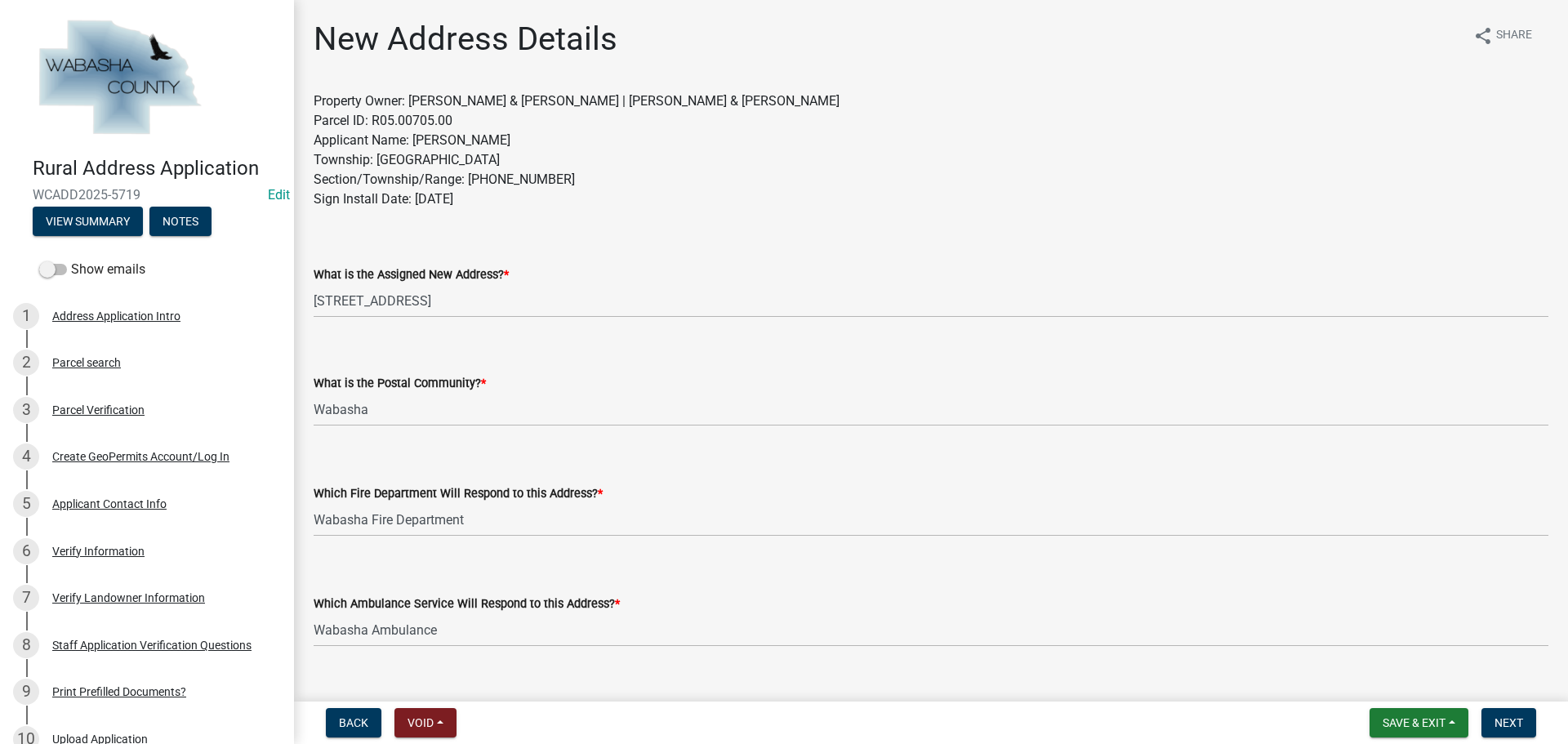
scroll to position [531, 0]
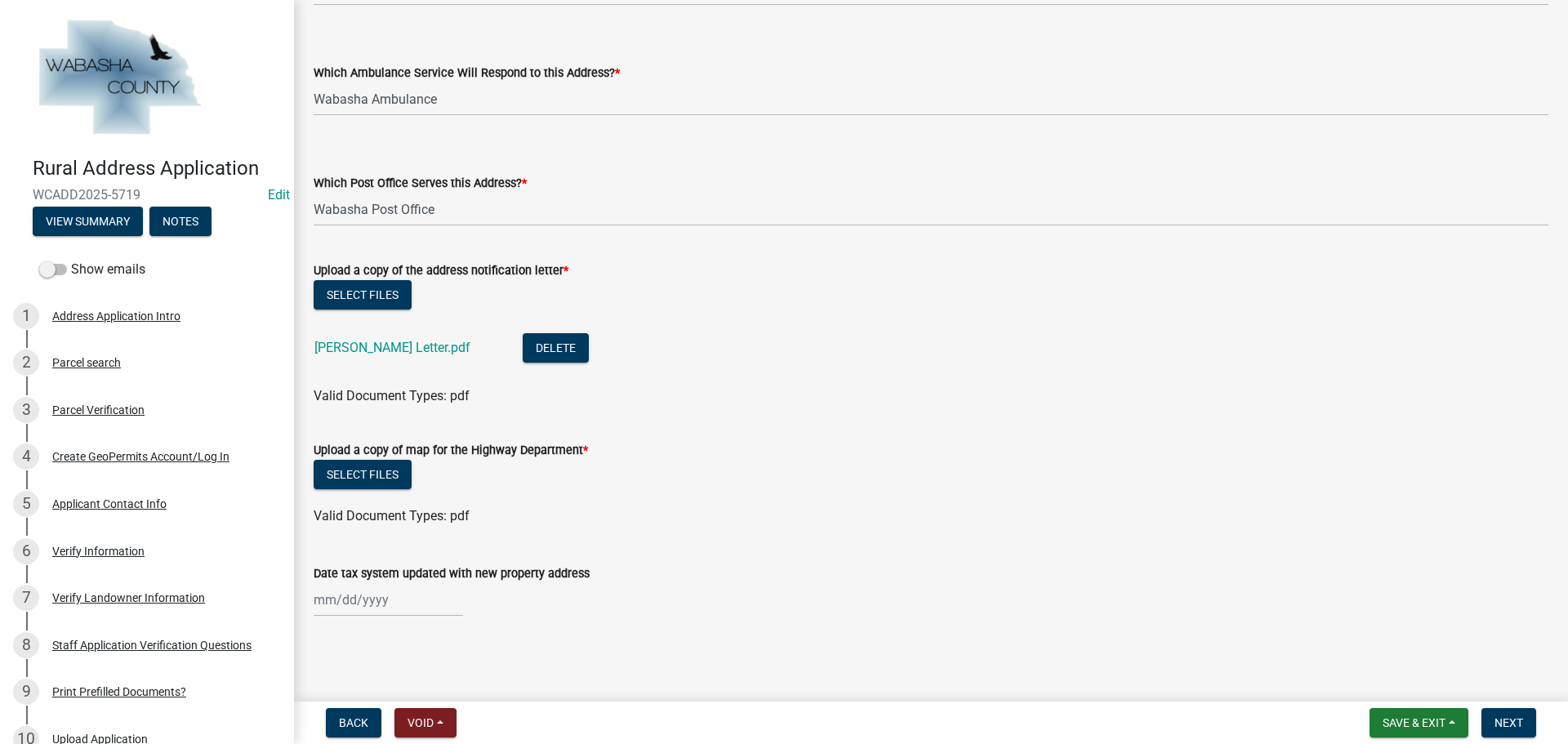
click at [1003, 367] on li "Billings Letter.pdf Delete" at bounding box center [931, 349] width 1235 height 60
click at [372, 471] on button "Select files" at bounding box center [362, 474] width 98 height 29
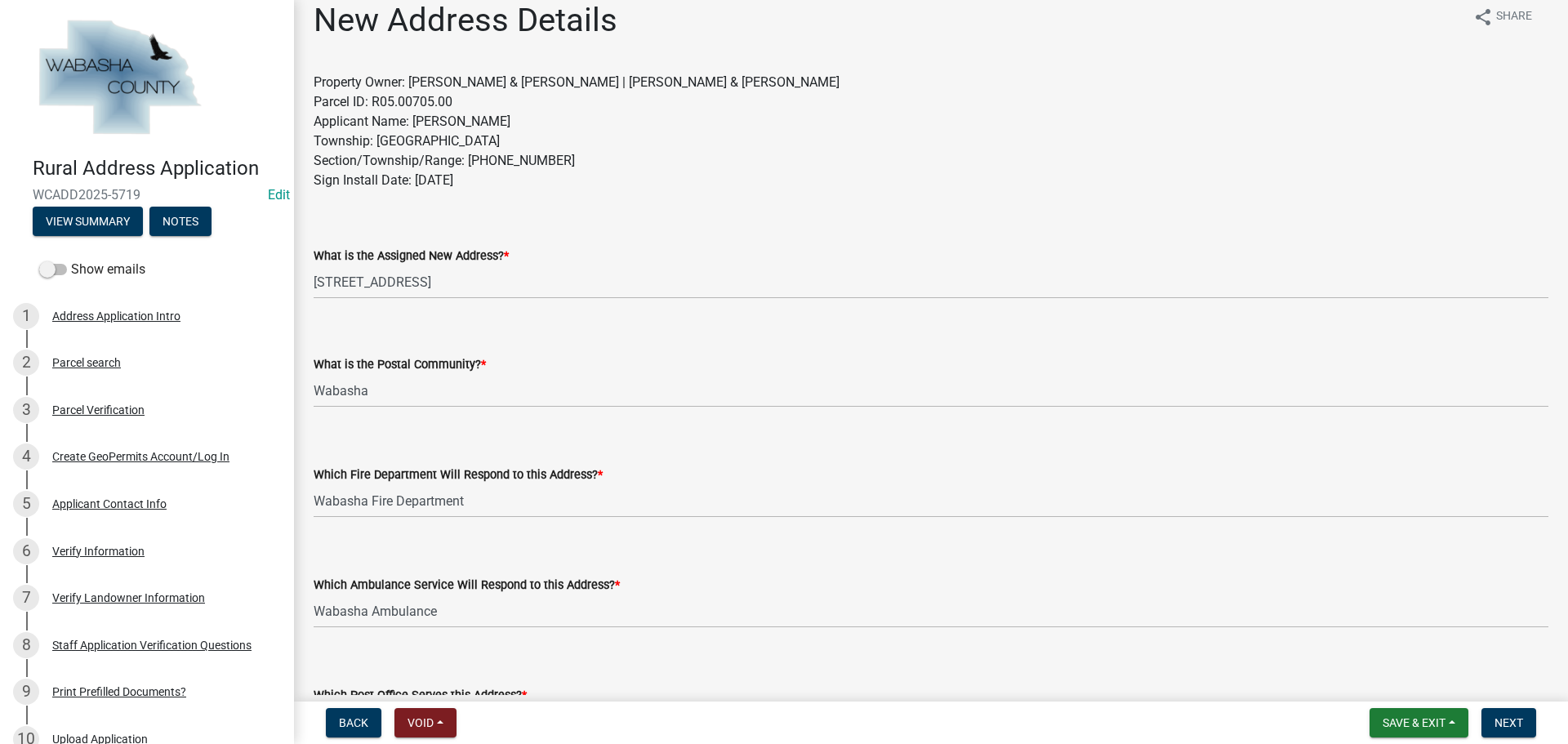
scroll to position [0, 0]
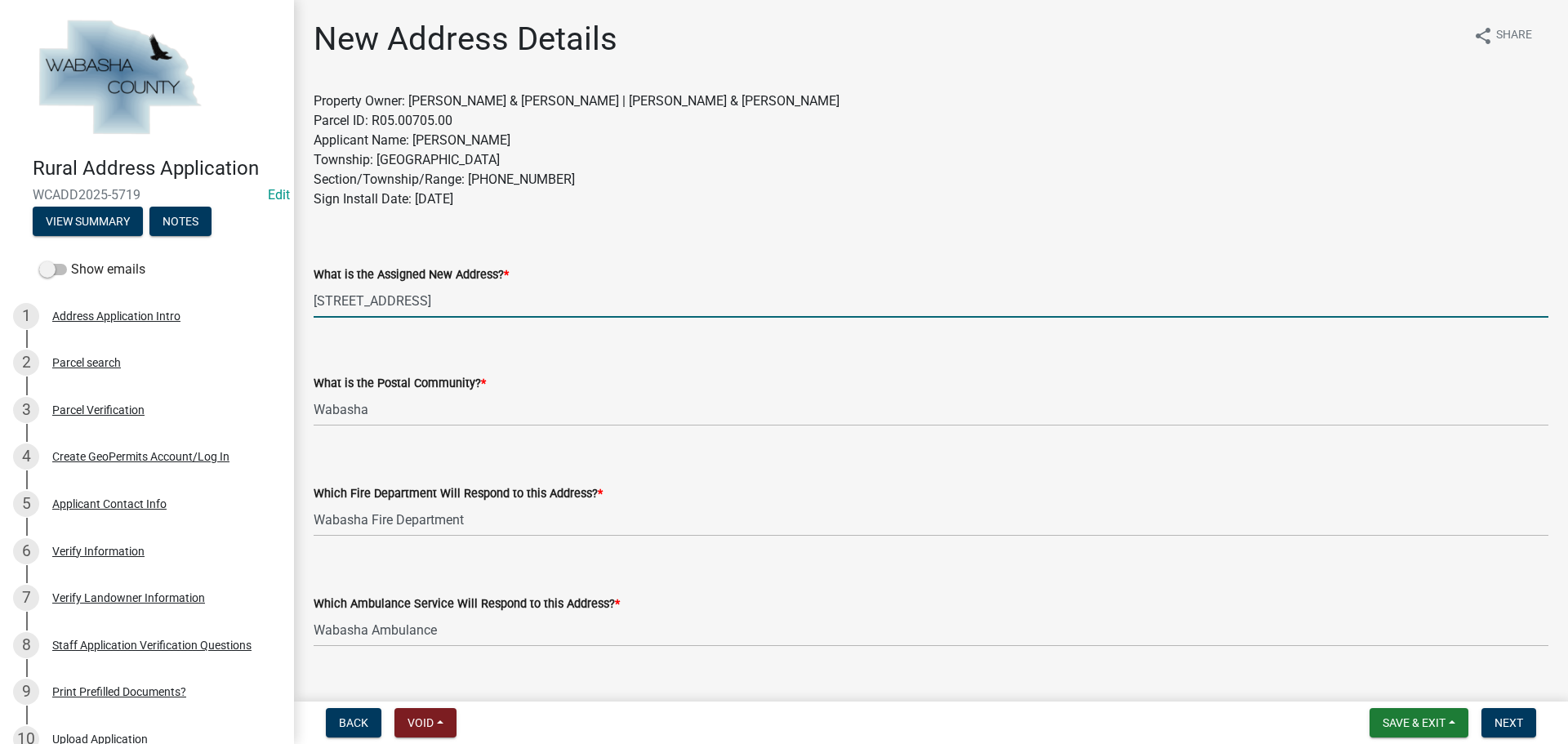
drag, startPoint x: 437, startPoint y: 299, endPoint x: 303, endPoint y: 299, distance: 134.0
click at [303, 299] on div "What is the Assigned New Address? * 66759 146TH AVE" at bounding box center [931, 280] width 1259 height 76
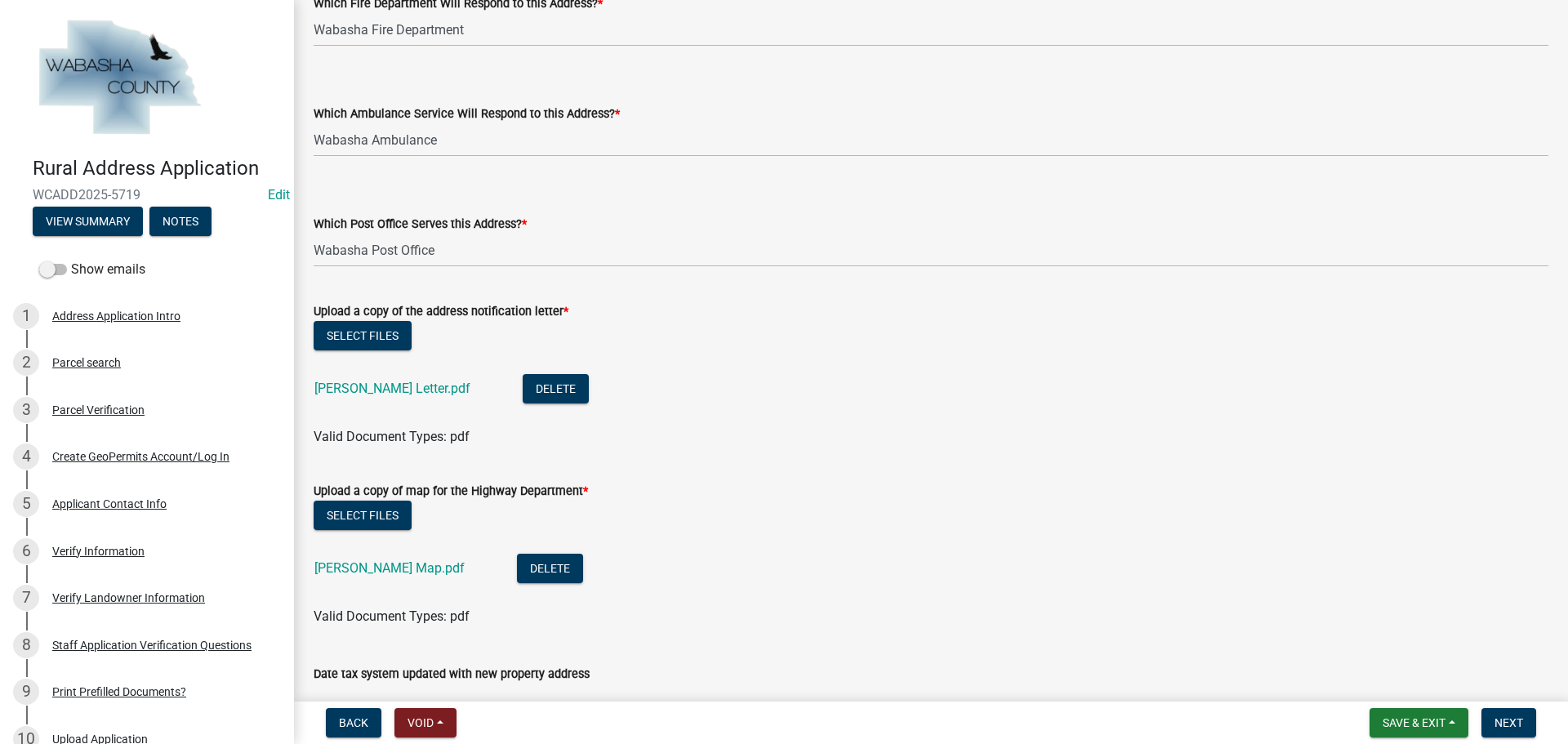
scroll to position [590, 0]
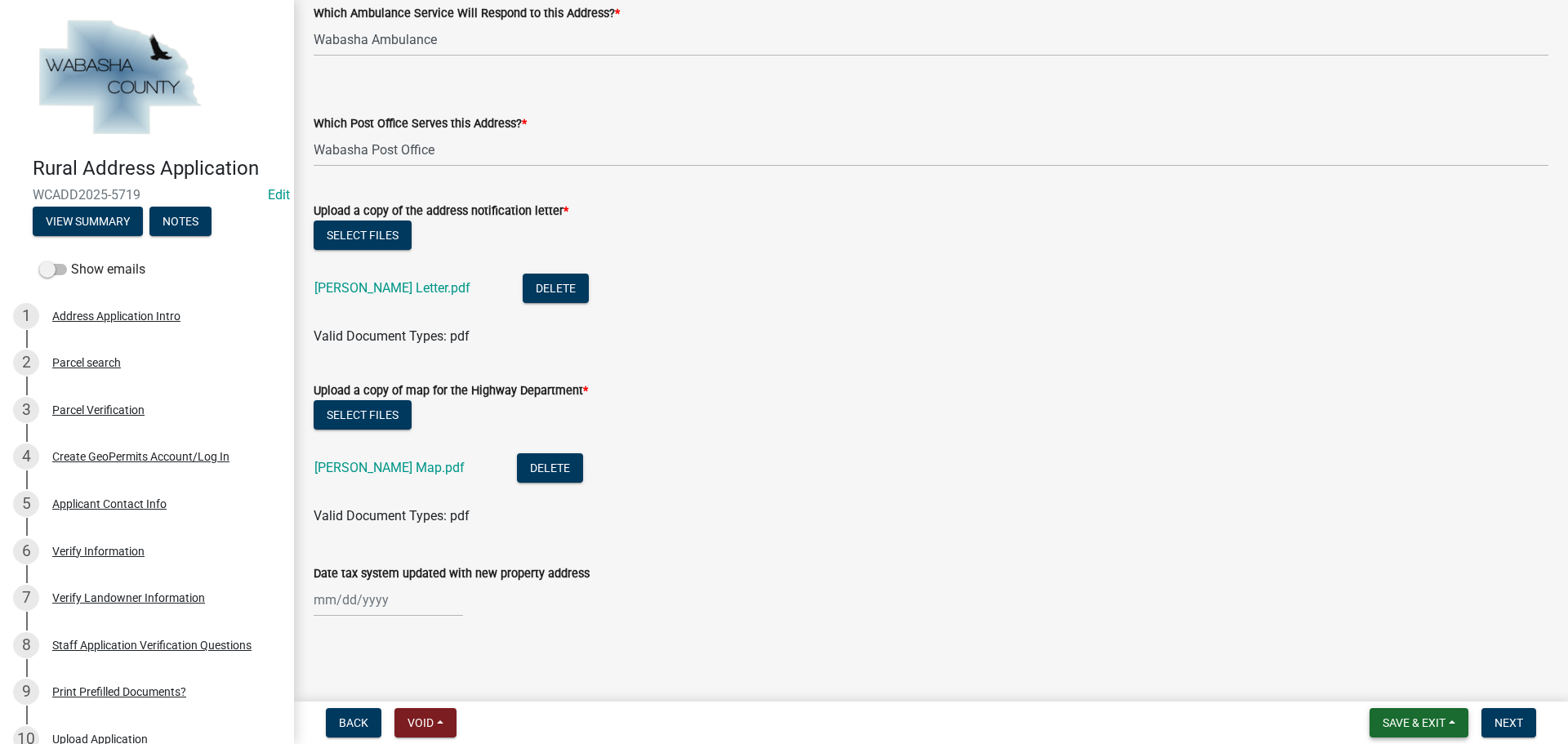
click at [1434, 717] on span "Save & Exit" at bounding box center [1413, 723] width 63 height 13
click at [1411, 637] on button "Save" at bounding box center [1403, 641] width 131 height 39
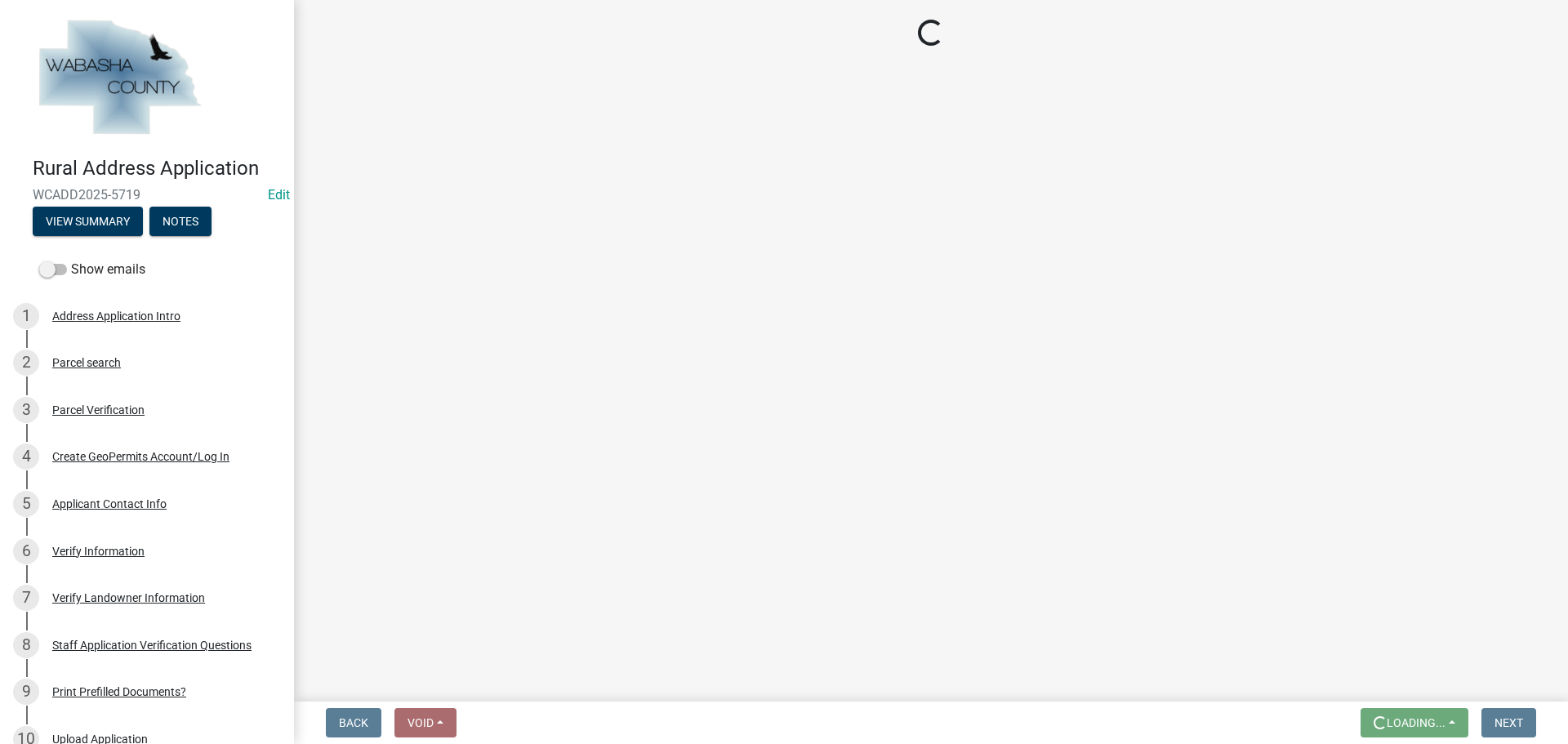
scroll to position [0, 0]
select select "21491eeb-c0d6-4238-a973-78b8839672fc"
select select "37bab769-d890-422e-a81b-999a8f21601c"
select select "2159872a-d888-4e4d-b84d-3abf35f5da4f"
select select "50d03e86-a03b-4862-a524-8252f402ce45"
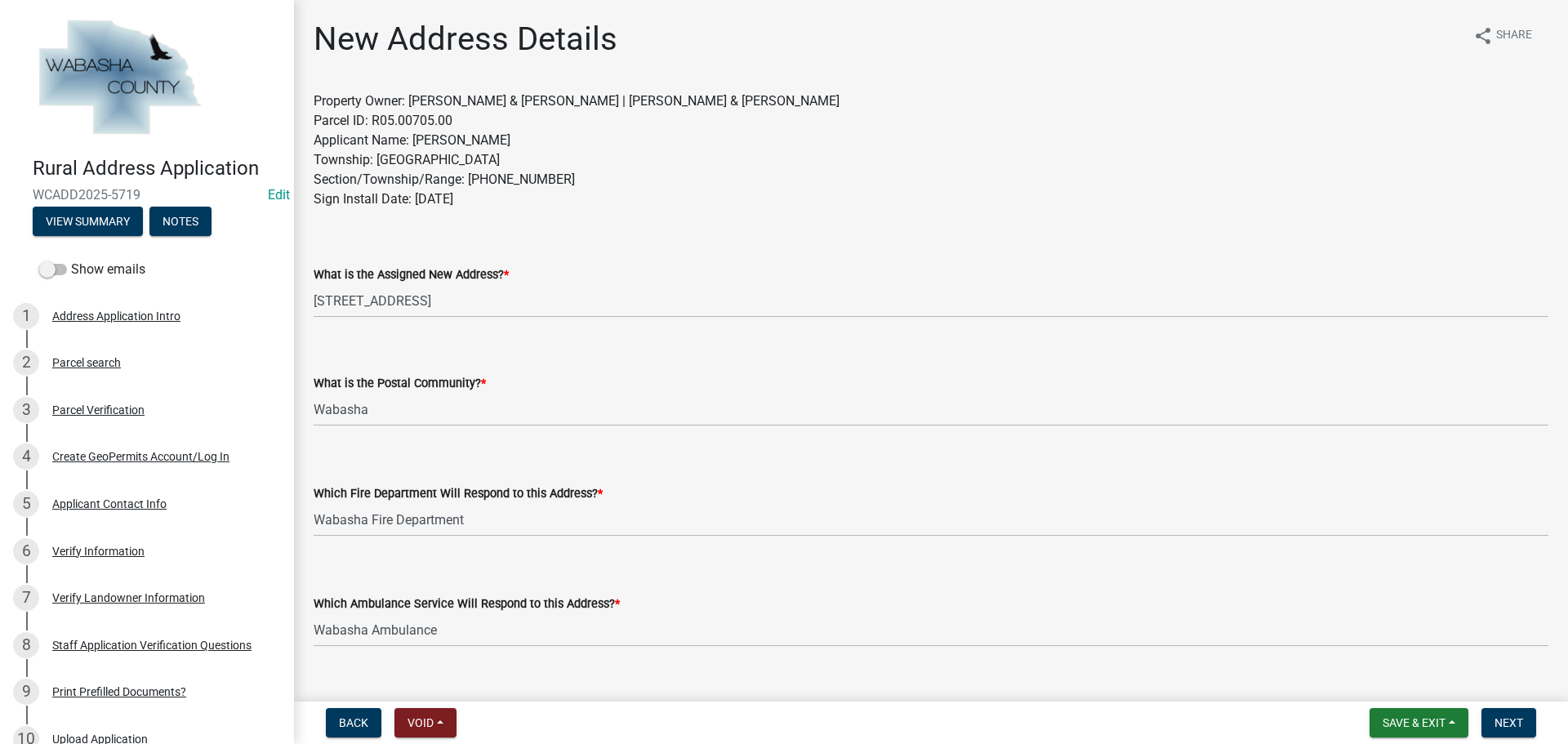
scroll to position [572, 0]
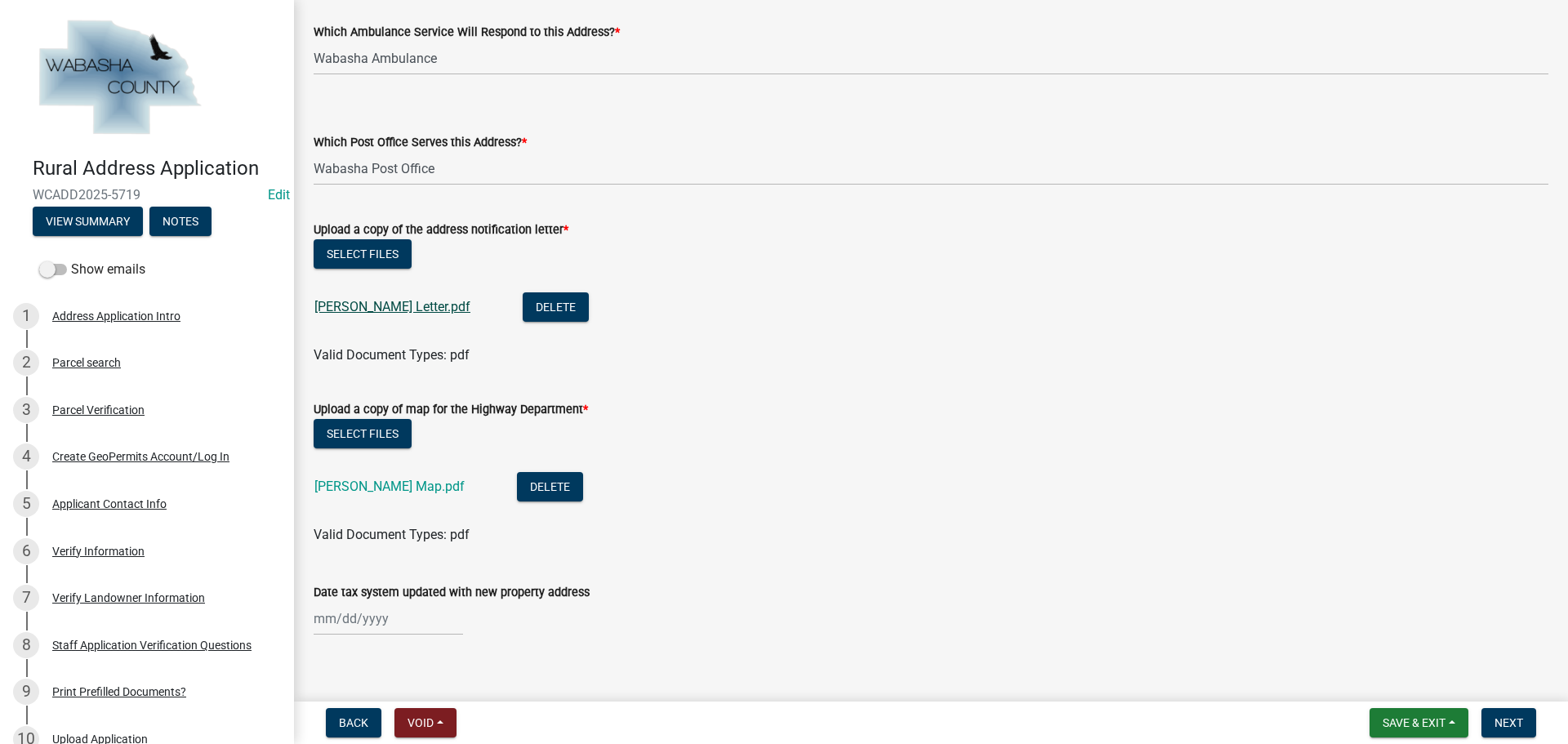
click at [366, 303] on link "[PERSON_NAME] Letter.pdf" at bounding box center [392, 307] width 156 height 15
click at [366, 490] on link "Billings Map.pdf" at bounding box center [389, 486] width 150 height 15
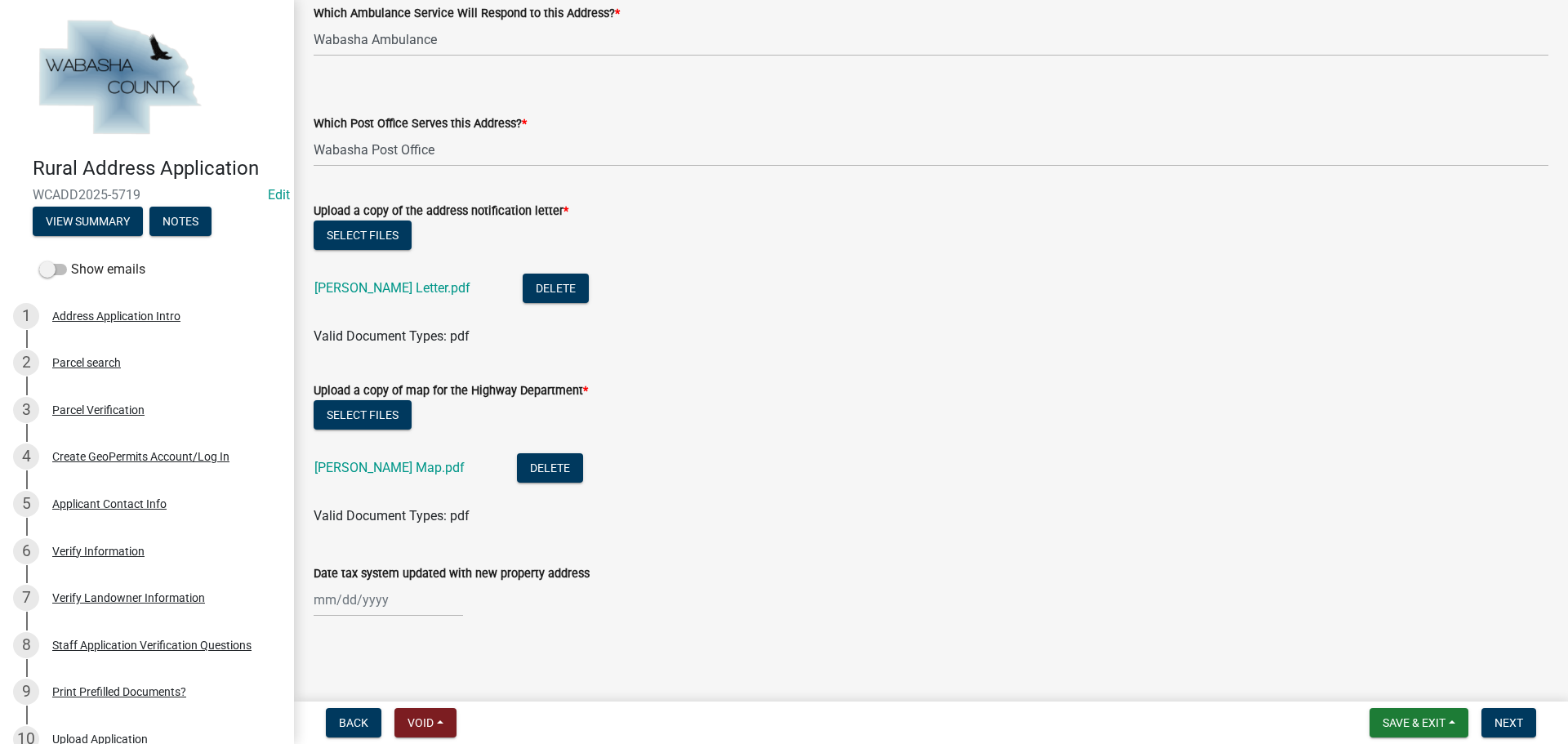
select select "9"
select select "2025"
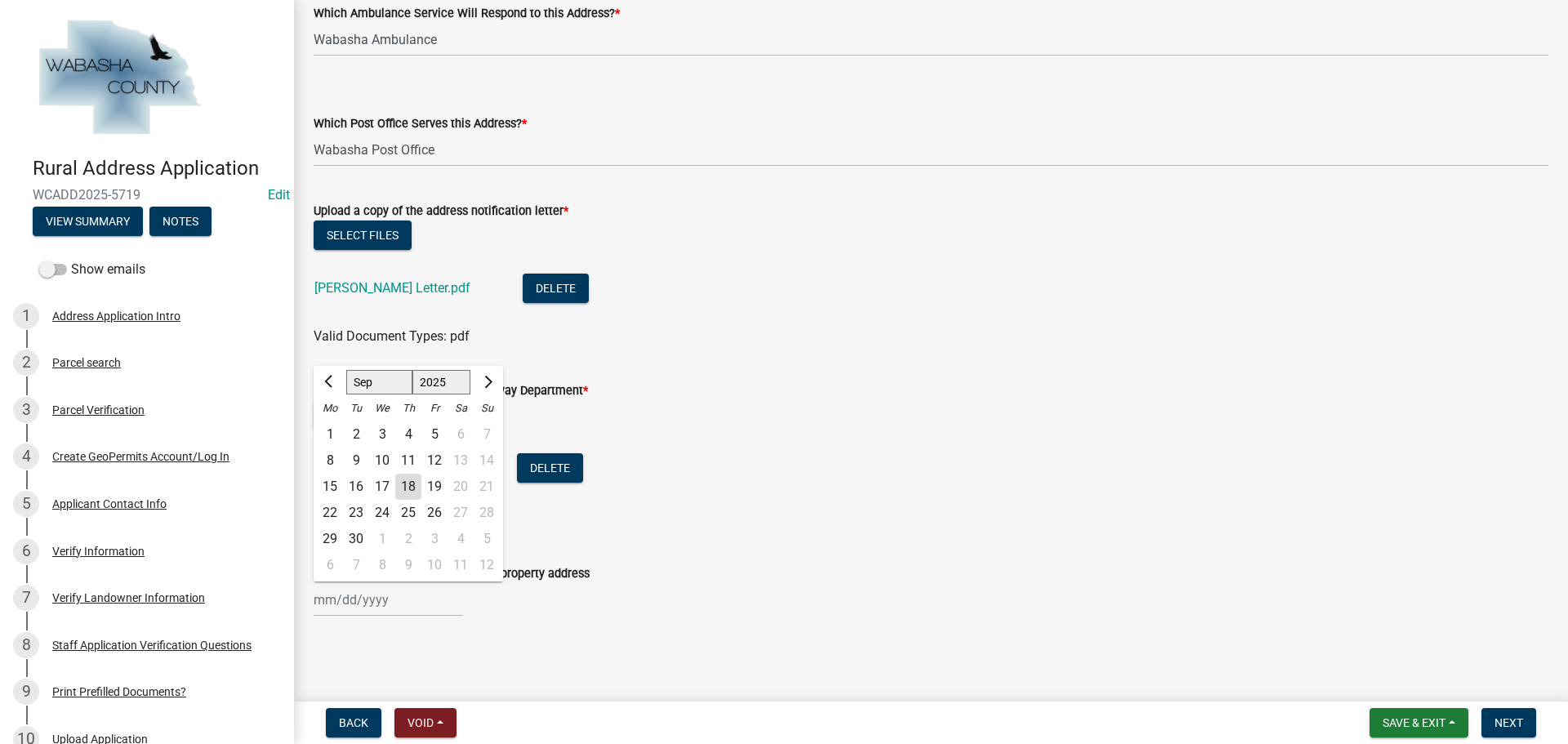
click at [407, 595] on div "Jan Feb Mar Apr May Jun Jul Aug Sep Oct Nov Dec 1525 1526 1527 1528 1529 1530 1…" at bounding box center [388, 600] width 149 height 34
click at [406, 483] on div "18" at bounding box center [408, 486] width 26 height 26
type input "09/18/2025"
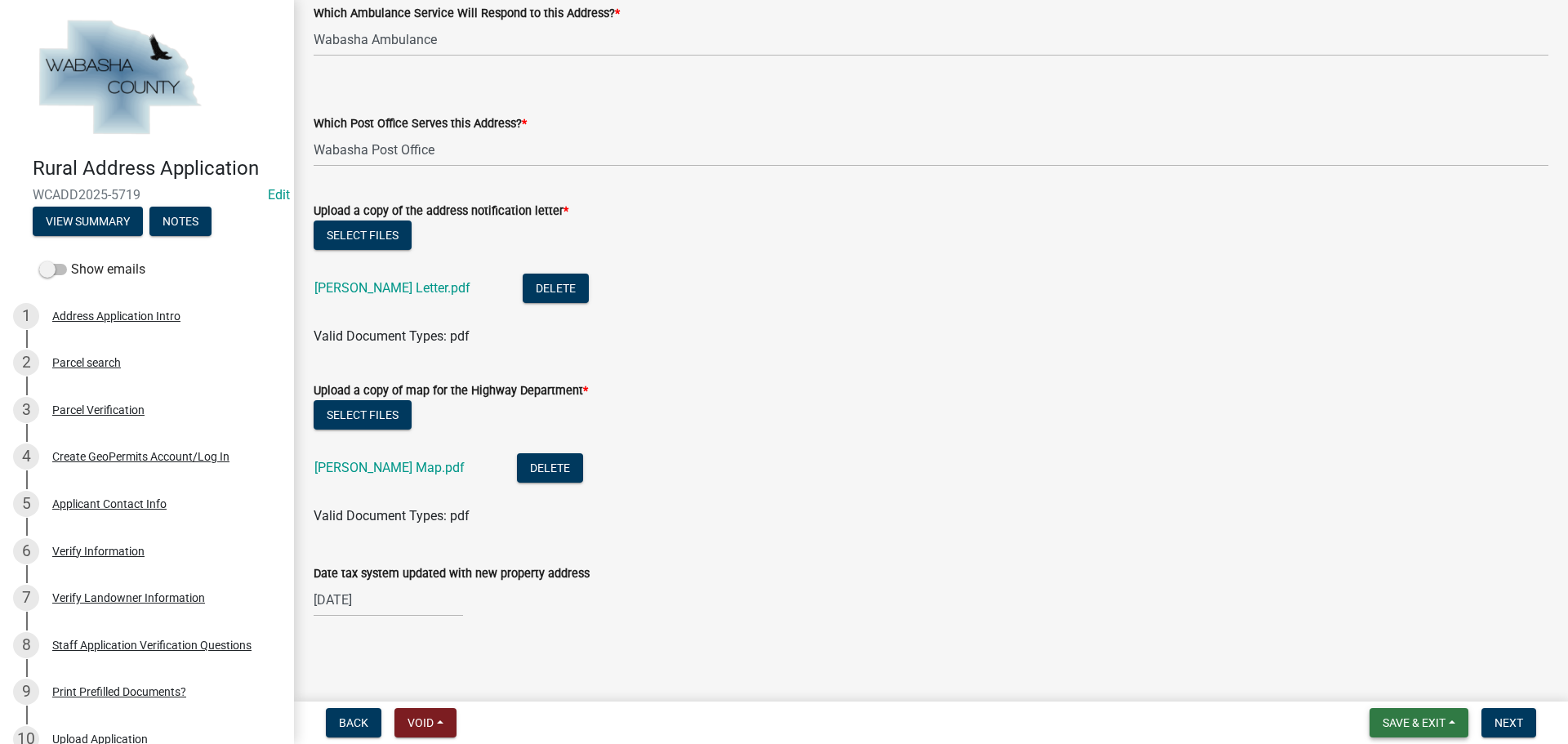
click at [1418, 733] on button "Save & Exit" at bounding box center [1419, 722] width 99 height 29
click at [1400, 640] on button "Save" at bounding box center [1403, 641] width 131 height 39
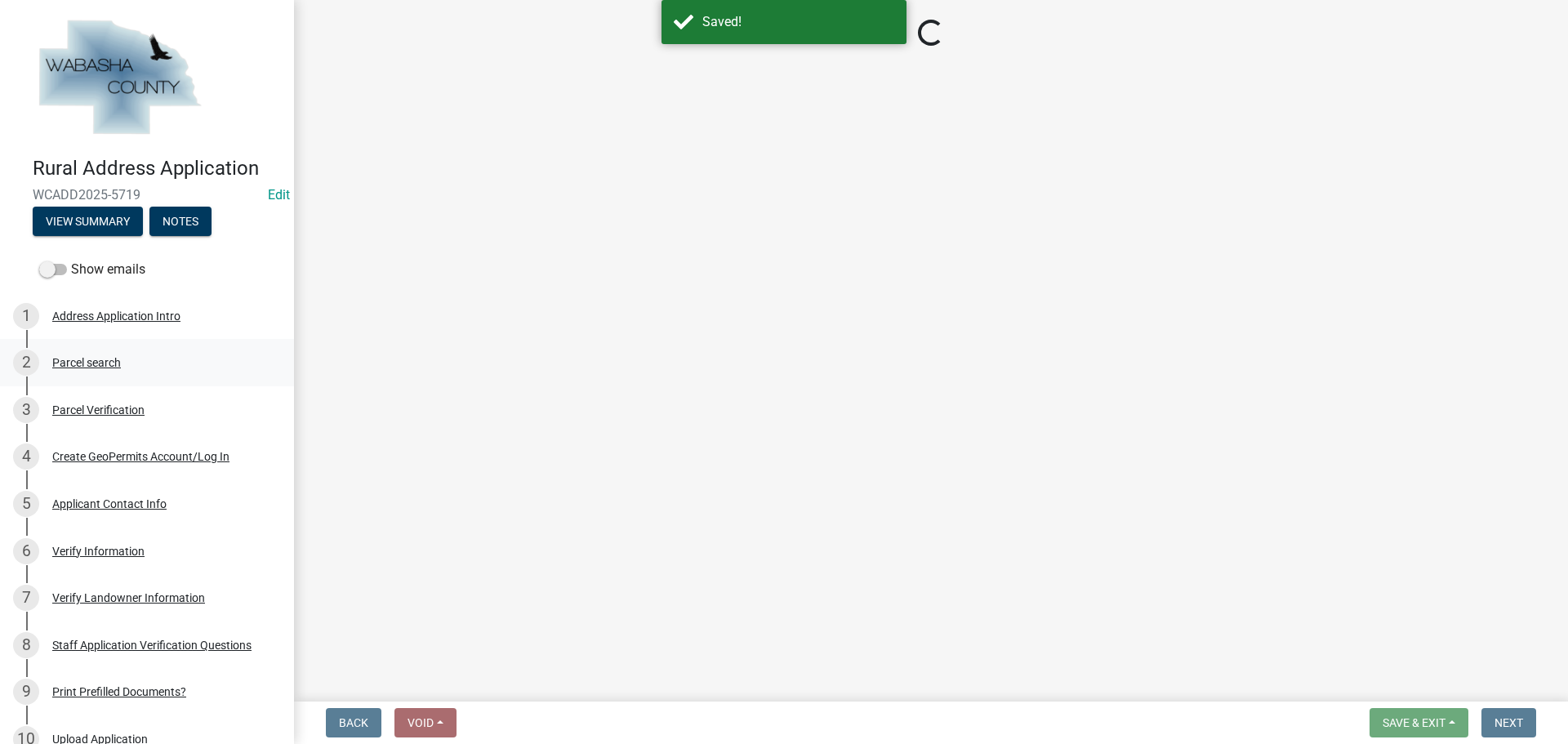
select select "21491eeb-c0d6-4238-a973-78b8839672fc"
select select "37bab769-d890-422e-a81b-999a8f21601c"
select select "2159872a-d888-4e4d-b84d-3abf35f5da4f"
select select "50d03e86-a03b-4862-a524-8252f402ce45"
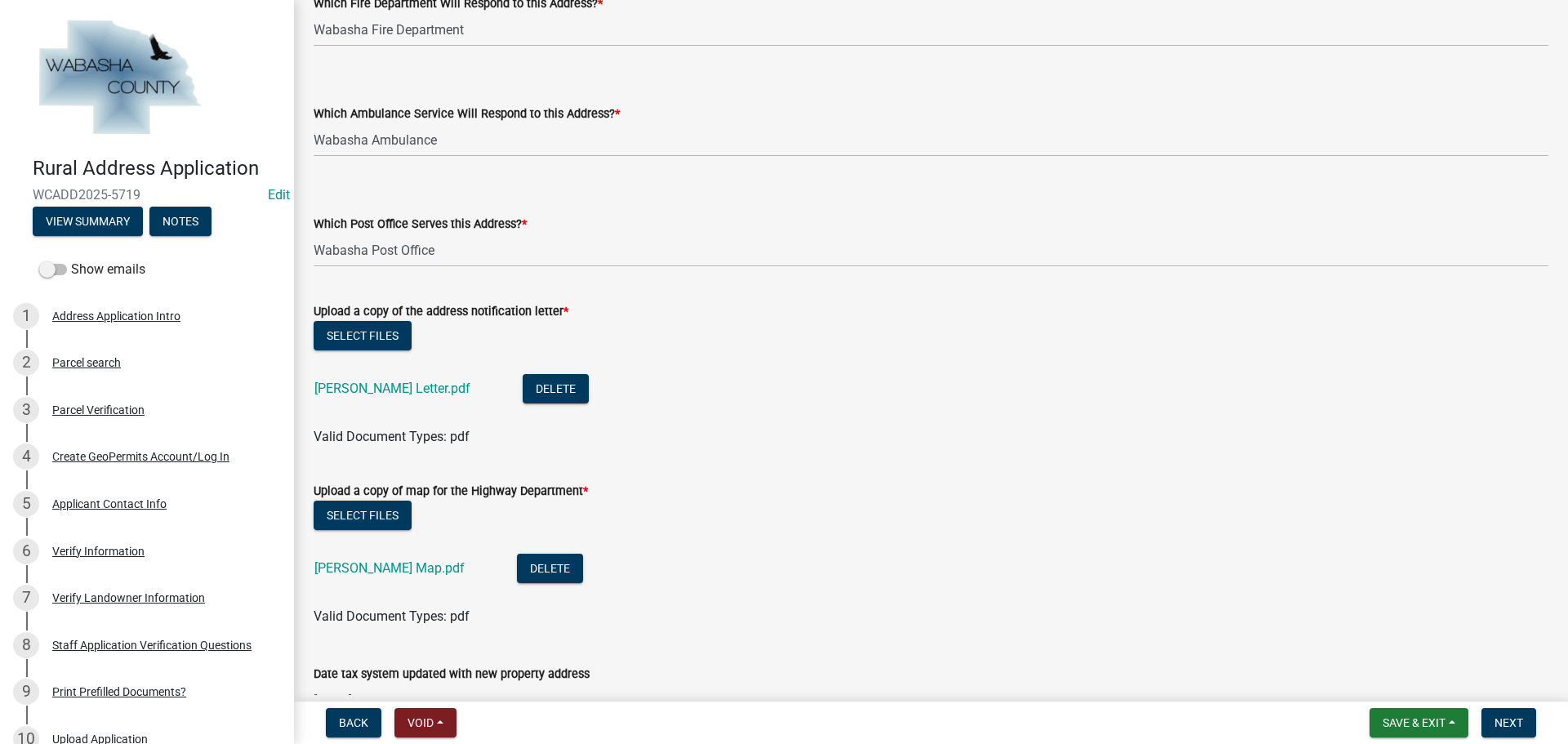
scroll to position [572, 0]
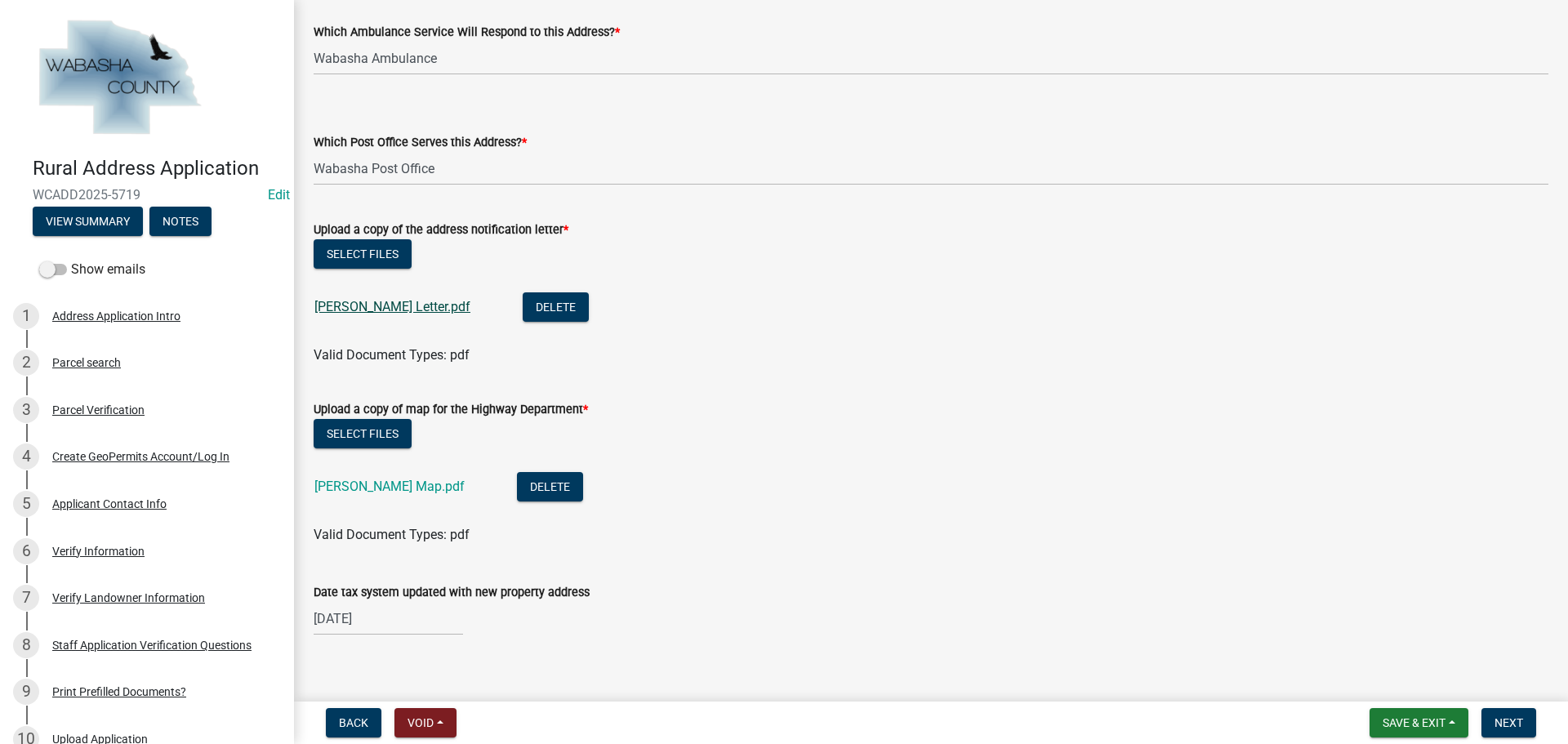
click at [361, 303] on link "[PERSON_NAME] Letter.pdf" at bounding box center [392, 307] width 156 height 15
click at [369, 486] on link "Billings Map.pdf" at bounding box center [389, 486] width 150 height 15
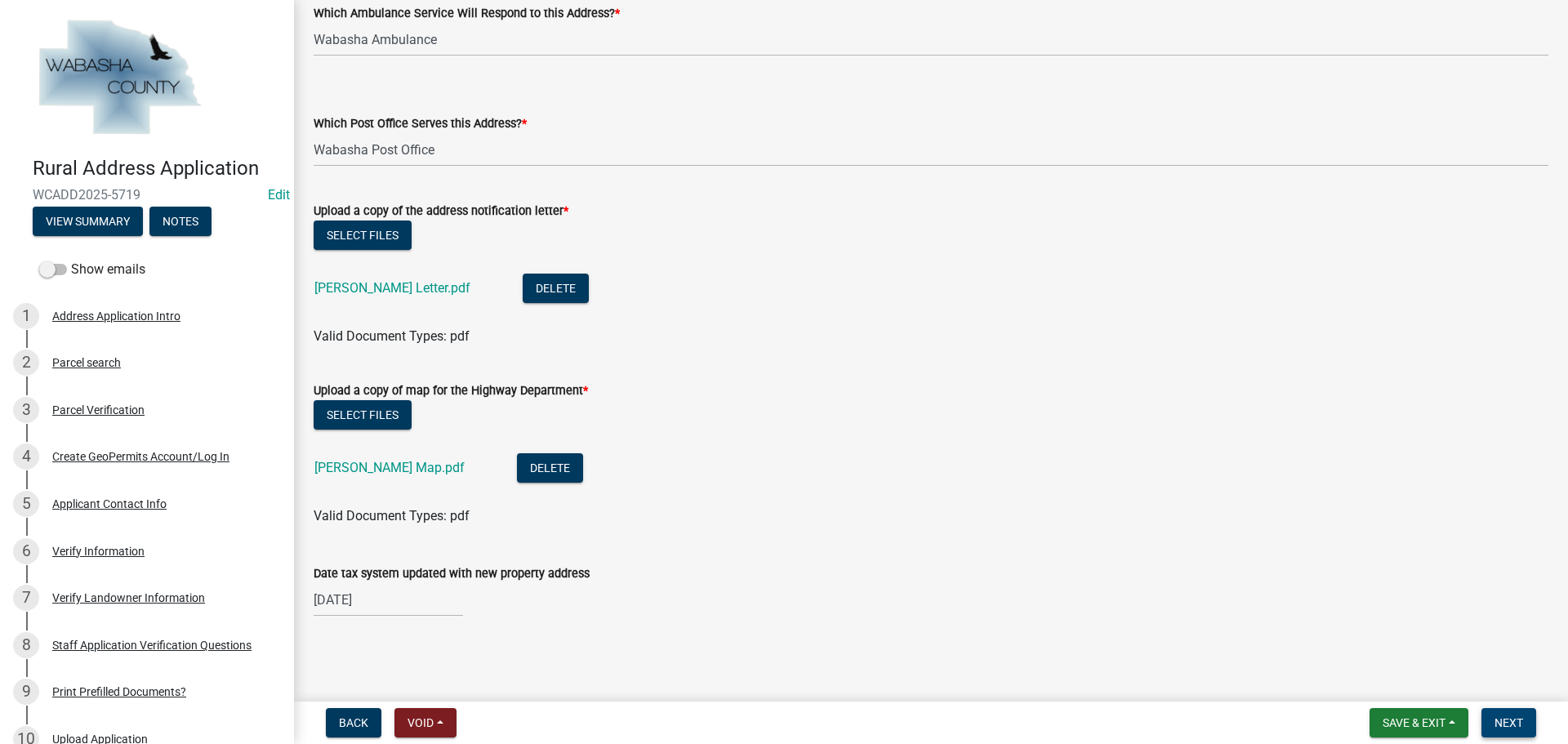
click at [1510, 720] on span "Next" at bounding box center [1508, 723] width 29 height 13
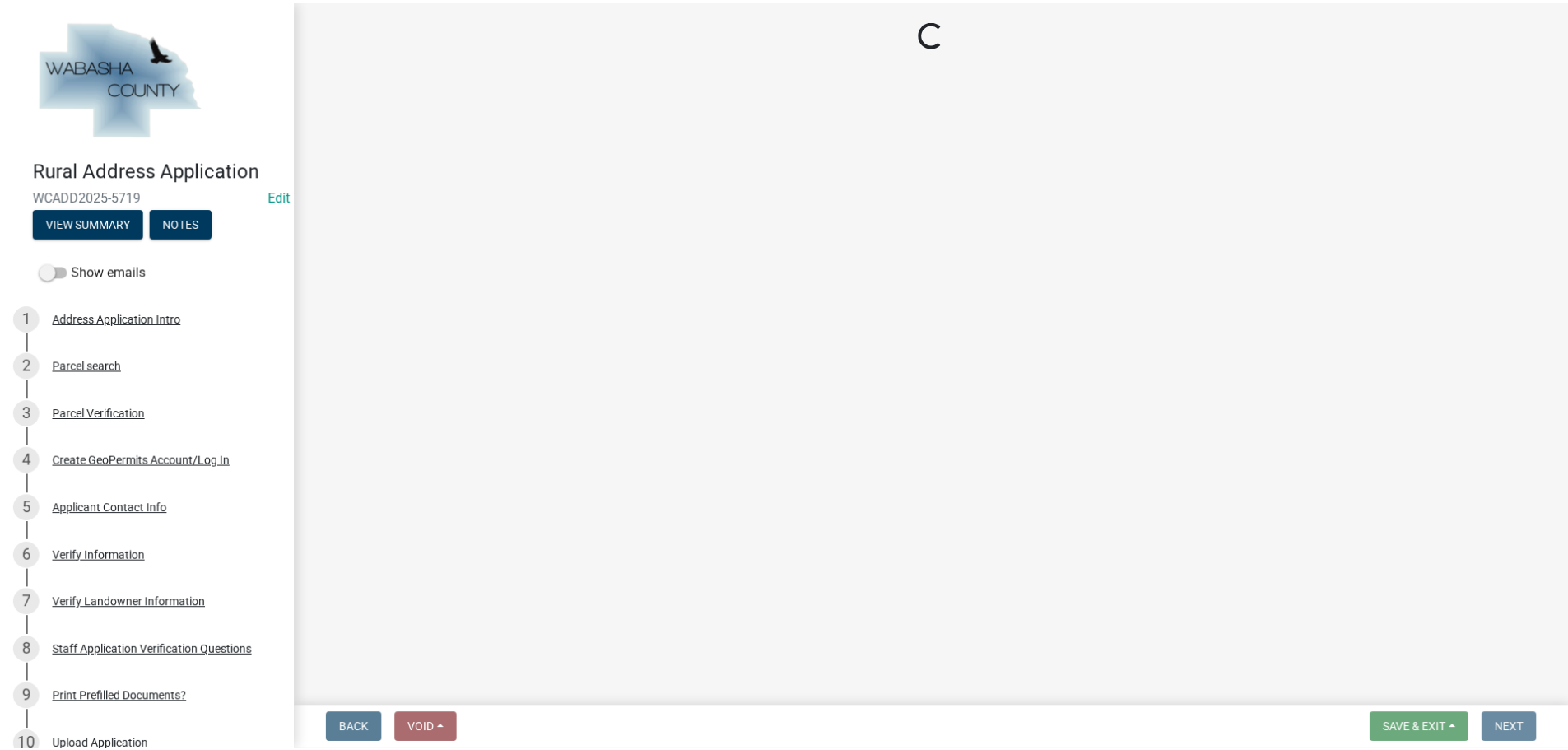
scroll to position [0, 0]
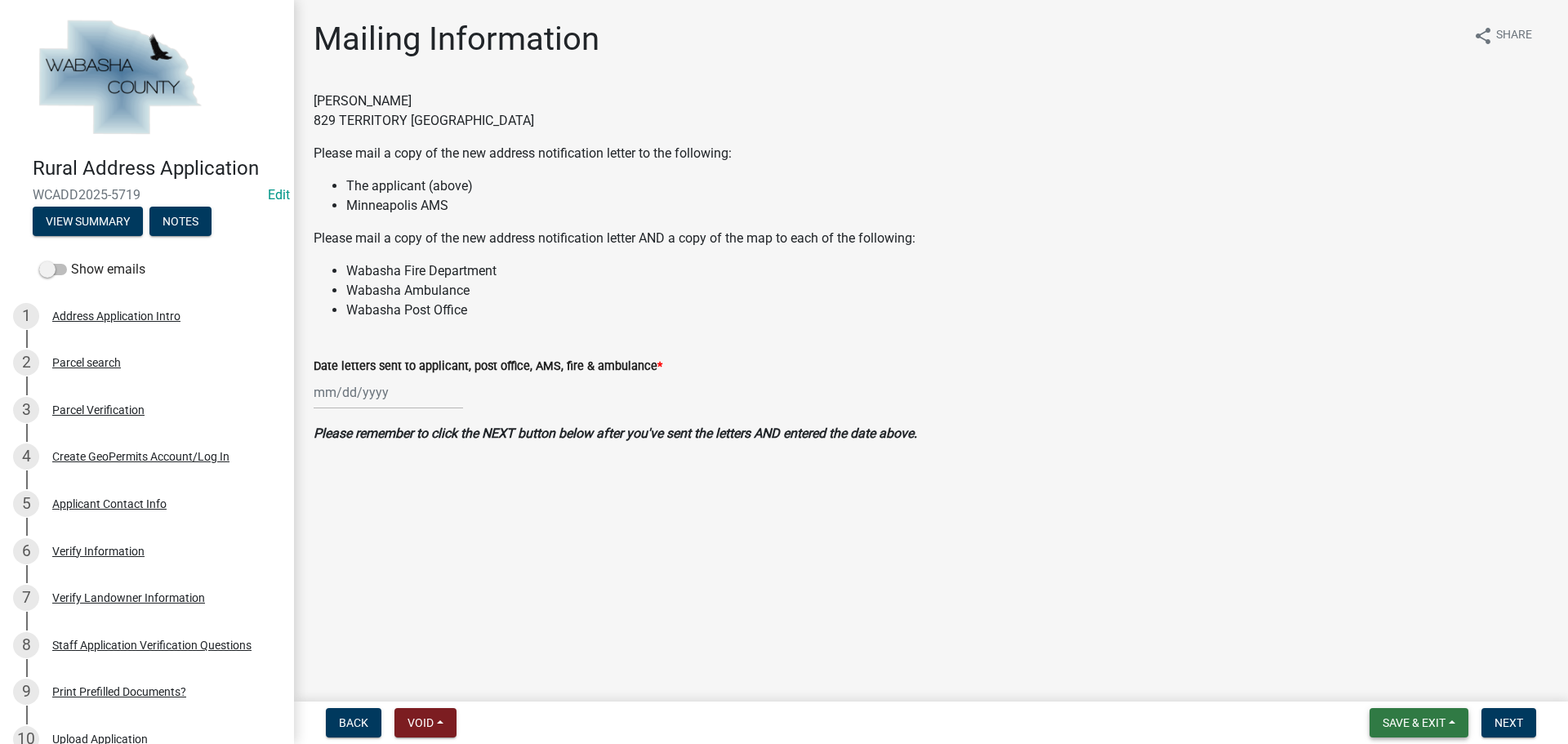
click at [1429, 720] on span "Save & Exit" at bounding box center [1413, 723] width 63 height 13
click at [1411, 683] on button "Save & Exit" at bounding box center [1403, 680] width 131 height 39
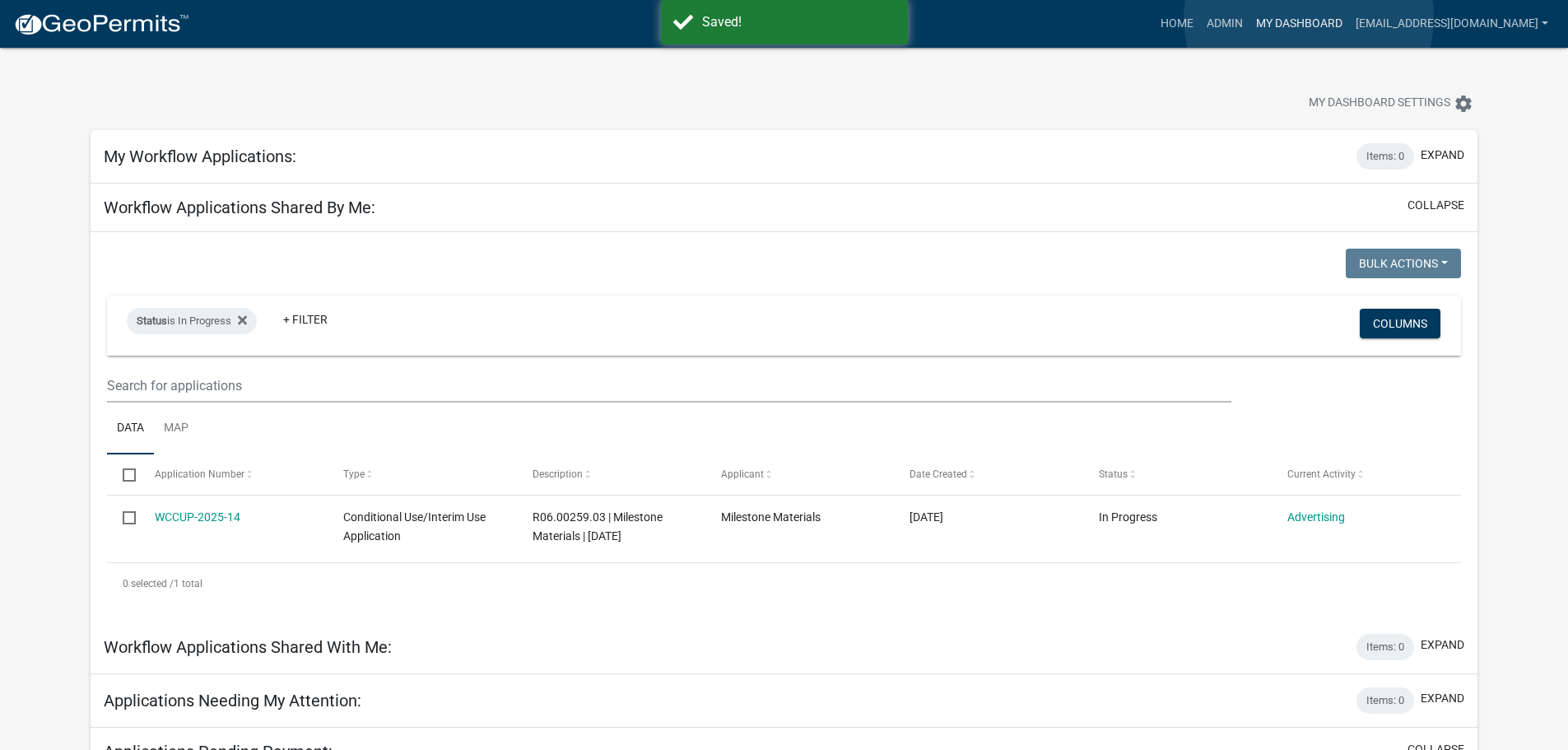
click at [1309, 18] on link "My Dashboard" at bounding box center [1300, 24] width 100 height 31
